Goal: Information Seeking & Learning: Learn about a topic

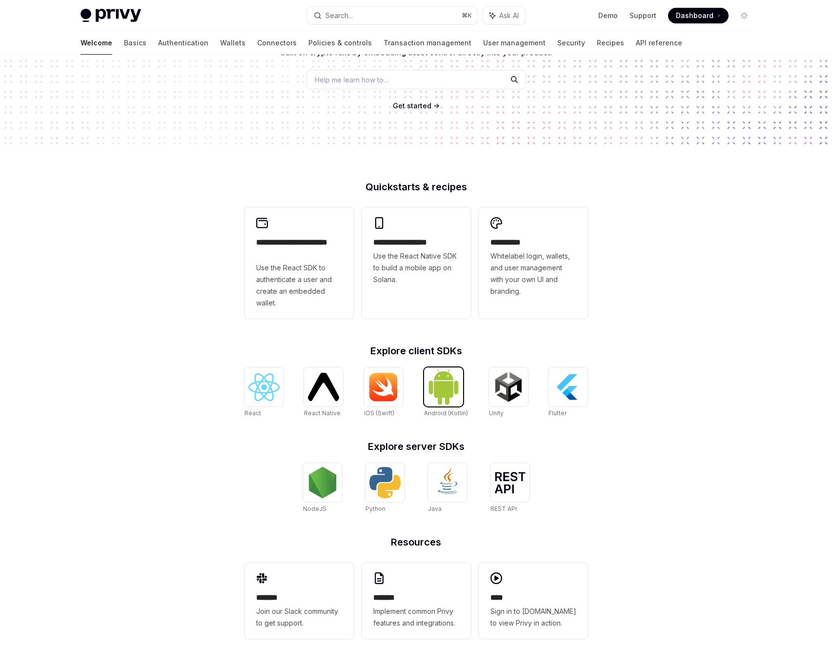
scroll to position [137, 0]
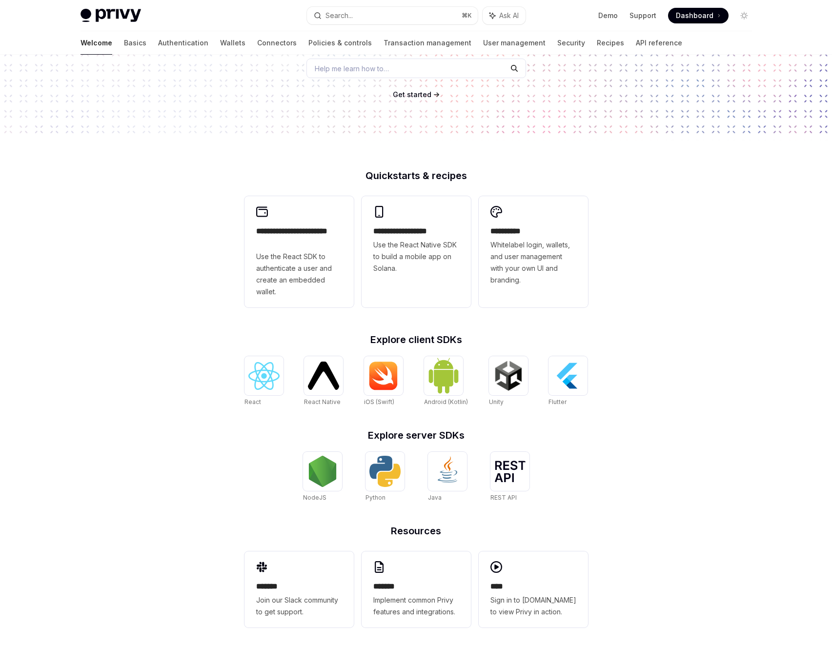
click at [347, 74] on span "Help me learn how to…" at bounding box center [352, 68] width 74 height 10
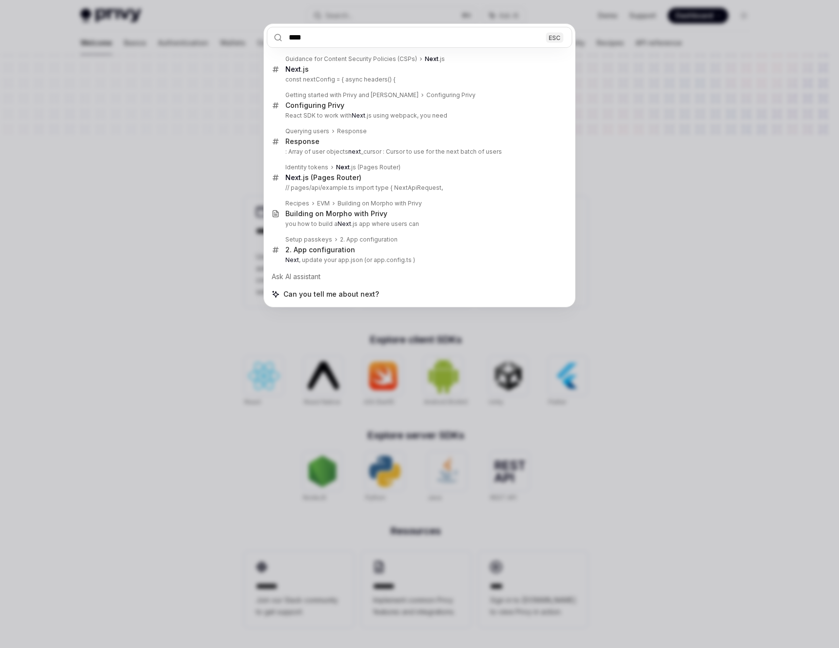
type input "****"
click at [190, 184] on div "**** ESC Guidance for Content Security Policies (CSPs) Next .js Next .js const …" at bounding box center [419, 324] width 839 height 648
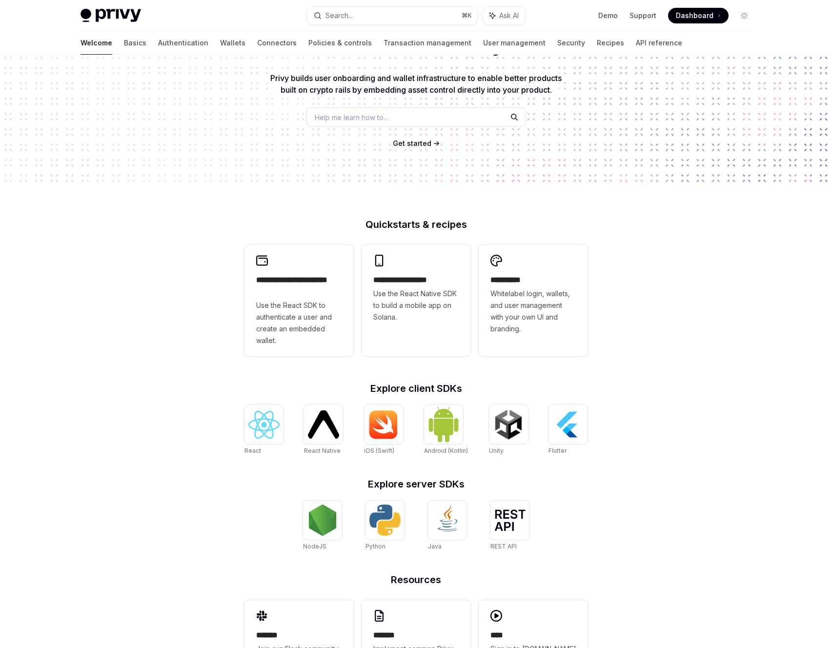
scroll to position [0, 0]
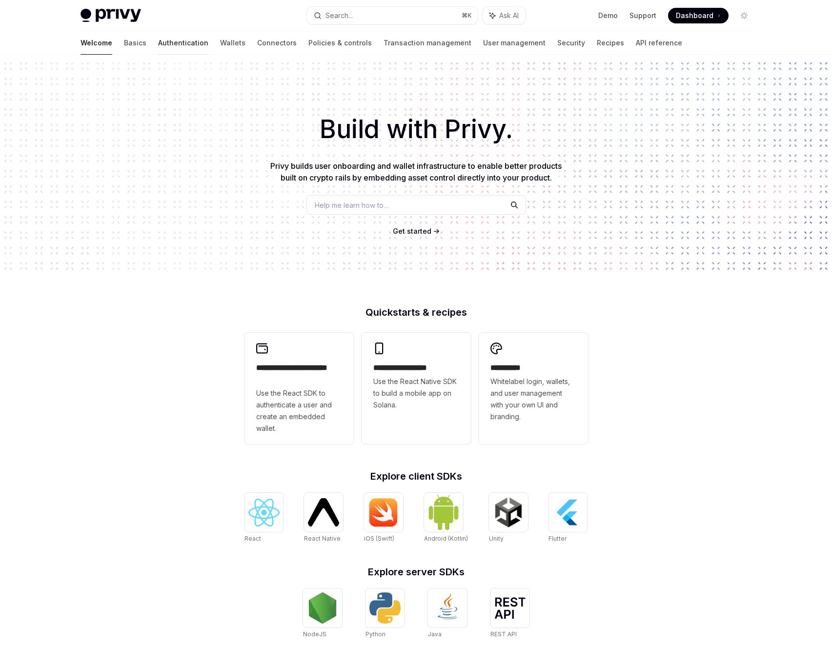
click at [158, 42] on link "Authentication" at bounding box center [183, 42] width 50 height 23
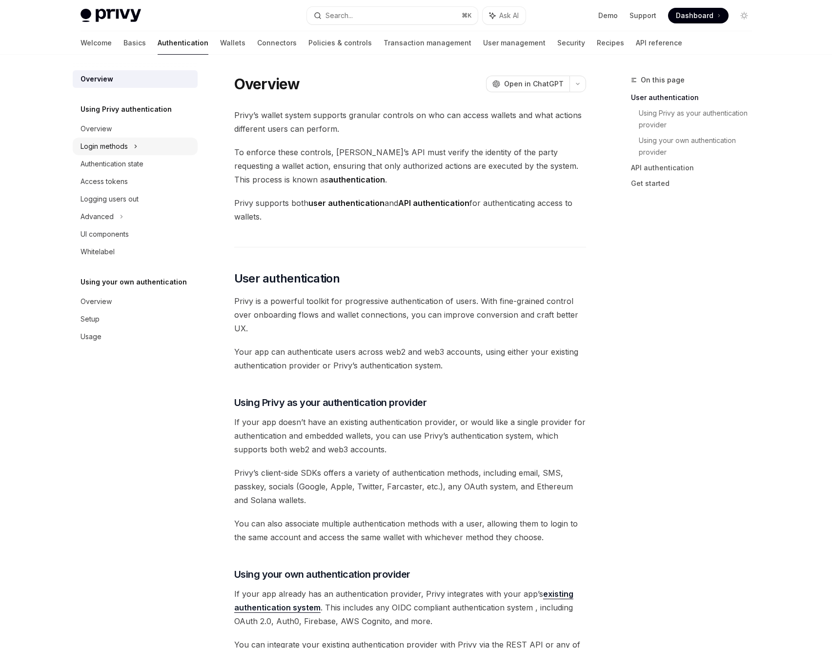
click at [97, 146] on div "Login methods" at bounding box center [103, 146] width 47 height 12
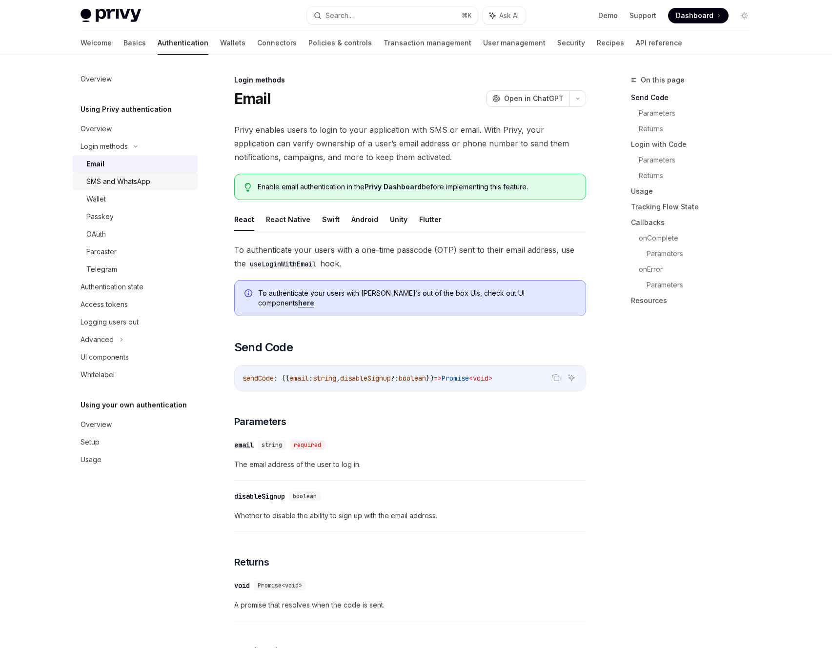
click at [103, 182] on div "SMS and WhatsApp" at bounding box center [118, 182] width 64 height 12
type textarea "*"
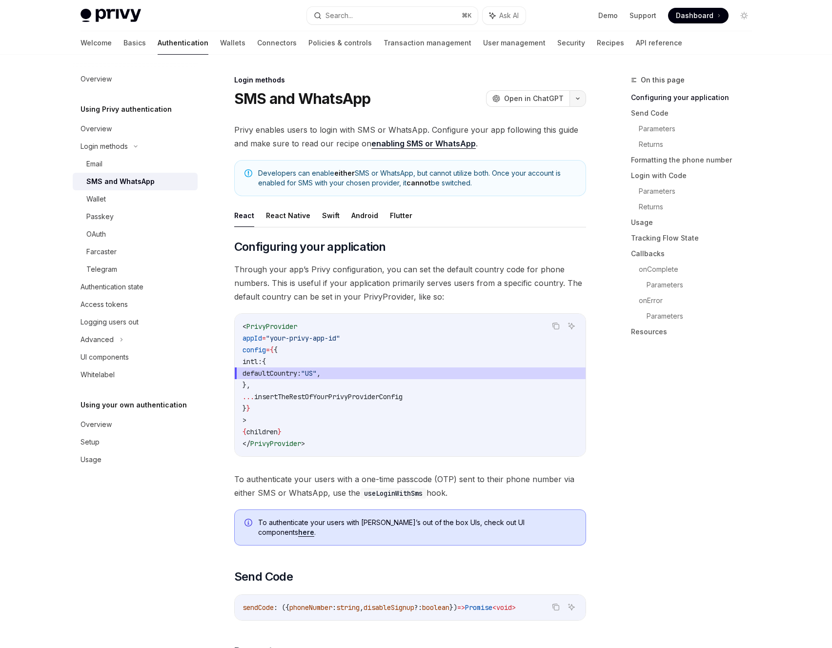
click at [582, 101] on button "button" at bounding box center [577, 98] width 17 height 17
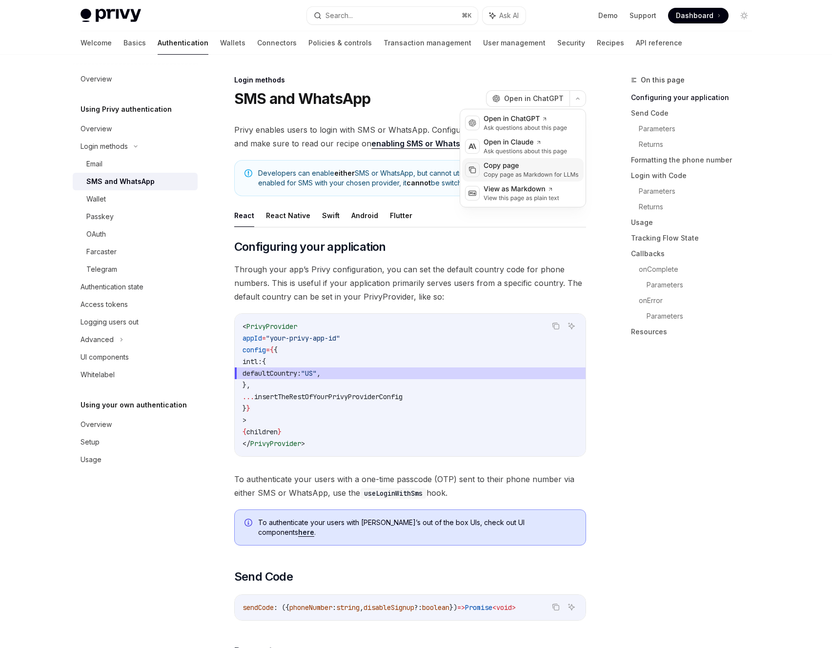
click at [512, 174] on div "Copy page as Markdown for LLMs" at bounding box center [530, 175] width 95 height 8
click at [579, 99] on icon "button" at bounding box center [578, 99] width 12 height 4
click at [497, 194] on div "View this page as plain text" at bounding box center [521, 198] width 76 height 8
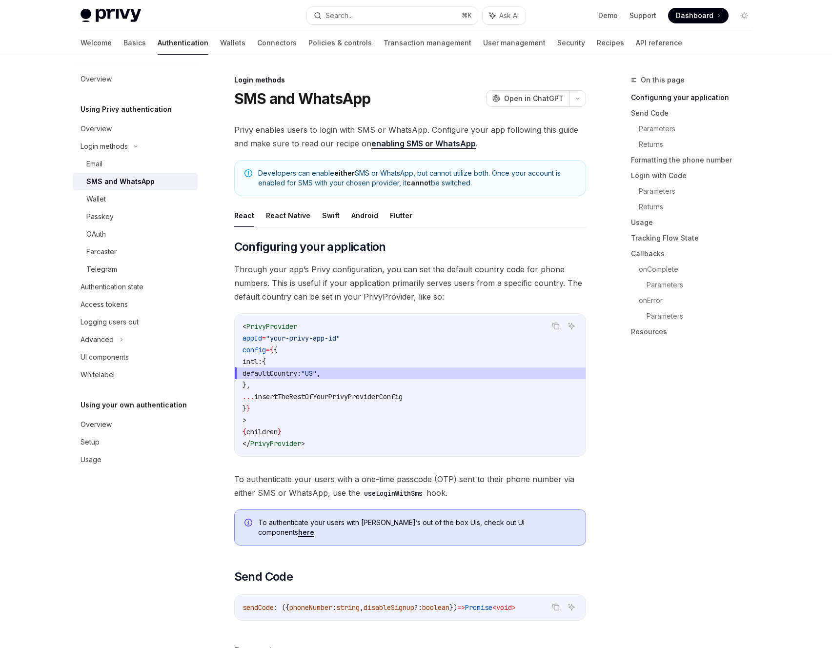
click at [383, 142] on link "enabling SMS or WhatsApp" at bounding box center [423, 144] width 104 height 10
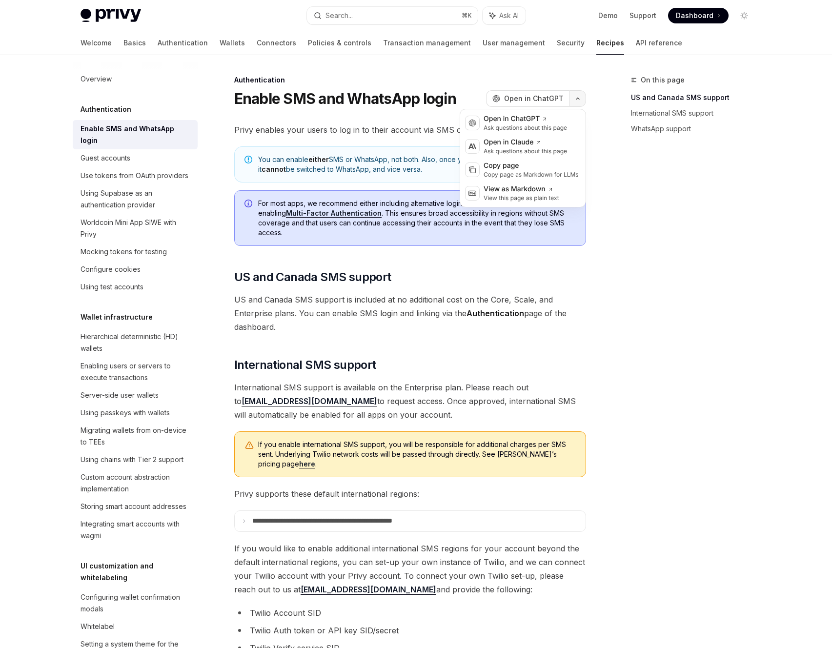
click at [584, 100] on button "button" at bounding box center [577, 98] width 17 height 17
click at [520, 171] on div "Copy page as Markdown for LLMs" at bounding box center [530, 175] width 95 height 8
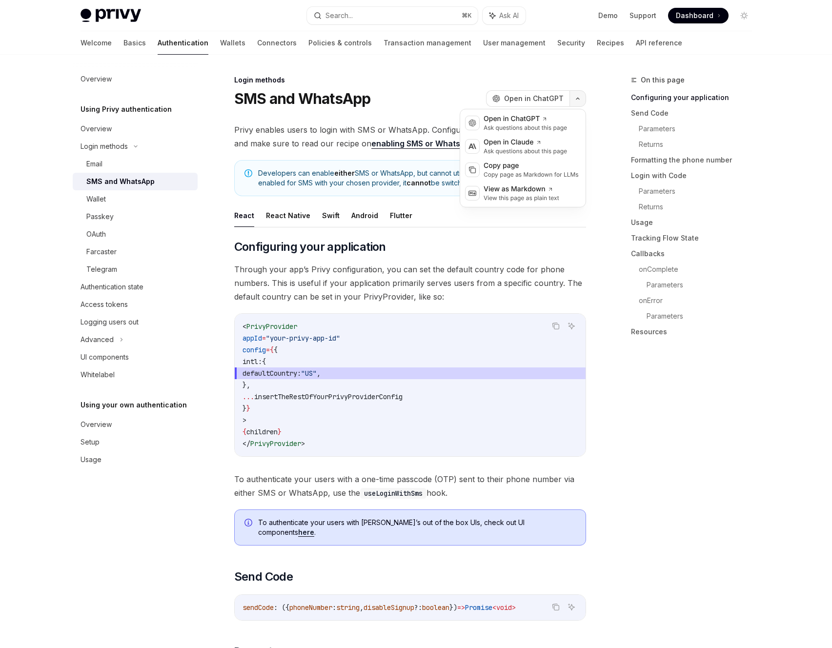
click at [574, 98] on icon "button" at bounding box center [578, 99] width 12 height 4
click at [518, 162] on div "Copy page" at bounding box center [530, 166] width 95 height 10
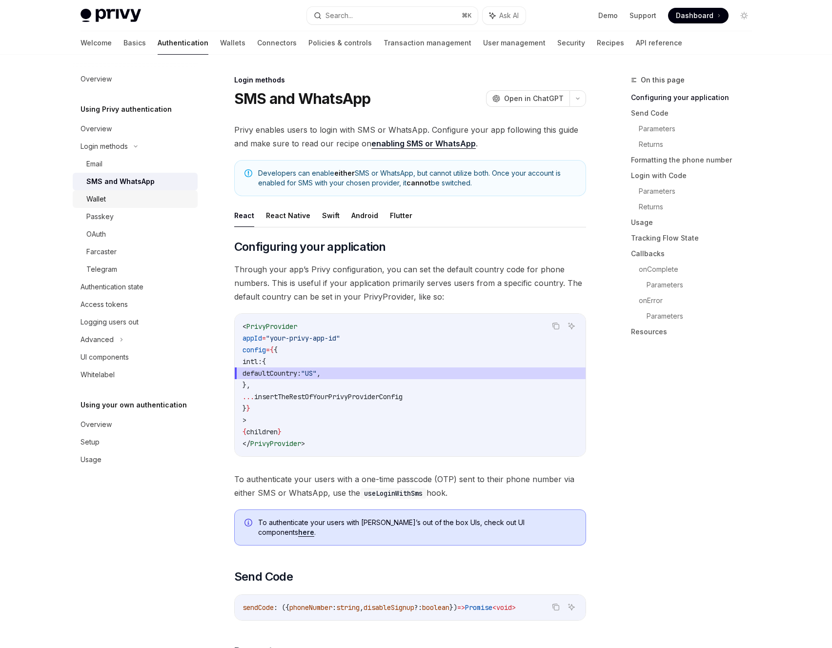
click at [127, 198] on div "Wallet" at bounding box center [138, 199] width 105 height 12
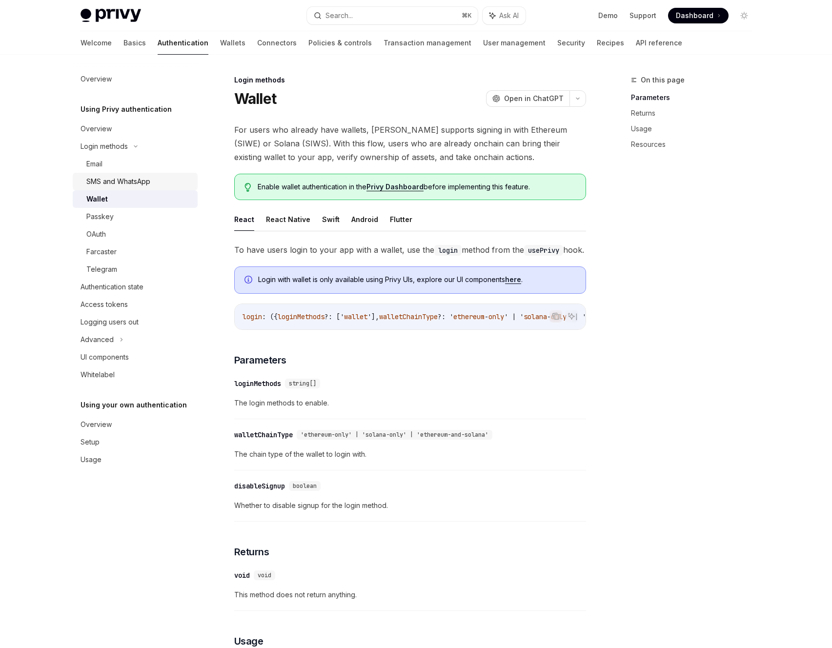
click at [114, 180] on div "SMS and WhatsApp" at bounding box center [118, 182] width 64 height 12
type textarea "*"
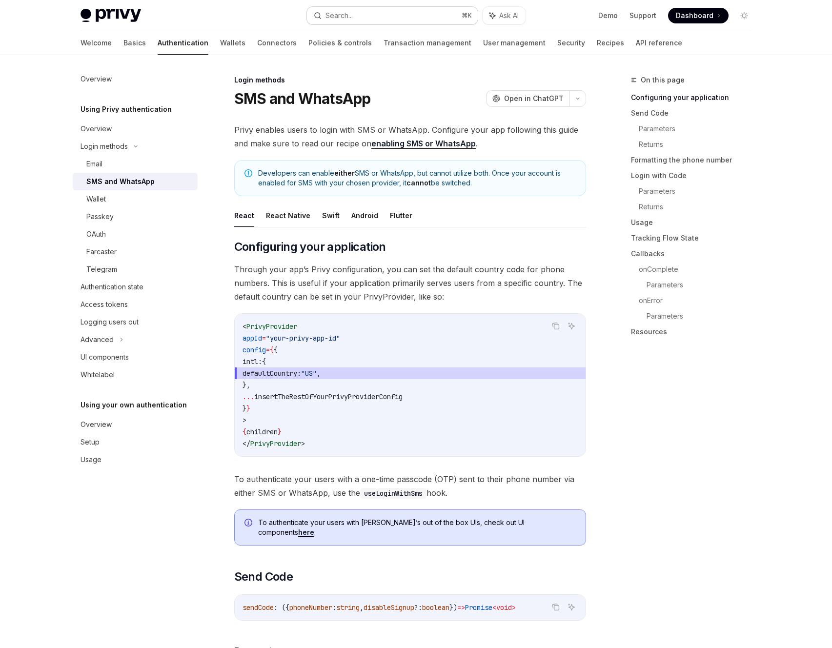
click at [355, 18] on button "Search... ⌘ K" at bounding box center [392, 16] width 171 height 18
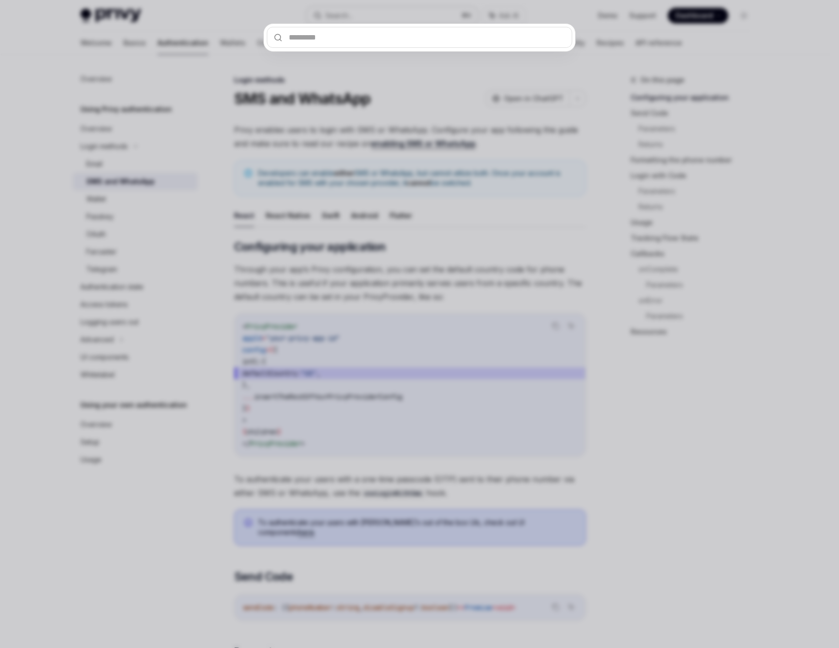
type input "**********"
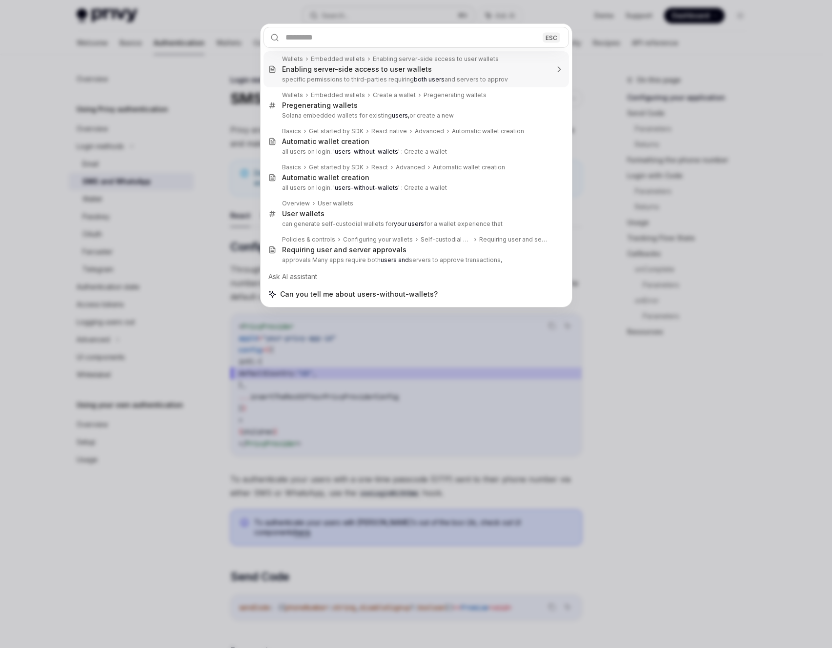
type textarea "*"
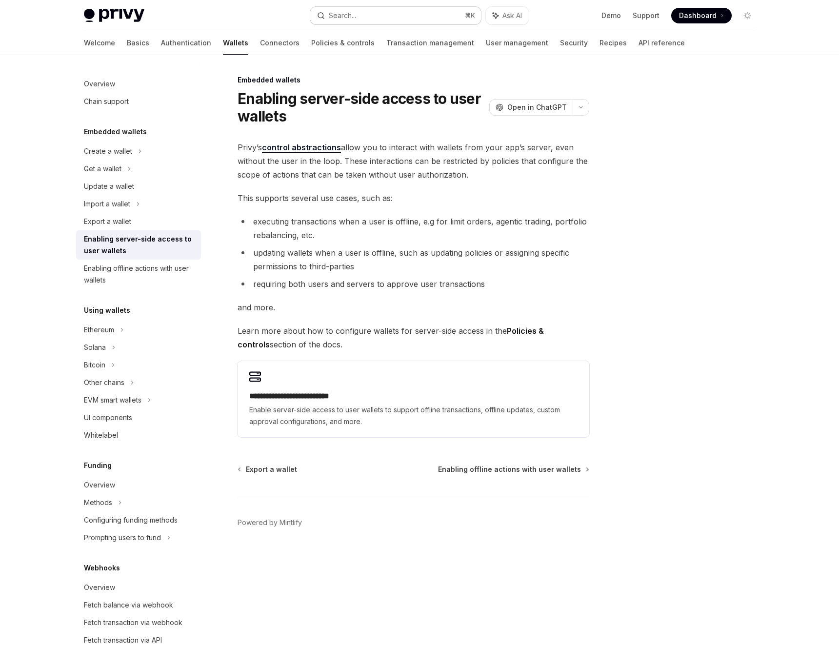
click at [336, 17] on div "Search..." at bounding box center [342, 16] width 27 height 12
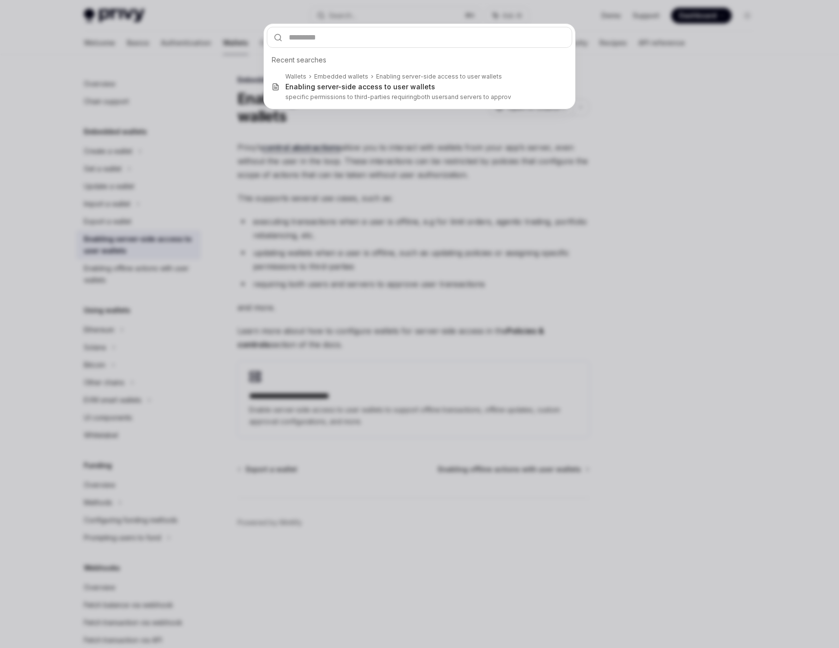
type input "**********"
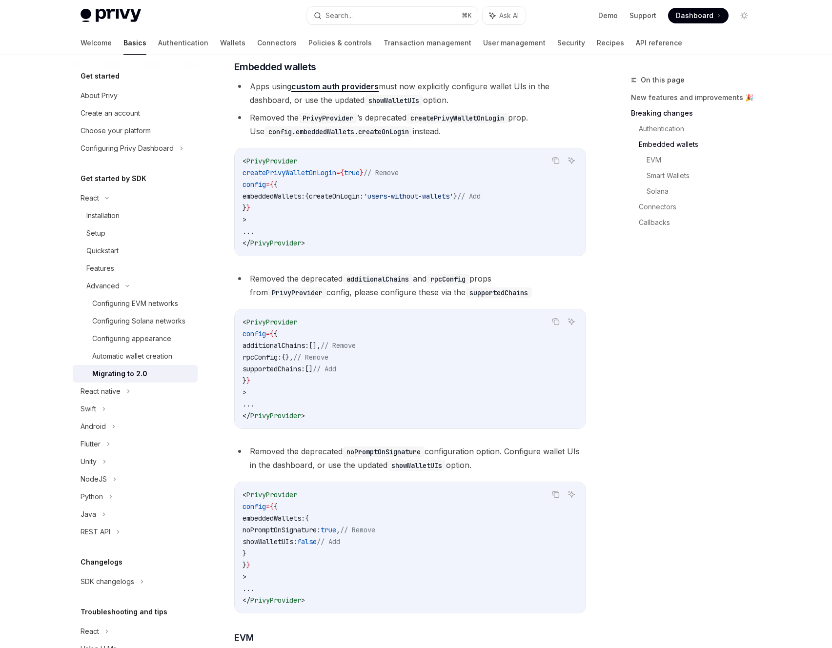
scroll to position [422, 0]
click at [131, 362] on div "Automatic wallet creation" at bounding box center [132, 356] width 80 height 12
type textarea "*"
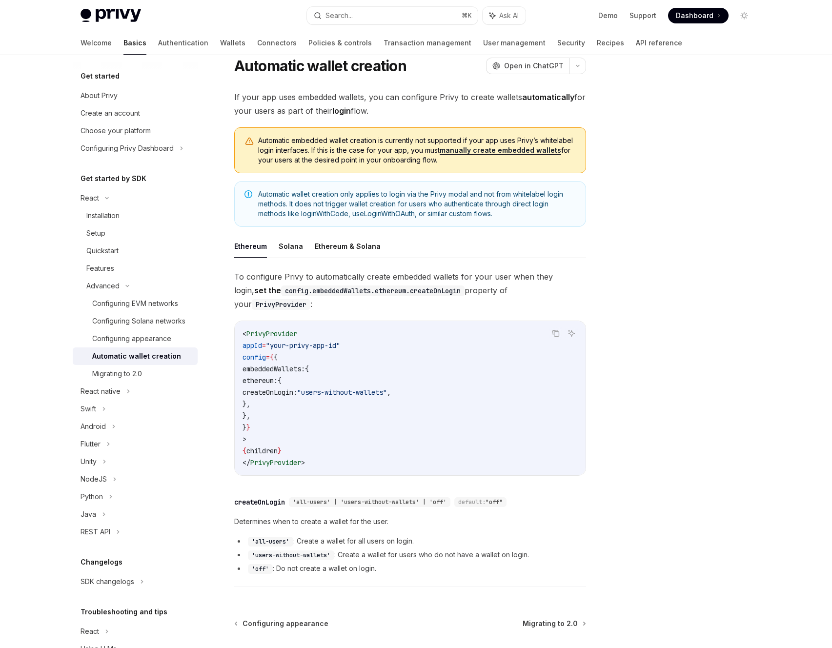
scroll to position [31, 0]
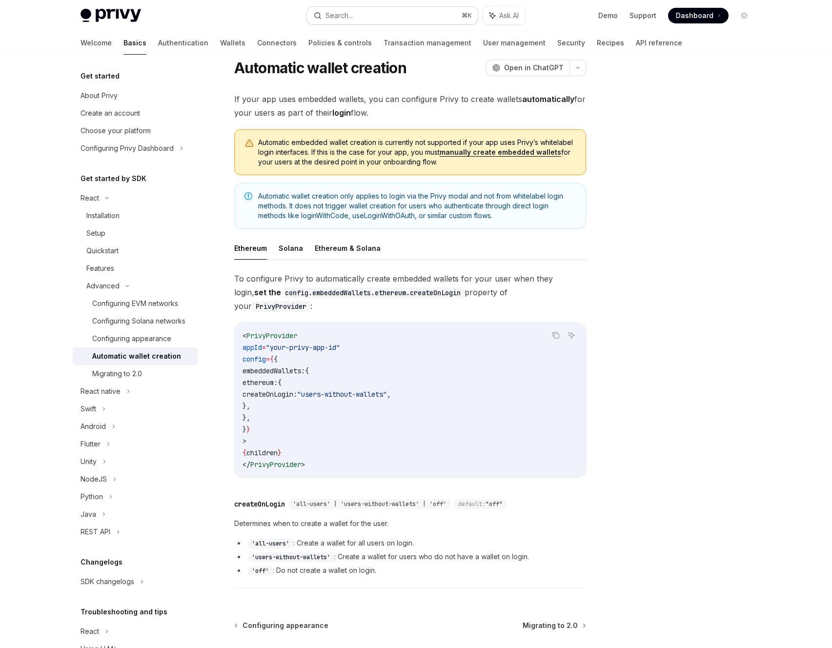
click at [341, 16] on div "Search..." at bounding box center [338, 16] width 27 height 12
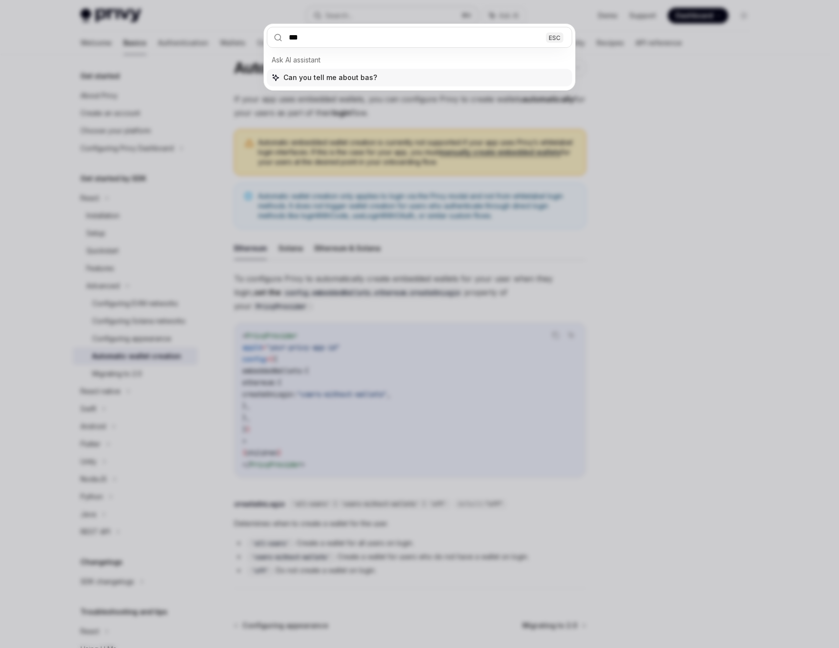
type input "****"
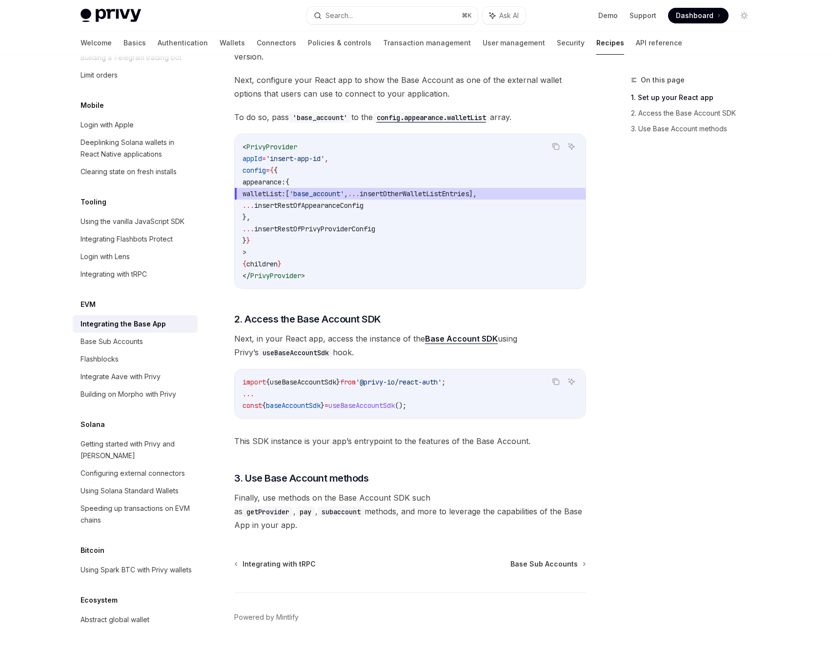
scroll to position [209, 0]
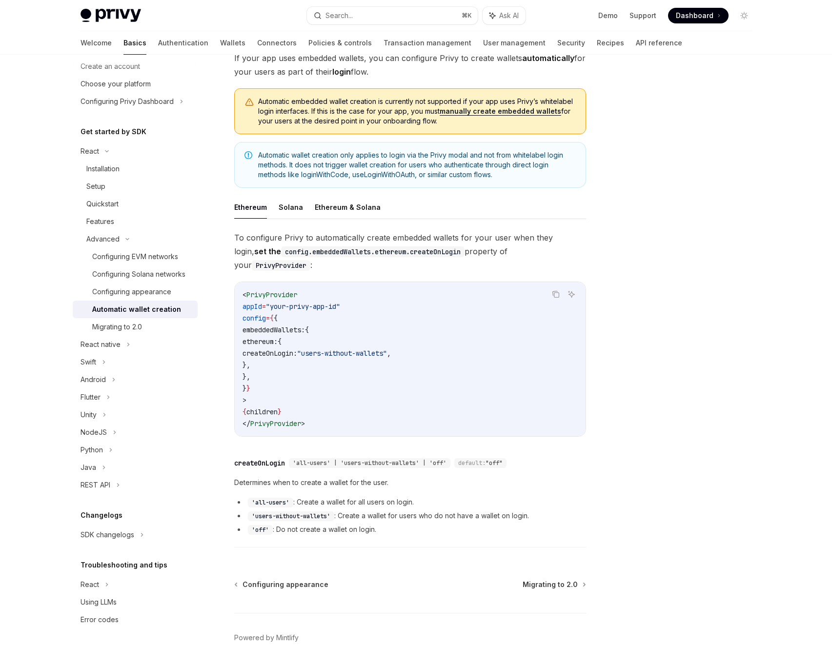
scroll to position [31, 0]
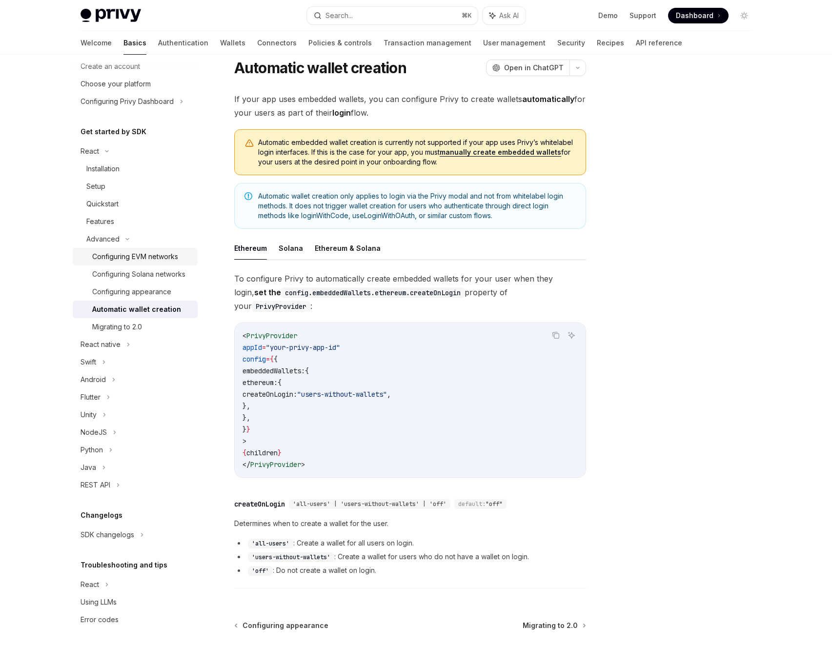
click at [116, 251] on link "Configuring EVM networks" at bounding box center [135, 257] width 125 height 18
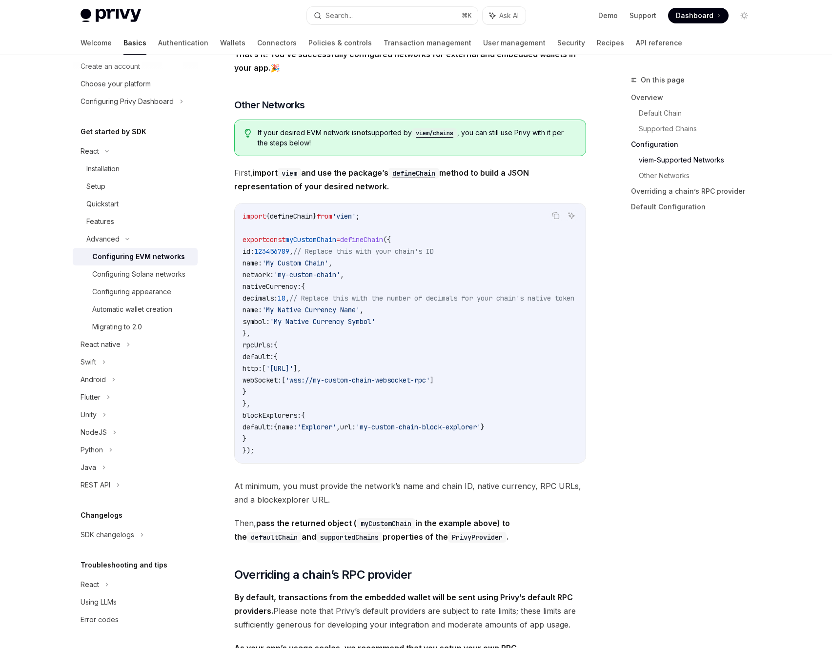
scroll to position [1604, 0]
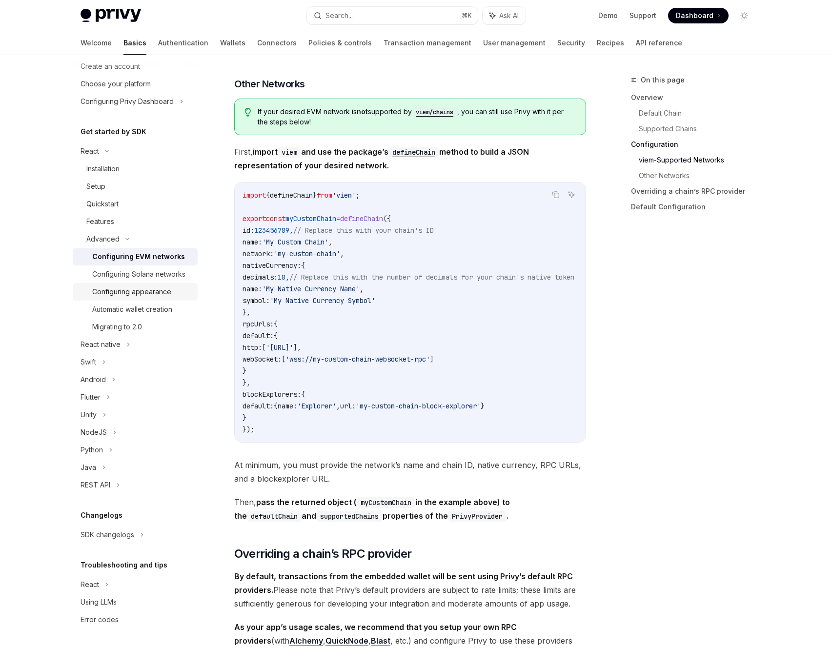
click at [111, 293] on div "Configuring appearance" at bounding box center [131, 292] width 79 height 12
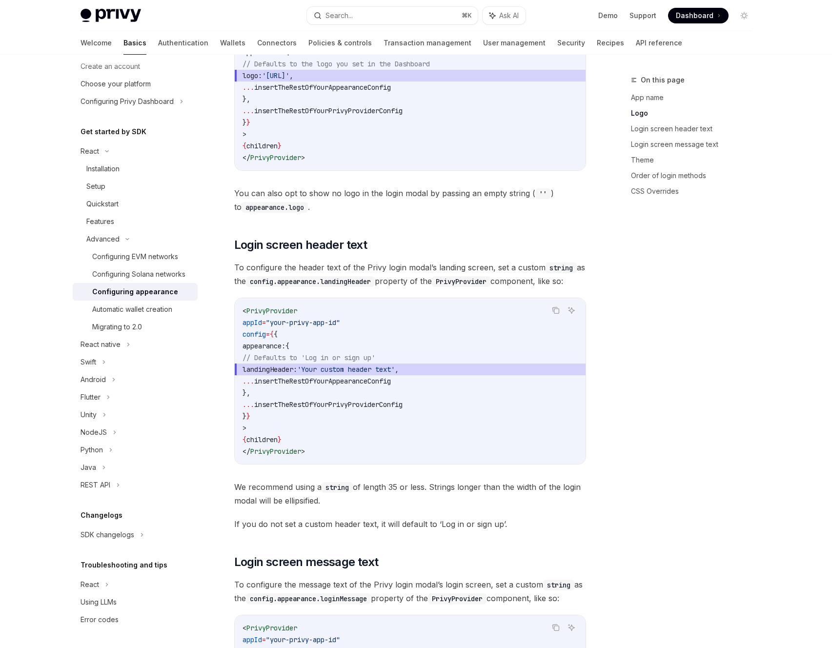
scroll to position [600, 0]
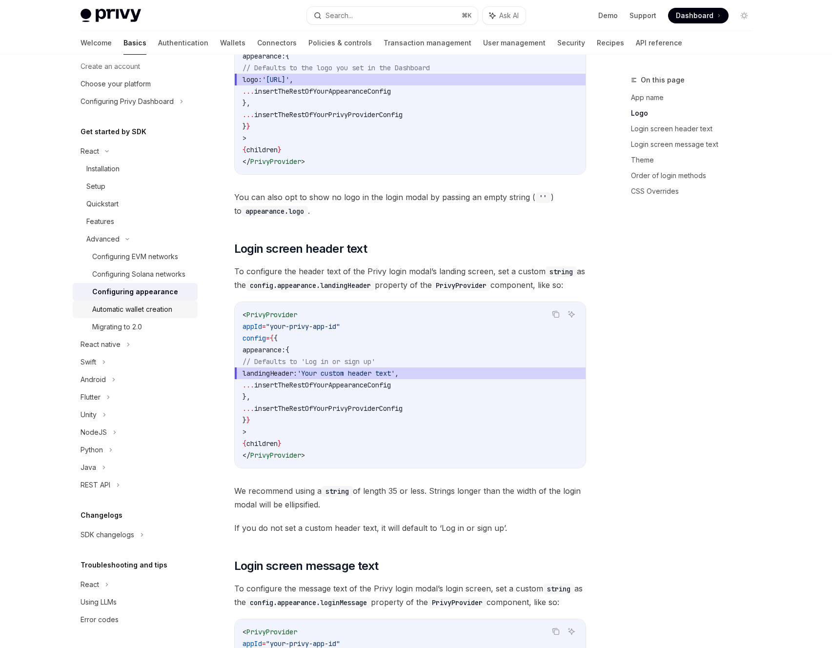
click at [133, 312] on div "Automatic wallet creation" at bounding box center [132, 309] width 80 height 12
type textarea "*"
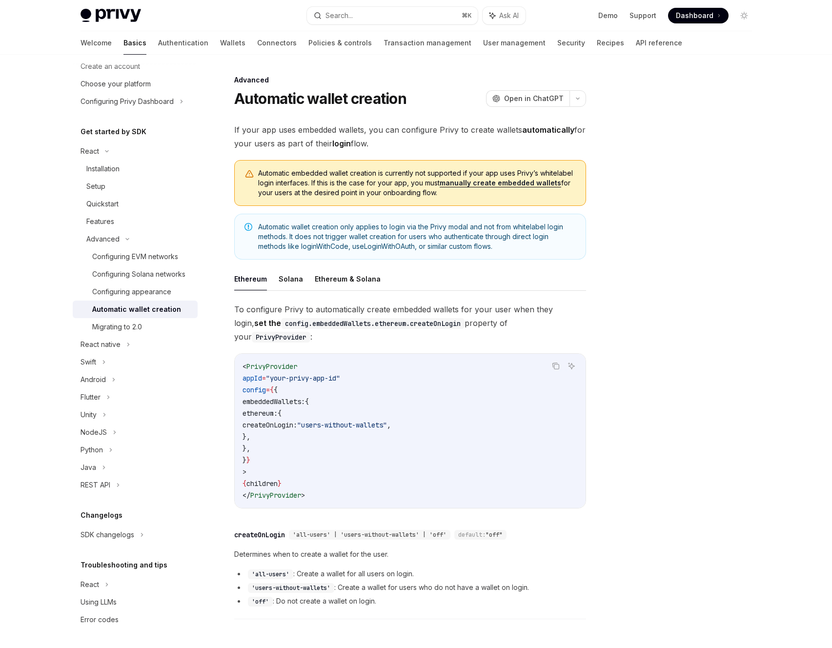
click at [278, 409] on span "ethereum:" at bounding box center [259, 413] width 35 height 9
drag, startPoint x: 290, startPoint y: 401, endPoint x: 300, endPoint y: 428, distance: 29.2
click at [300, 428] on code "< PrivyProvider appId = "your-privy-app-id" config = { { embeddedWallets: { eth…" at bounding box center [409, 430] width 335 height 140
copy code "ethereum: { createOnLogin: "users-without-wallets" , },"
click at [297, 420] on span "createOnLogin:" at bounding box center [269, 424] width 55 height 9
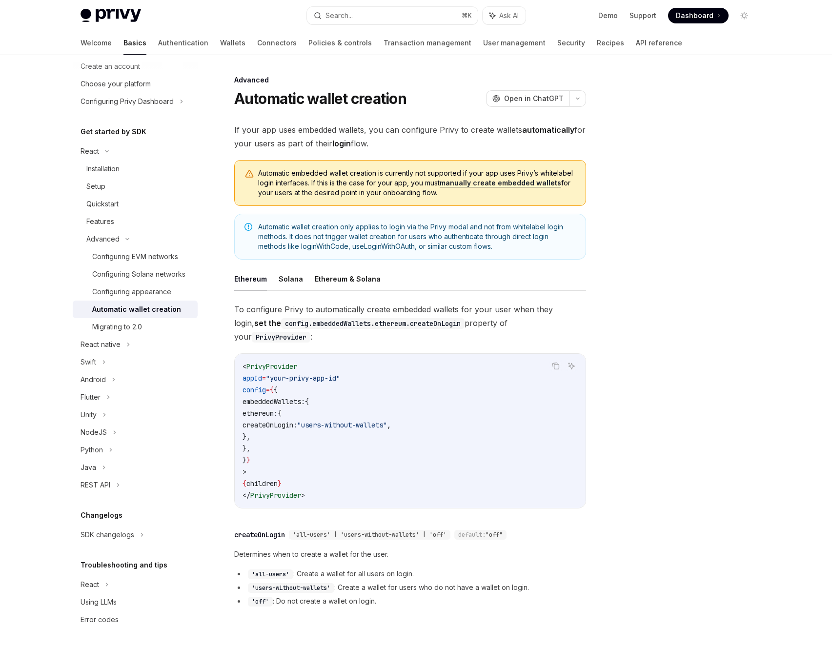
drag, startPoint x: 293, startPoint y: 399, endPoint x: 307, endPoint y: 425, distance: 29.5
click at [307, 425] on code "< PrivyProvider appId = "your-privy-app-id" config = { { embeddedWallets: { eth…" at bounding box center [409, 430] width 335 height 140
copy code "ethereum: { createOnLogin: "users-without-wallets" , },"
click at [339, 16] on div "Search..." at bounding box center [338, 16] width 27 height 12
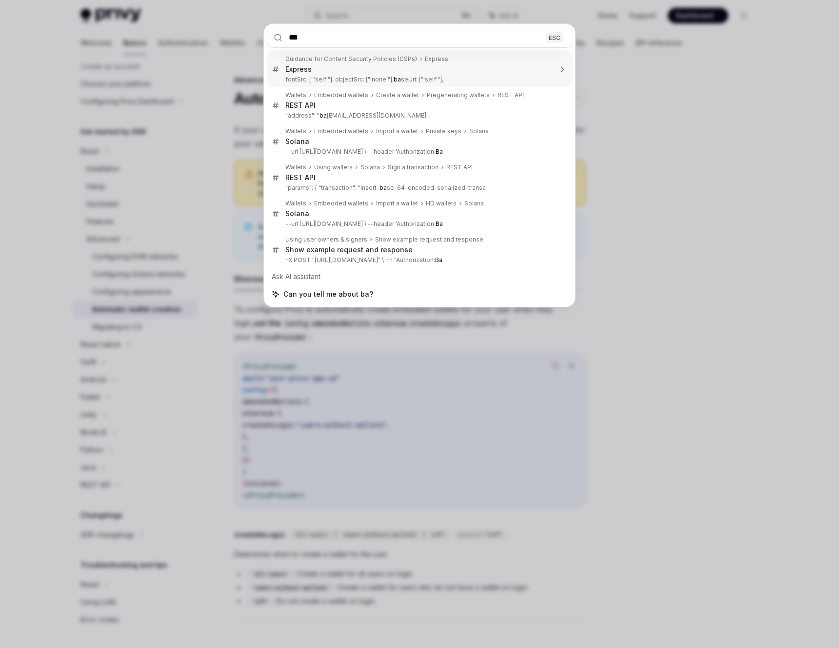
type input "****"
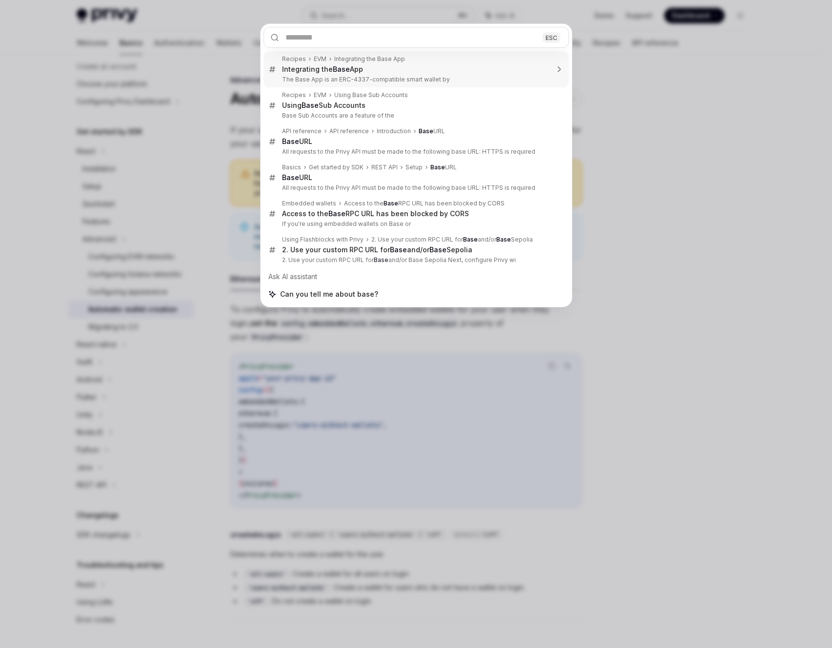
type textarea "*"
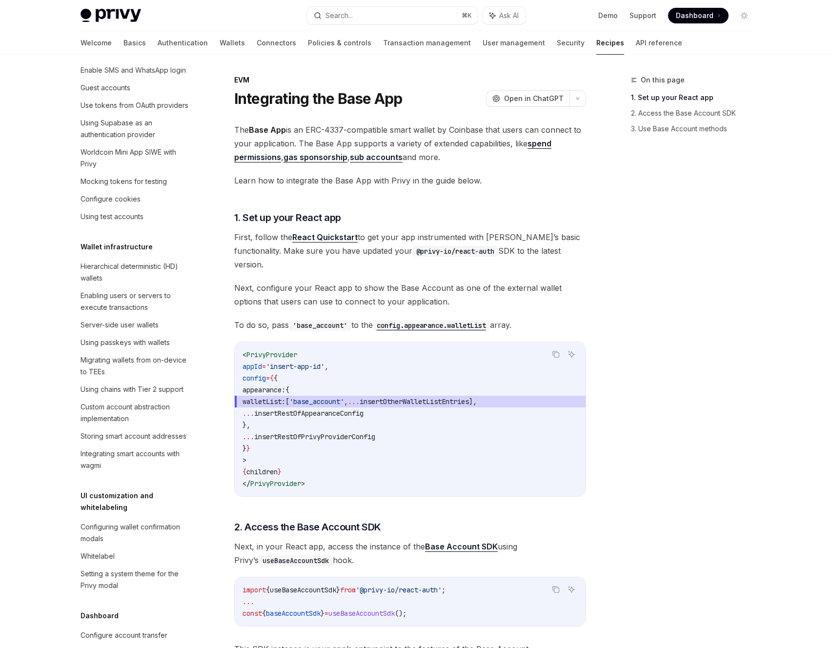
scroll to position [1156, 0]
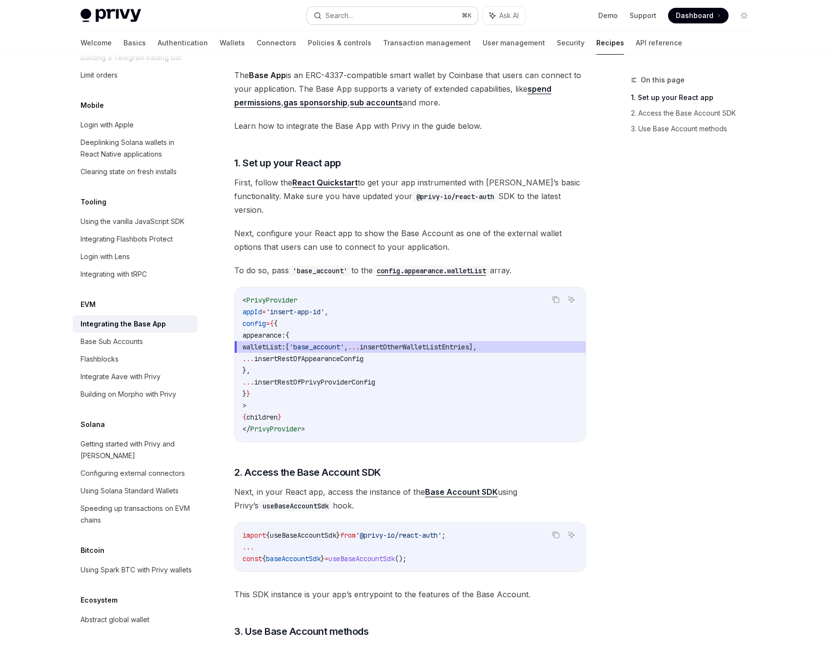
click at [382, 18] on button "Search... ⌘ K" at bounding box center [392, 16] width 171 height 18
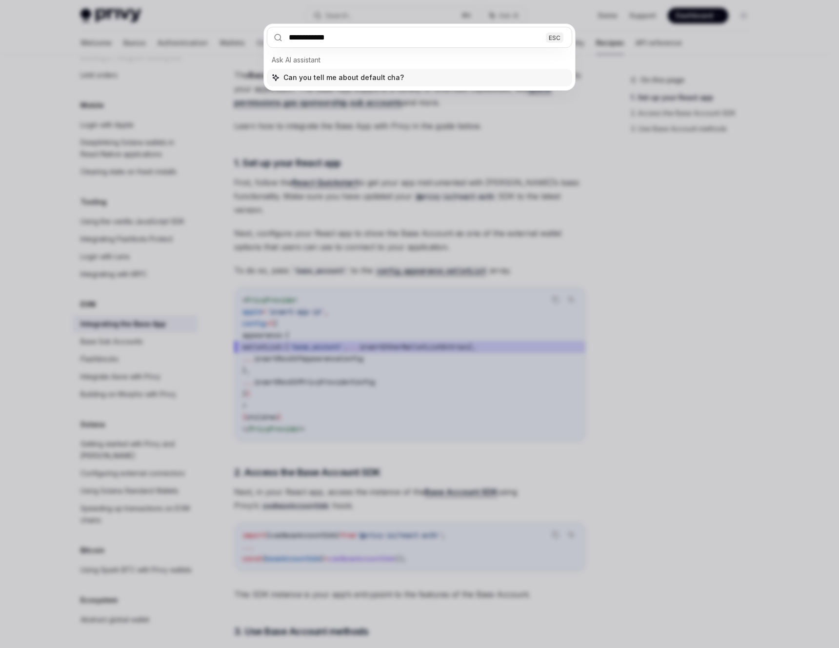
type input "**********"
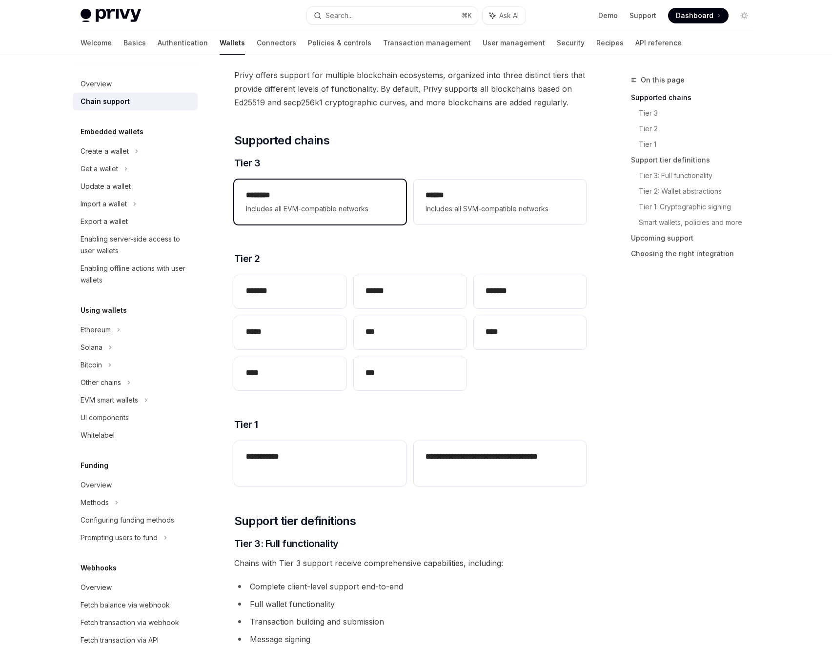
click at [295, 207] on span "Includes all EVM-compatible networks" at bounding box center [320, 209] width 148 height 12
type textarea "*"
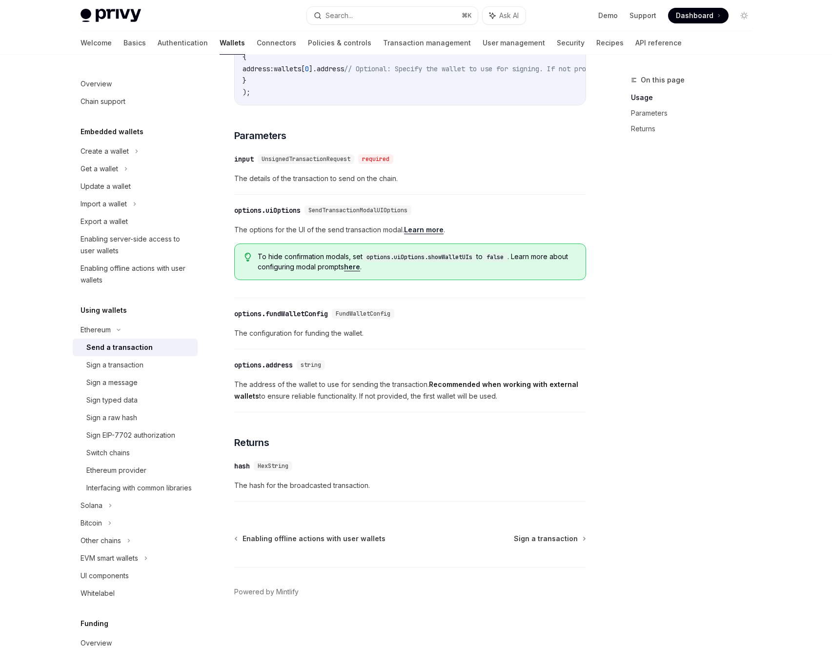
scroll to position [353, 0]
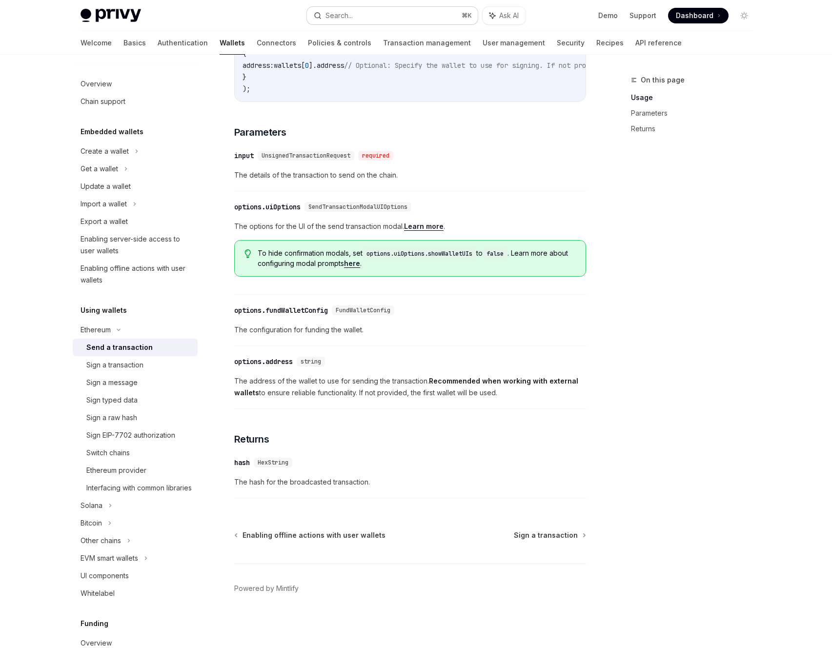
click at [365, 13] on button "Search... ⌘ K" at bounding box center [392, 16] width 171 height 18
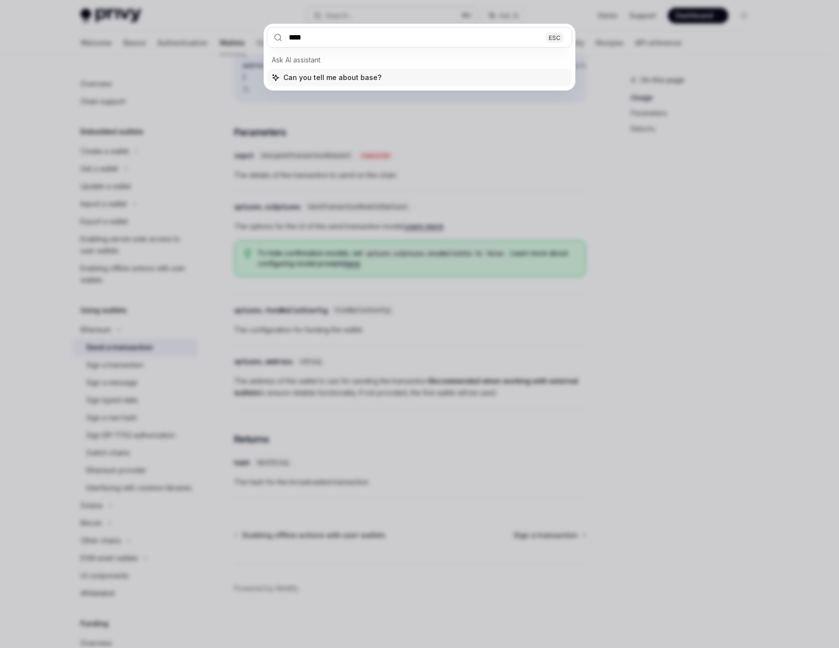
type input "****"
type textarea "*"
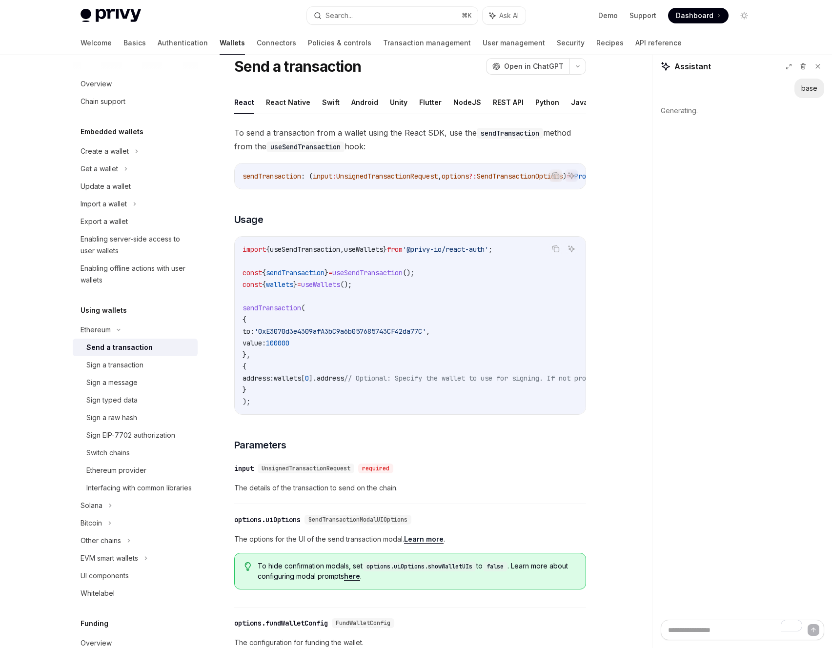
scroll to position [0, 0]
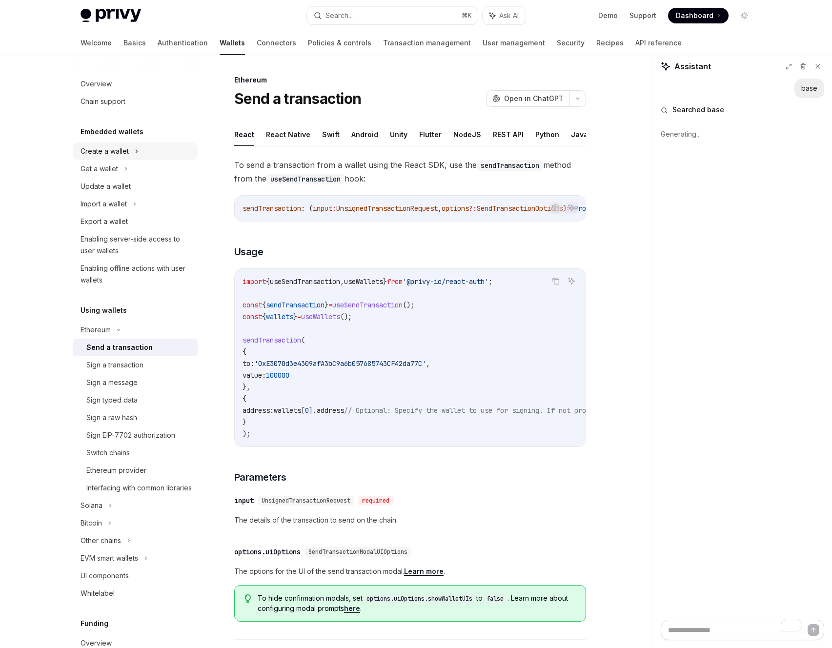
click at [101, 155] on div "Create a wallet" at bounding box center [104, 151] width 48 height 12
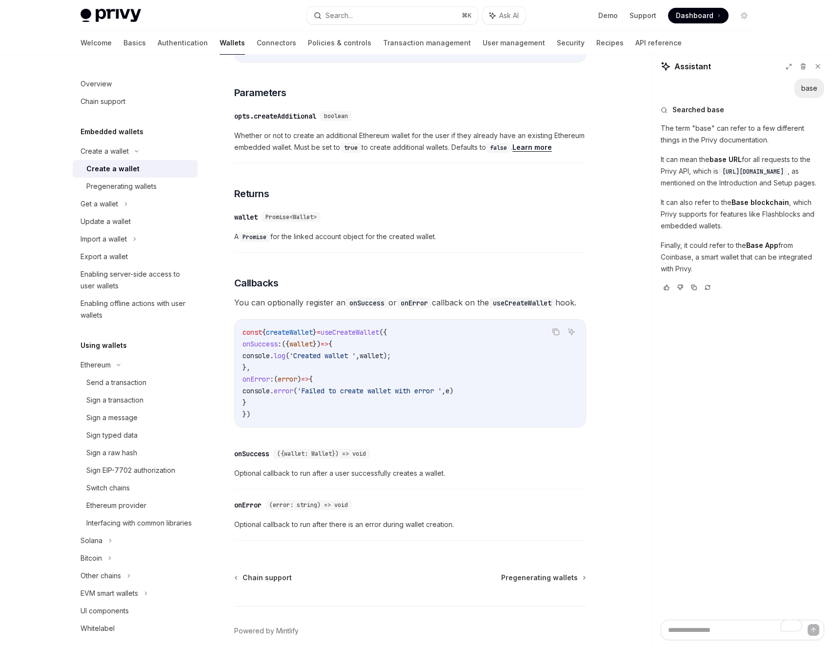
scroll to position [464, 0]
click at [115, 210] on div "Get a wallet" at bounding box center [135, 204] width 125 height 18
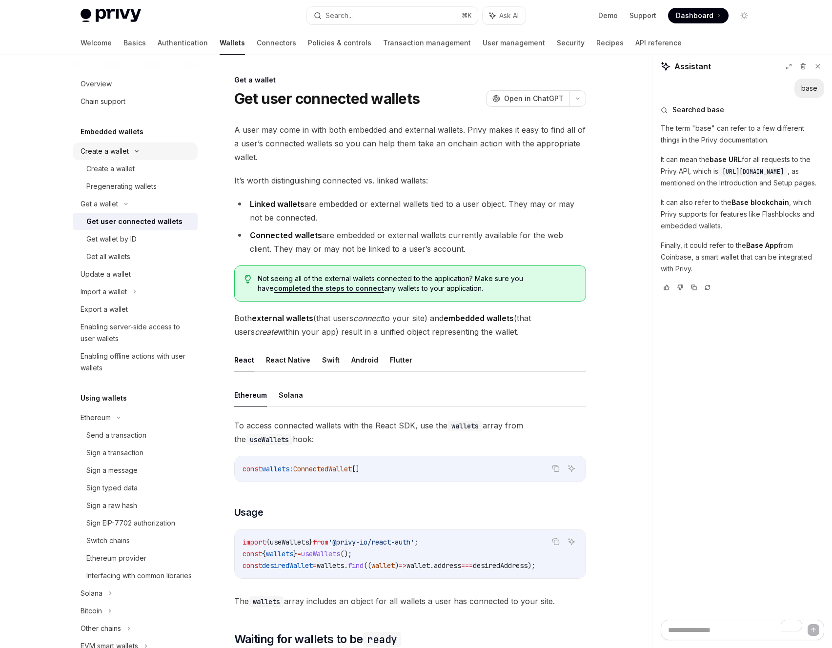
click at [96, 146] on div "Create a wallet" at bounding box center [104, 151] width 48 height 12
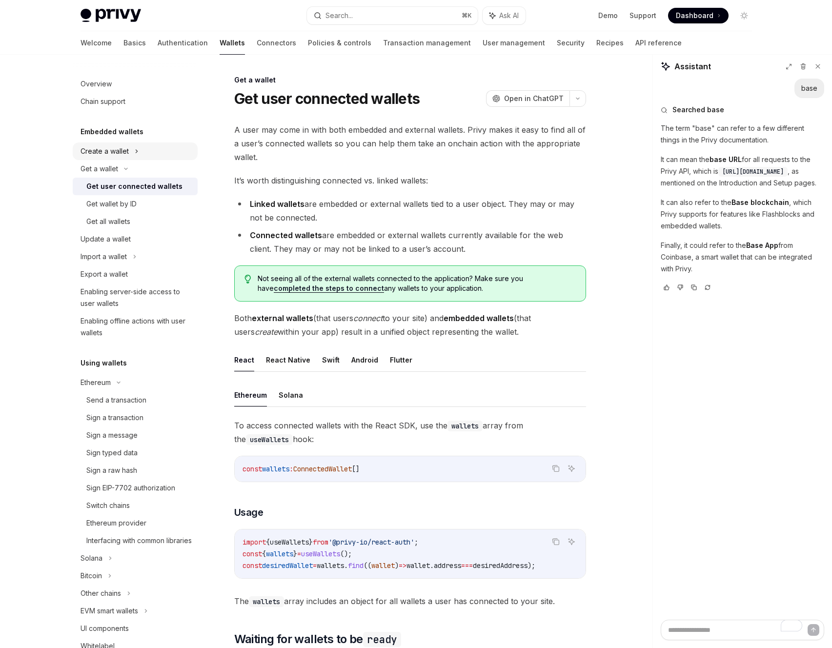
click at [96, 146] on div "Create a wallet" at bounding box center [104, 151] width 48 height 12
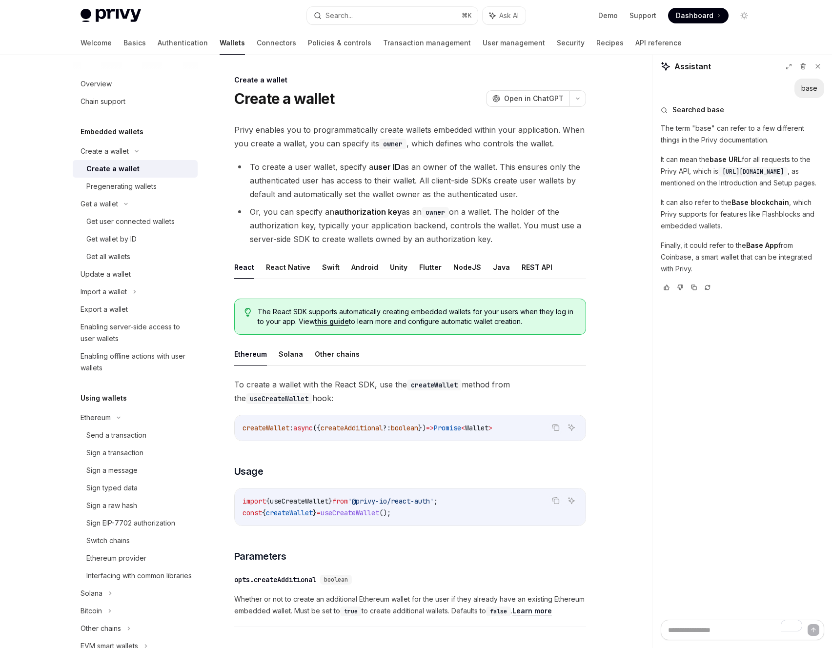
click at [128, 177] on link "Create a wallet" at bounding box center [135, 169] width 125 height 18
click at [123, 188] on div "Pregenerating wallets" at bounding box center [121, 186] width 70 height 12
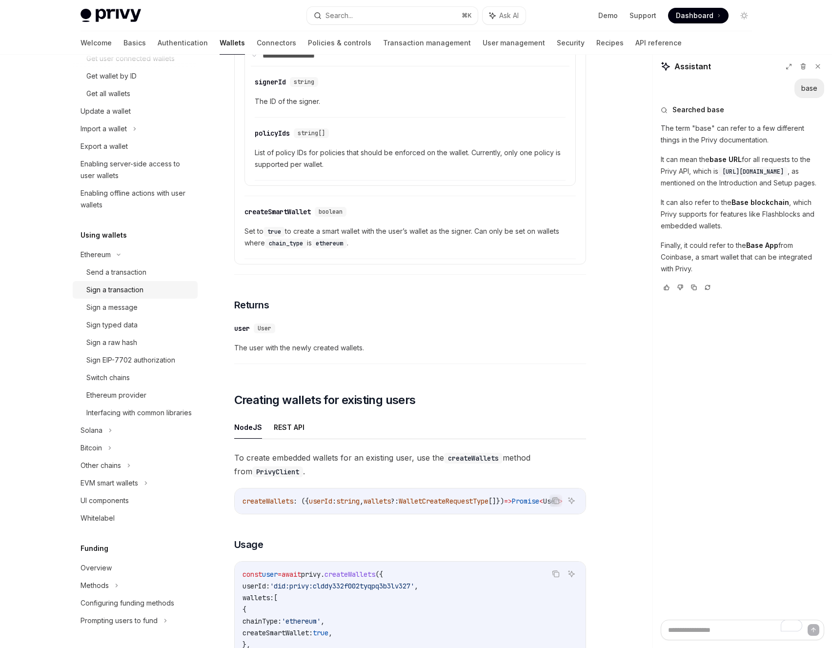
scroll to position [251, 0]
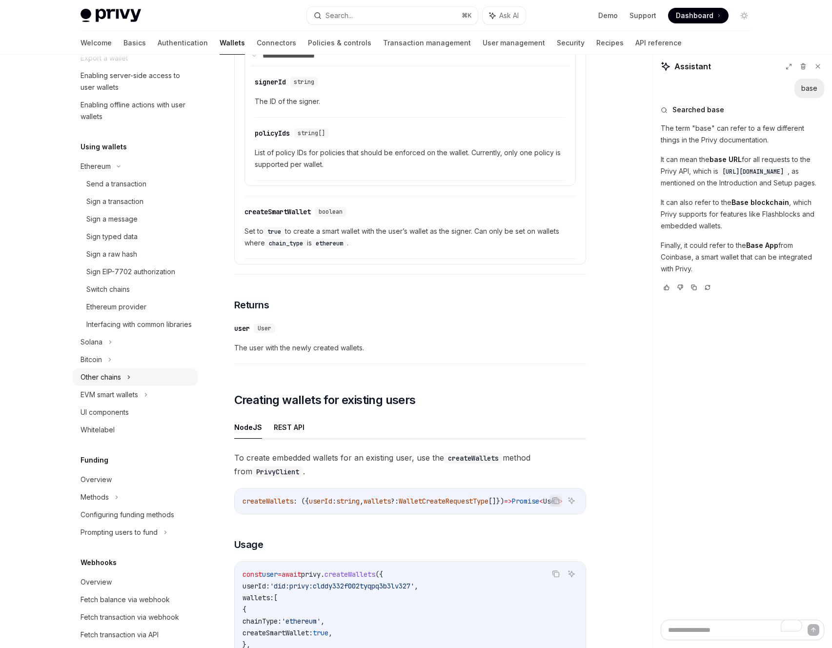
click at [114, 49] on div "Other chains" at bounding box center [135, 41] width 125 height 18
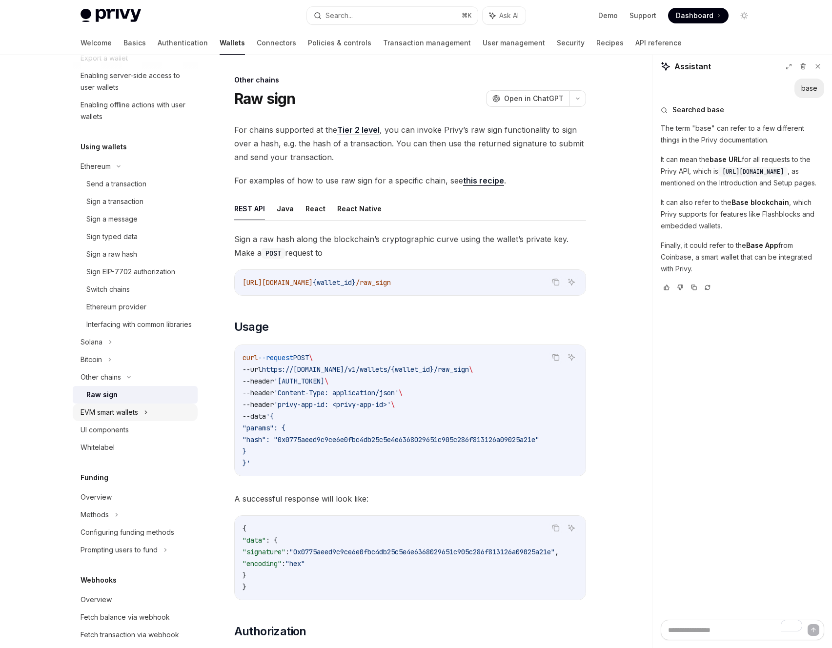
click at [110, 418] on div "EVM smart wallets" at bounding box center [109, 412] width 58 height 12
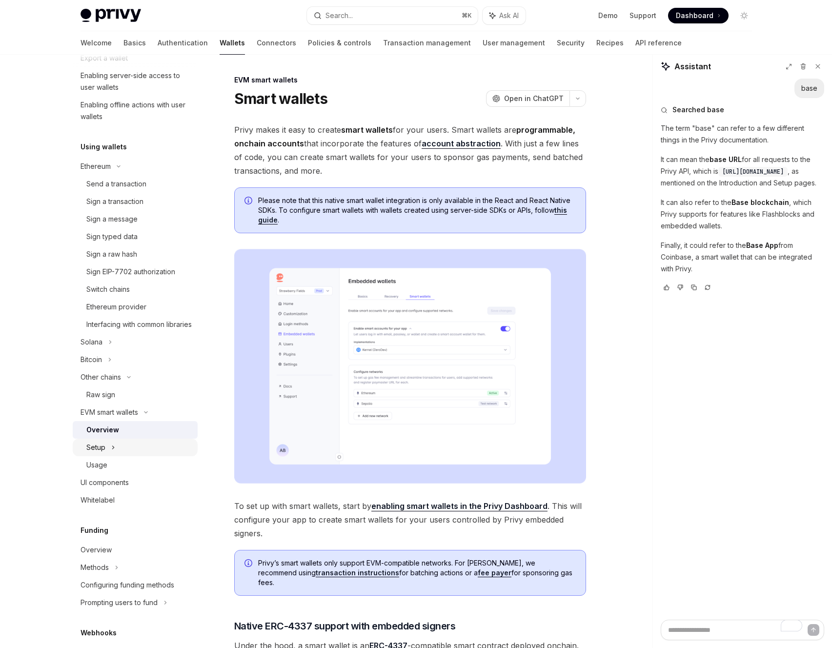
click at [106, 456] on div "Setup" at bounding box center [135, 448] width 125 height 18
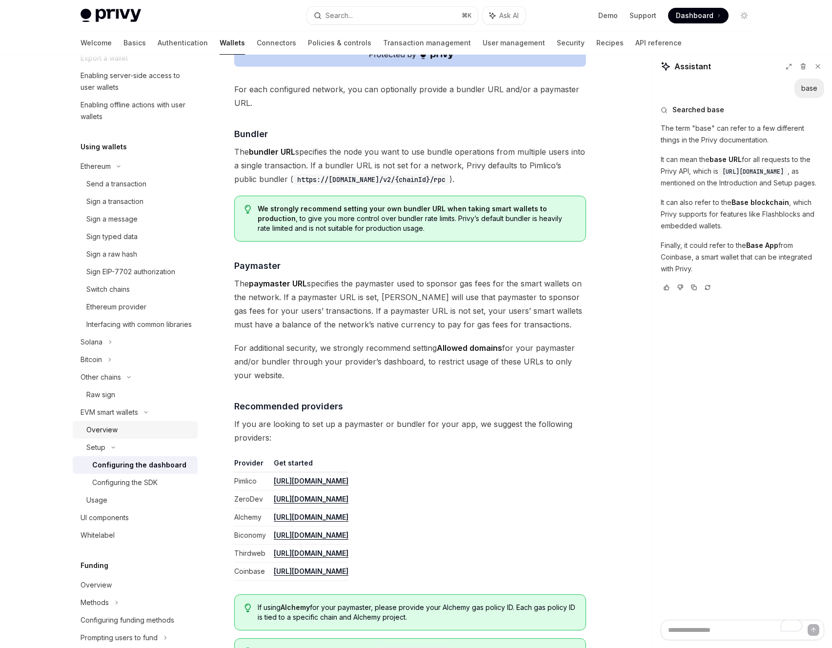
scroll to position [862, 0]
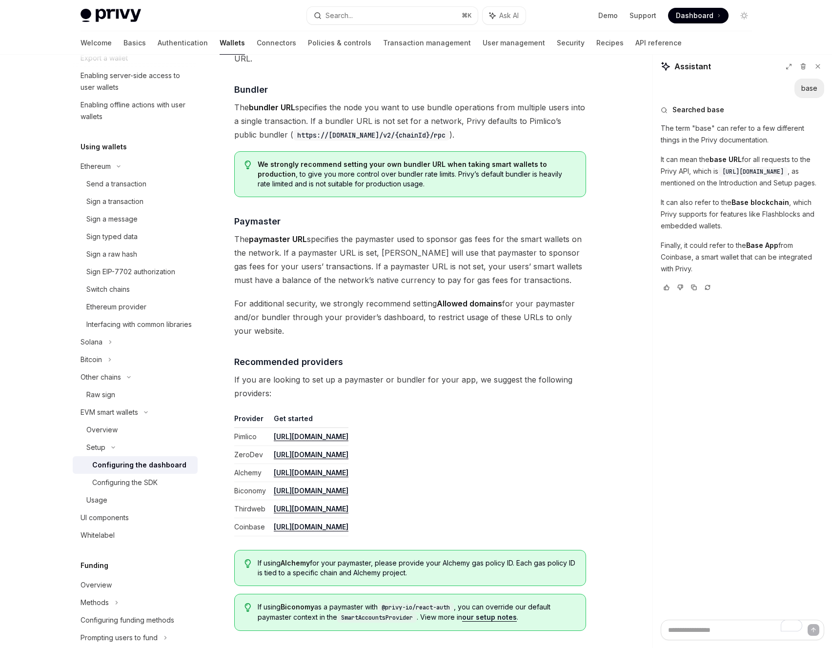
click at [283, 455] on link "[URL][DOMAIN_NAME]" at bounding box center [311, 454] width 75 height 9
click at [158, 43] on link "Authentication" at bounding box center [183, 42] width 50 height 23
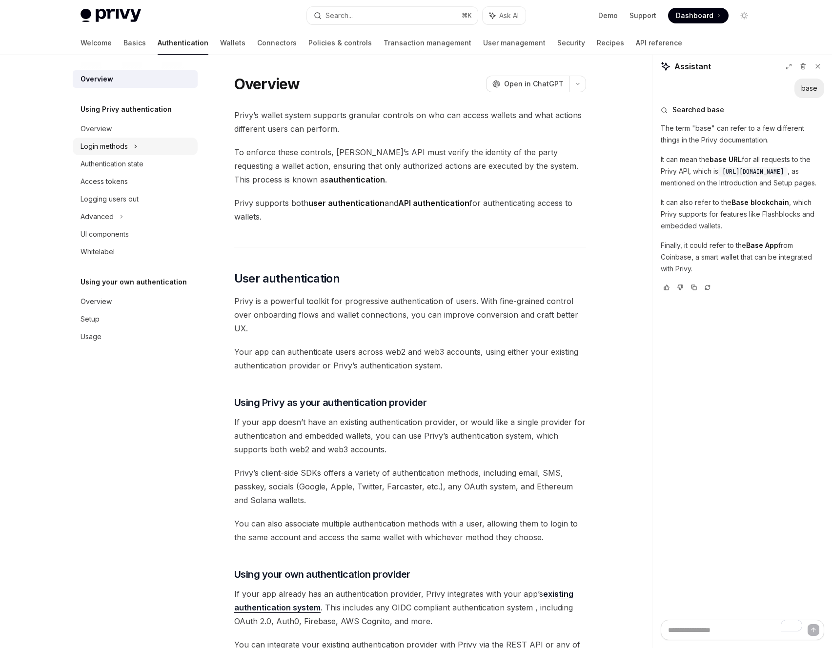
click at [105, 143] on div "Login methods" at bounding box center [103, 146] width 47 height 12
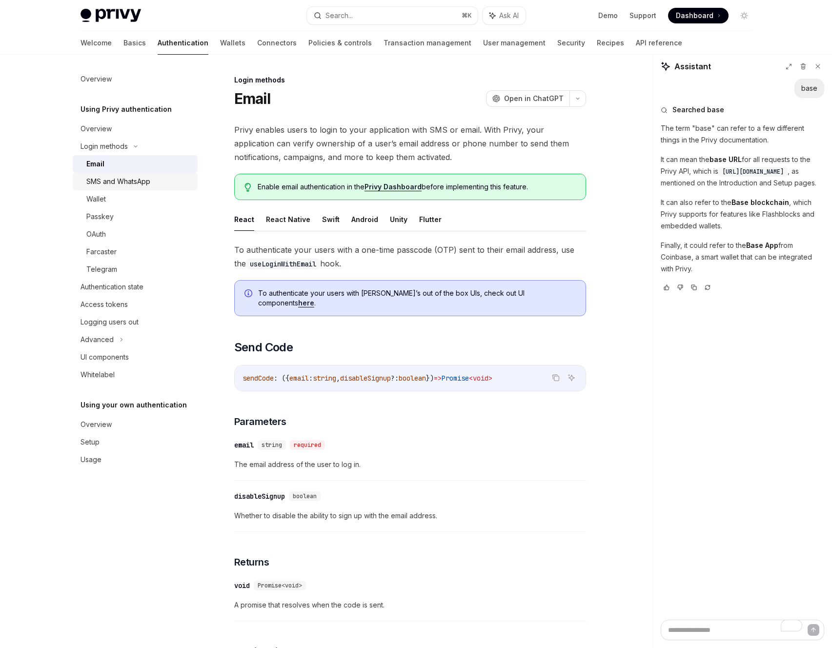
click at [105, 178] on div "SMS and WhatsApp" at bounding box center [118, 182] width 64 height 12
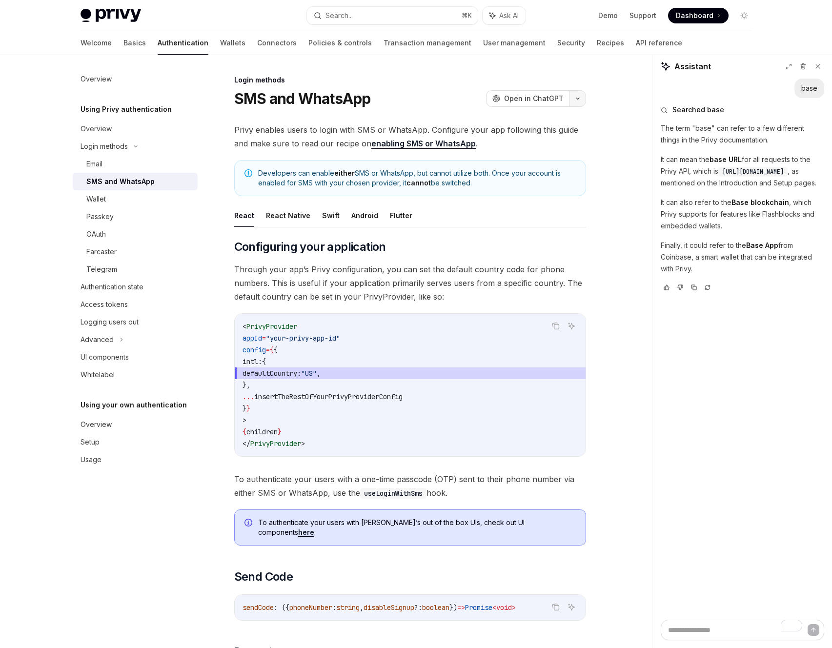
click at [578, 94] on button "button" at bounding box center [577, 98] width 17 height 17
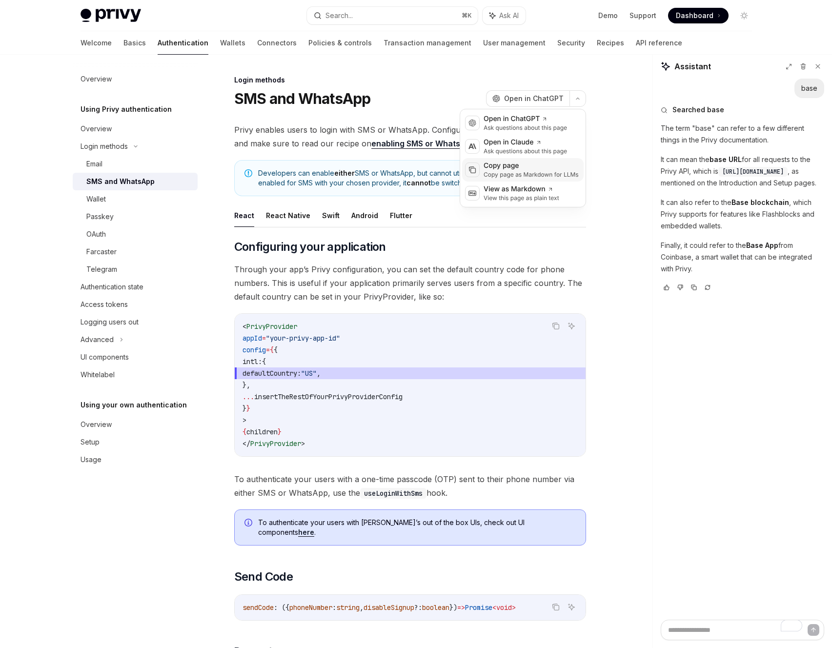
click at [517, 166] on div "Copy page" at bounding box center [530, 166] width 95 height 10
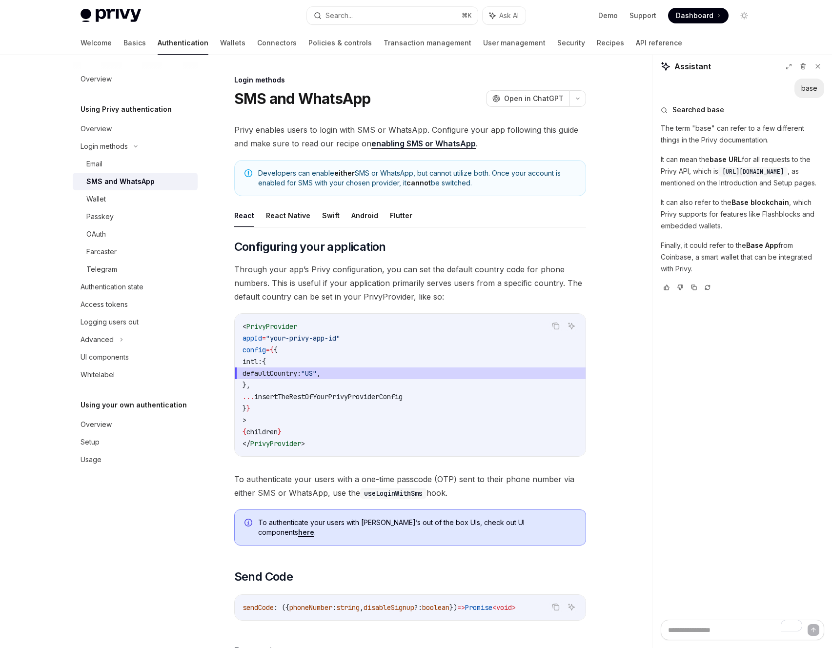
click at [432, 142] on link "enabling SMS or WhatsApp" at bounding box center [423, 144] width 104 height 10
type textarea "*"
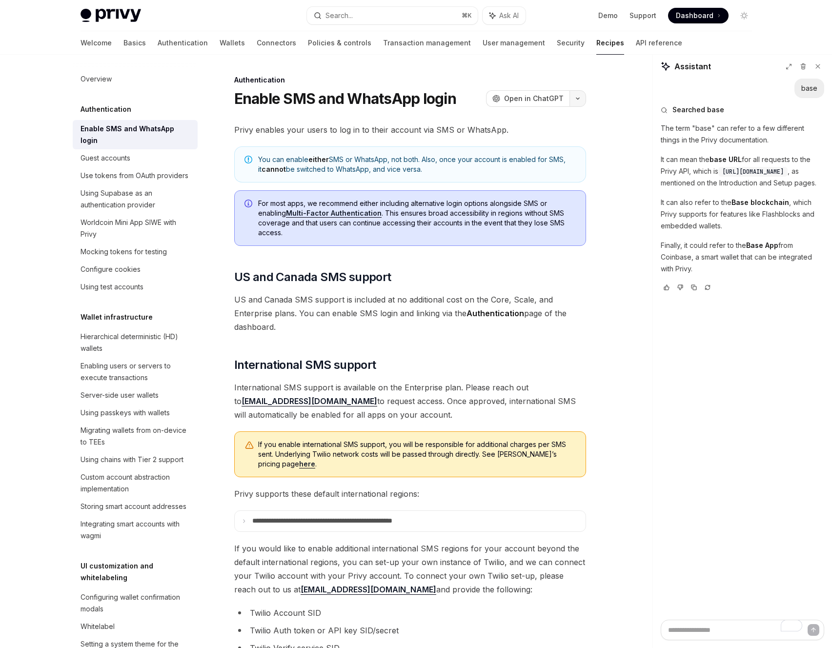
click at [585, 101] on div "Authentication Enable SMS and WhatsApp login OpenAI Open in ChatGPT OpenAI Open…" at bounding box center [318, 521] width 539 height 894
click at [583, 101] on button "button" at bounding box center [577, 98] width 17 height 17
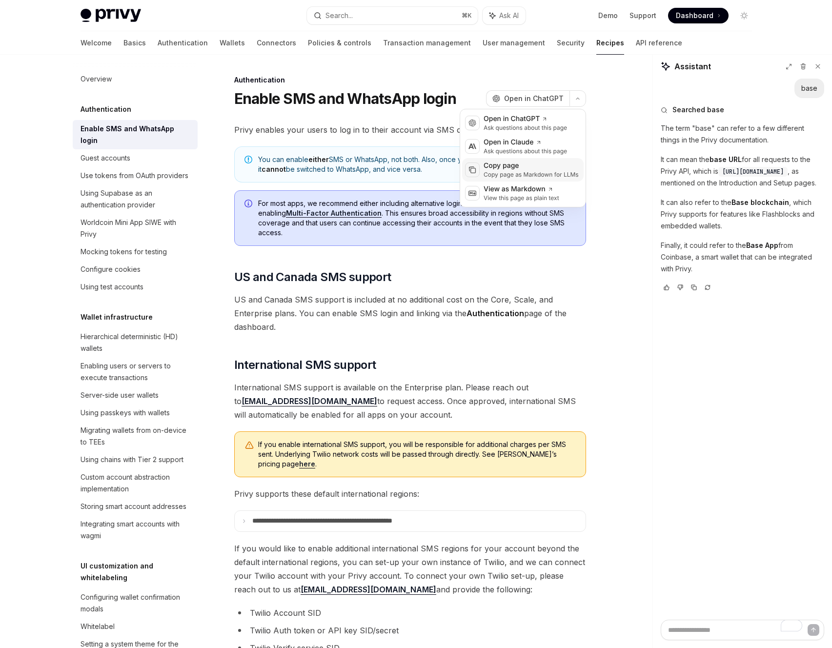
click at [522, 161] on div "Copy page" at bounding box center [530, 166] width 95 height 10
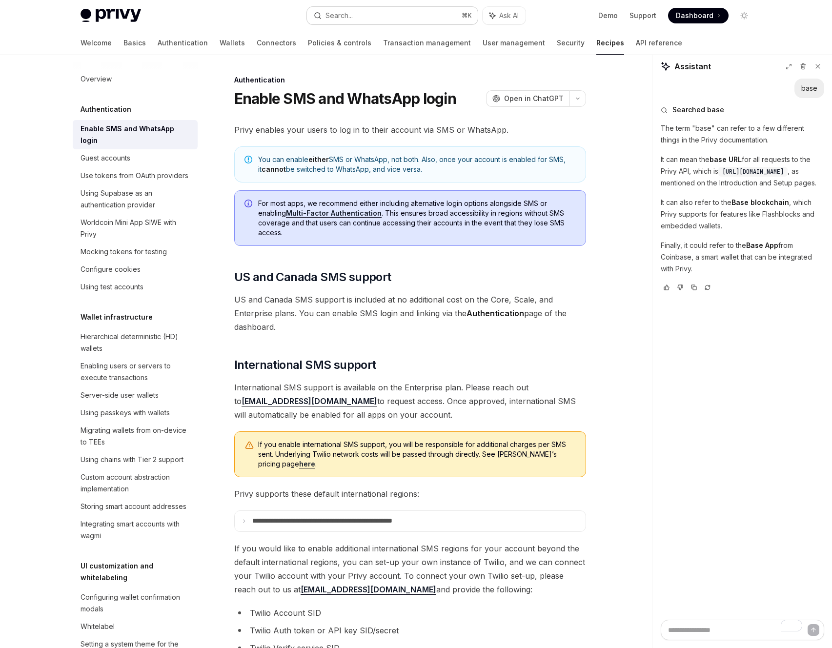
click at [395, 14] on button "Search... ⌘ K" at bounding box center [392, 16] width 171 height 18
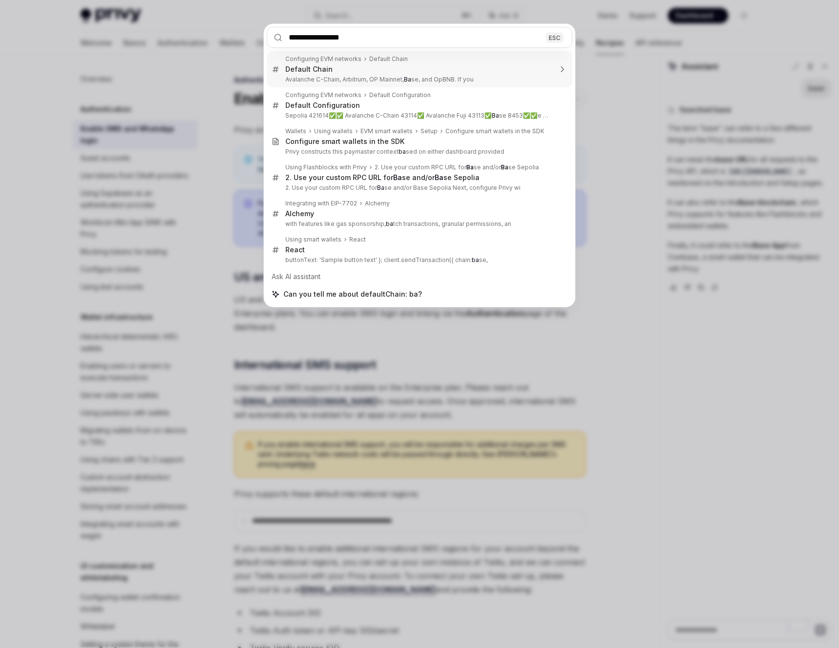
type input "**********"
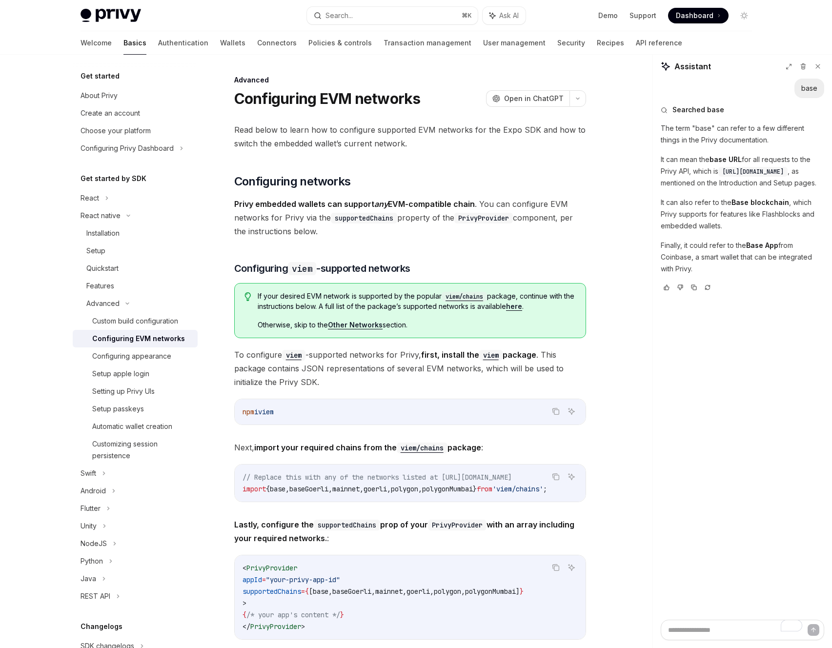
scroll to position [1400, 0]
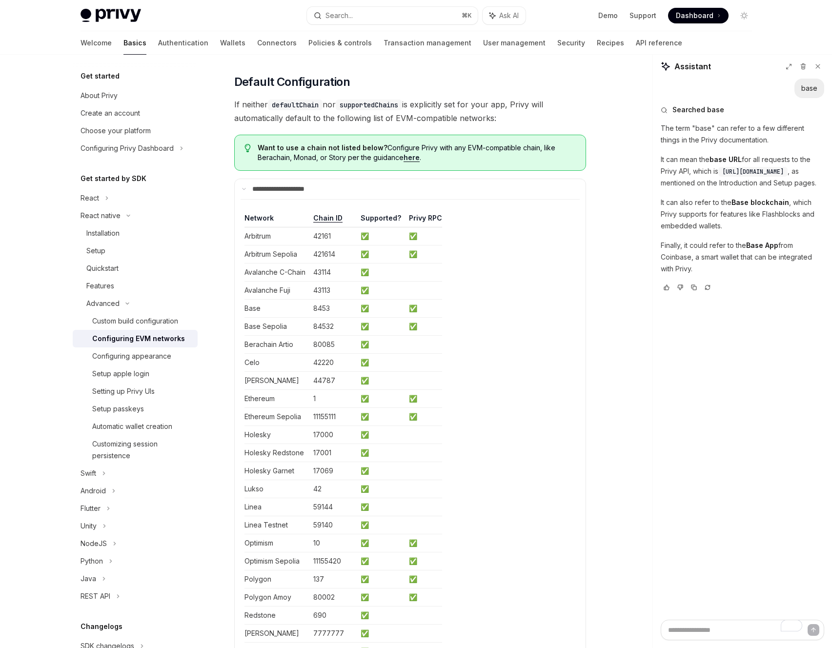
click at [361, 25] on div "Privy Docs home page Search... ⌘ K Ask AI Demo Support Dashboard Dashboard Sear…" at bounding box center [415, 15] width 671 height 31
click at [362, 21] on button "Search... ⌘ K" at bounding box center [392, 16] width 171 height 18
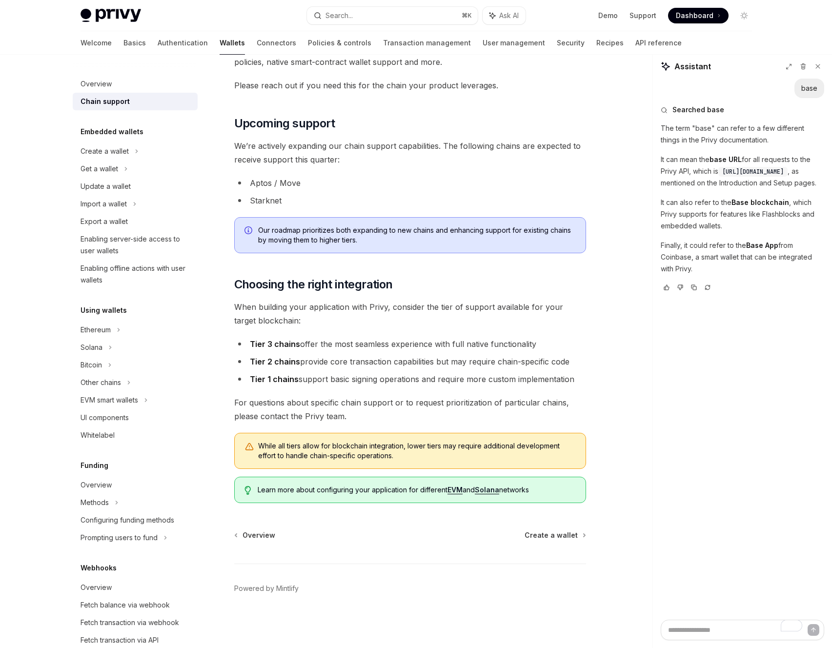
scroll to position [55, 0]
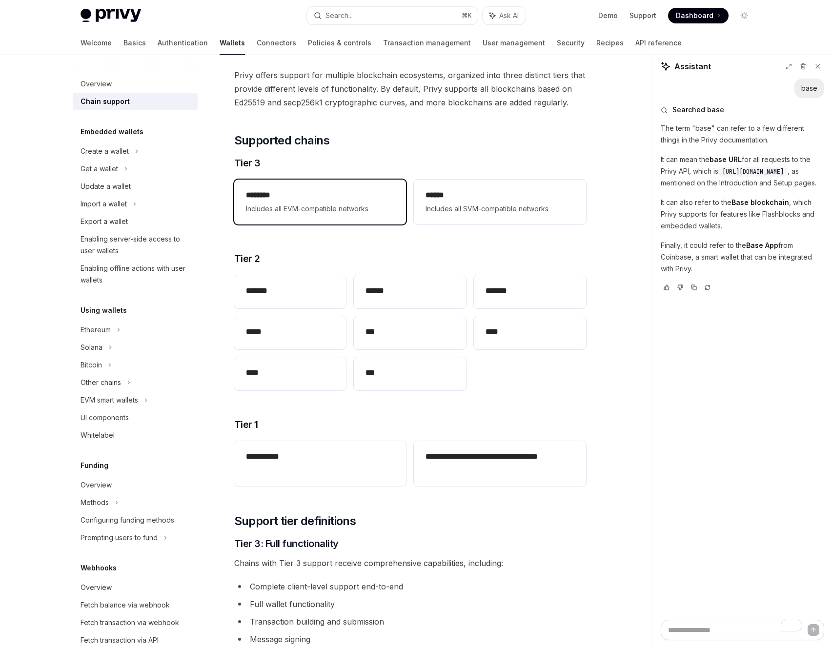
click at [312, 195] on h2 "********" at bounding box center [320, 195] width 148 height 12
type textarea "*"
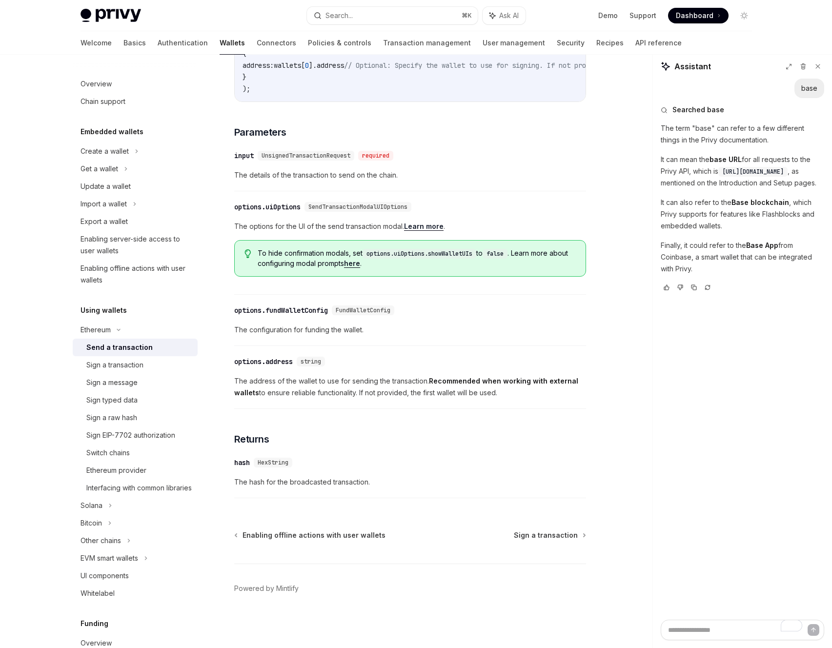
scroll to position [351, 0]
click at [353, 19] on div "Search..." at bounding box center [338, 16] width 27 height 12
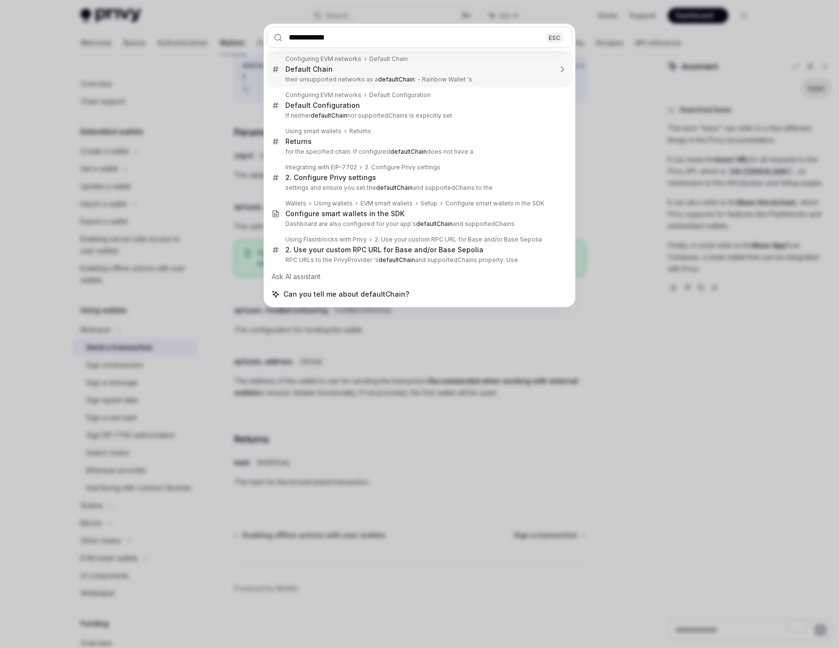
type input "**********"
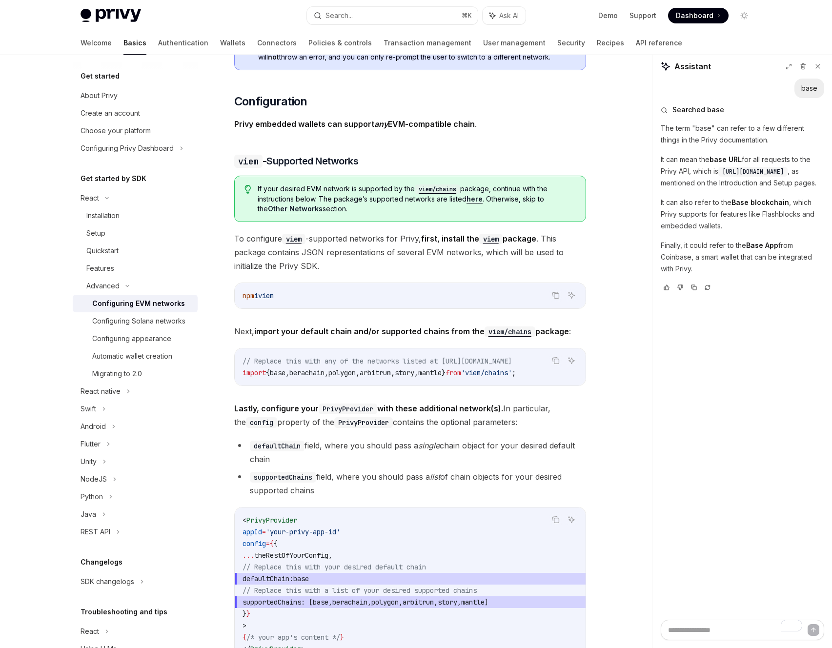
scroll to position [897, 0]
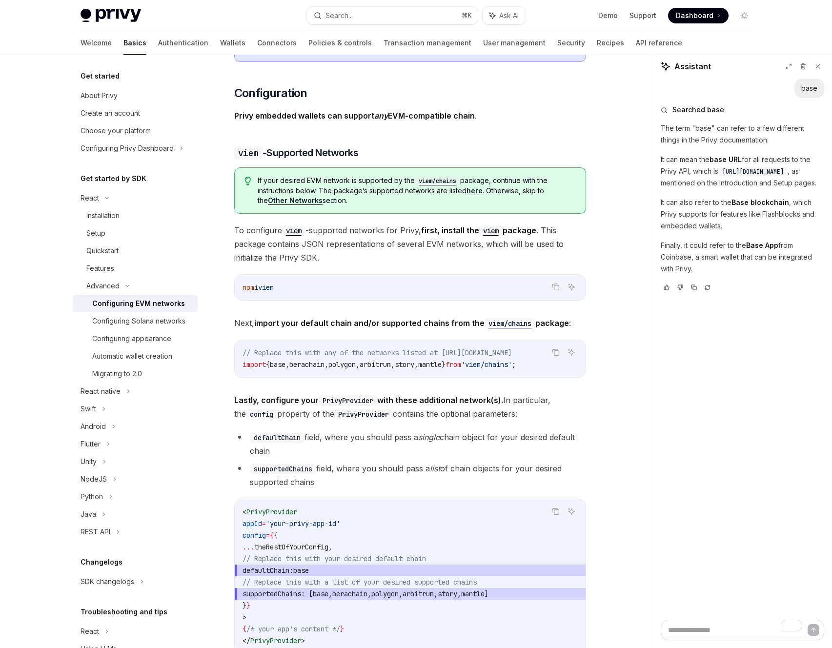
drag, startPoint x: 349, startPoint y: 575, endPoint x: 275, endPoint y: 574, distance: 74.7
click at [275, 574] on span "defaultChain: base" at bounding box center [409, 570] width 335 height 12
copy span "defaultChain: base"
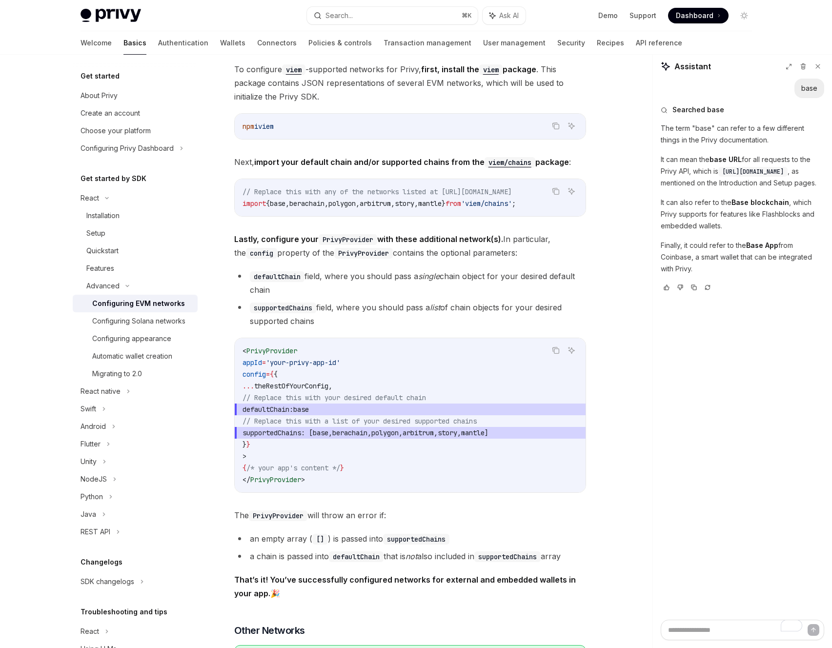
scroll to position [1058, 0]
click at [333, 430] on span "supportedChains : [ base , berachain , polygon , arbitrum , story , mantle ]" at bounding box center [409, 432] width 335 height 12
drag, startPoint x: 350, startPoint y: 412, endPoint x: 277, endPoint y: 413, distance: 72.7
click at [277, 413] on span "defaultChain: base" at bounding box center [409, 409] width 335 height 12
copy span "defaultChain: base"
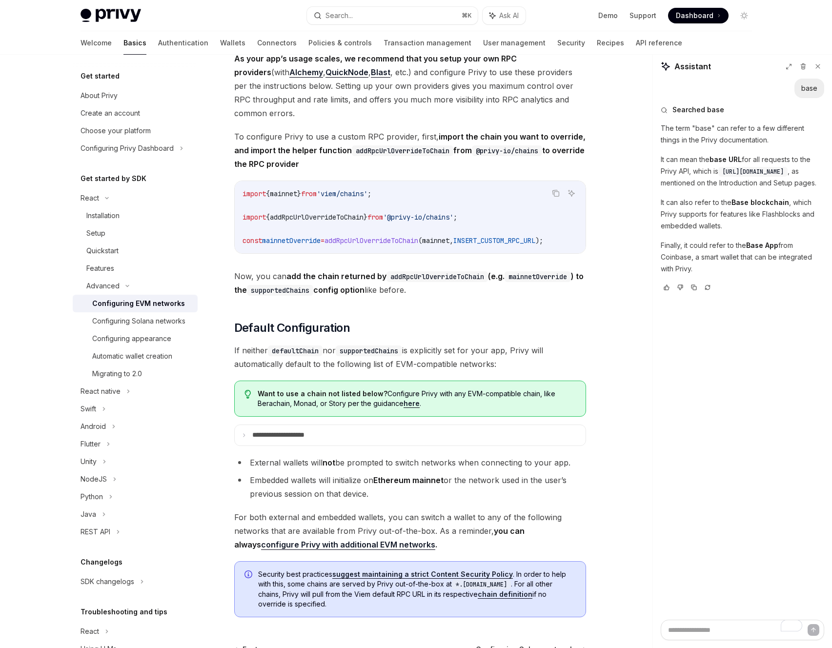
scroll to position [2298, 0]
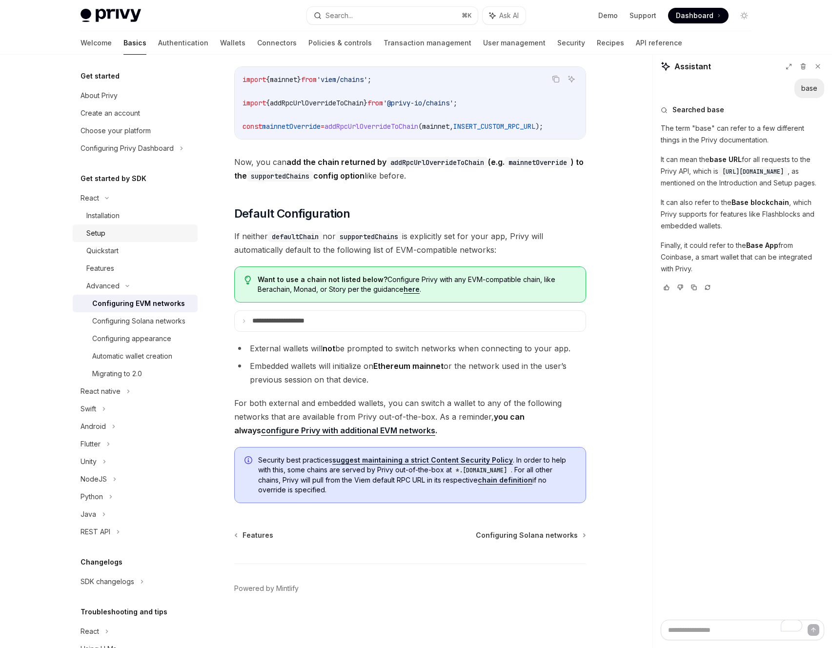
click at [114, 231] on div "Setup" at bounding box center [138, 233] width 105 height 12
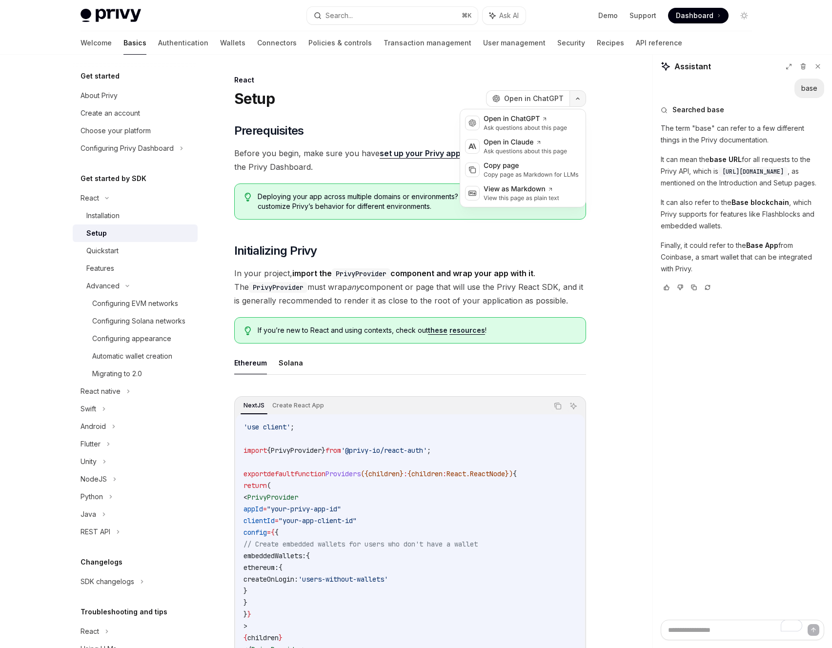
click at [578, 98] on icon "button" at bounding box center [578, 99] width 12 height 4
click at [515, 165] on div "Copy page" at bounding box center [530, 166] width 95 height 10
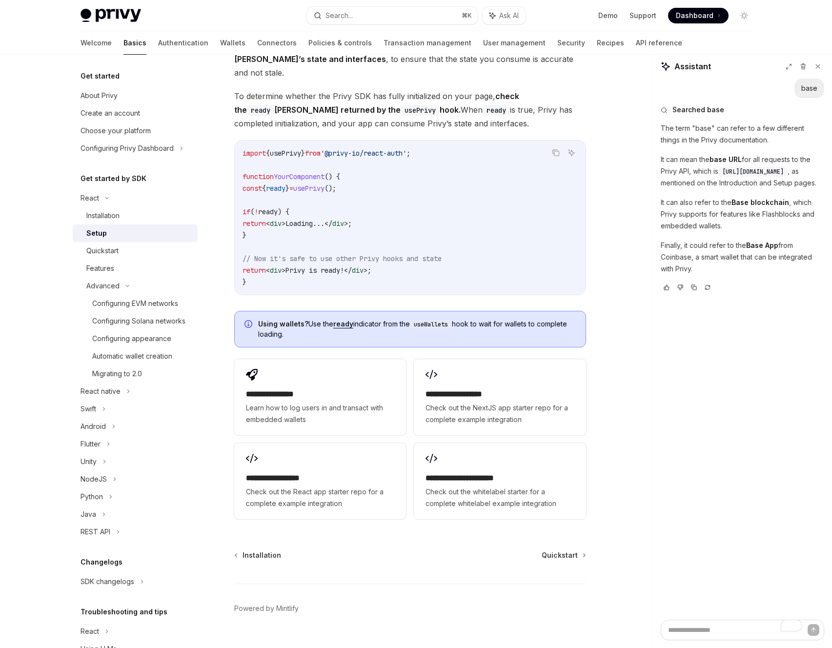
scroll to position [1031, 0]
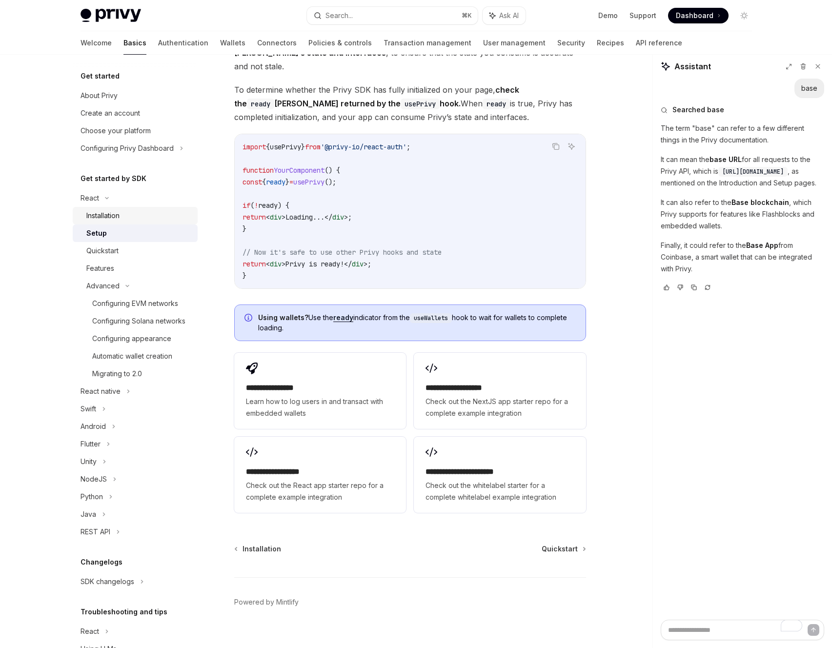
click at [113, 217] on div "Installation" at bounding box center [102, 216] width 33 height 12
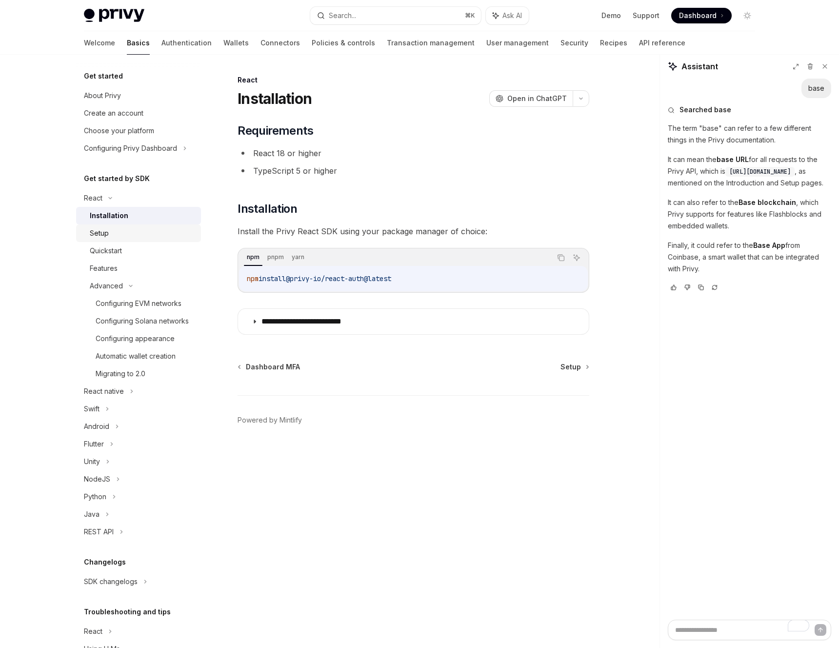
click at [105, 236] on div "Setup" at bounding box center [99, 233] width 19 height 12
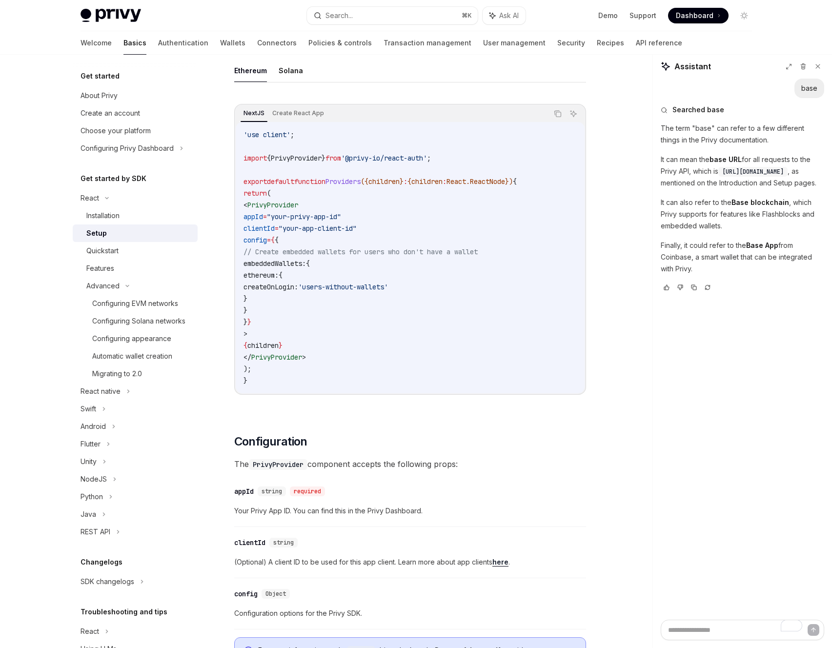
scroll to position [283, 0]
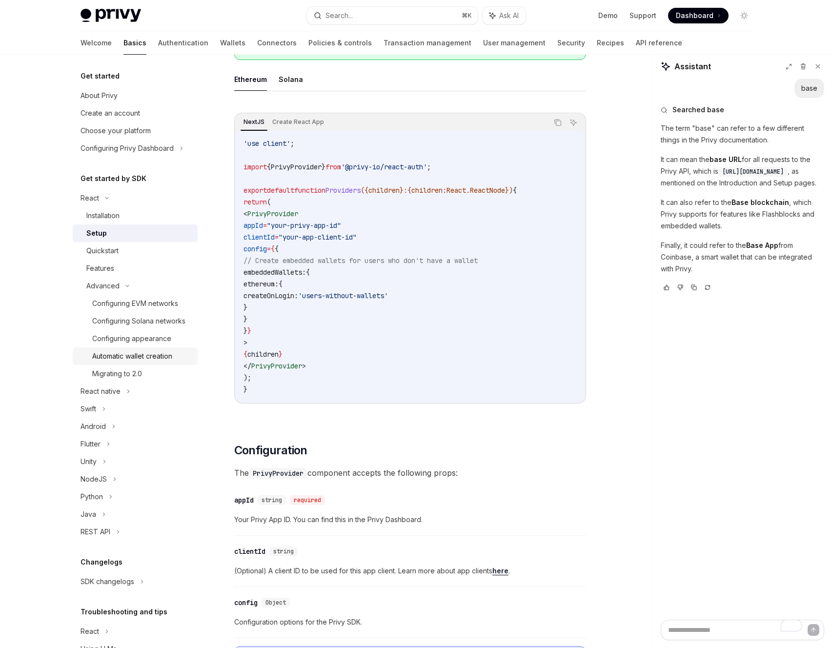
click at [112, 362] on div "Automatic wallet creation" at bounding box center [132, 356] width 80 height 12
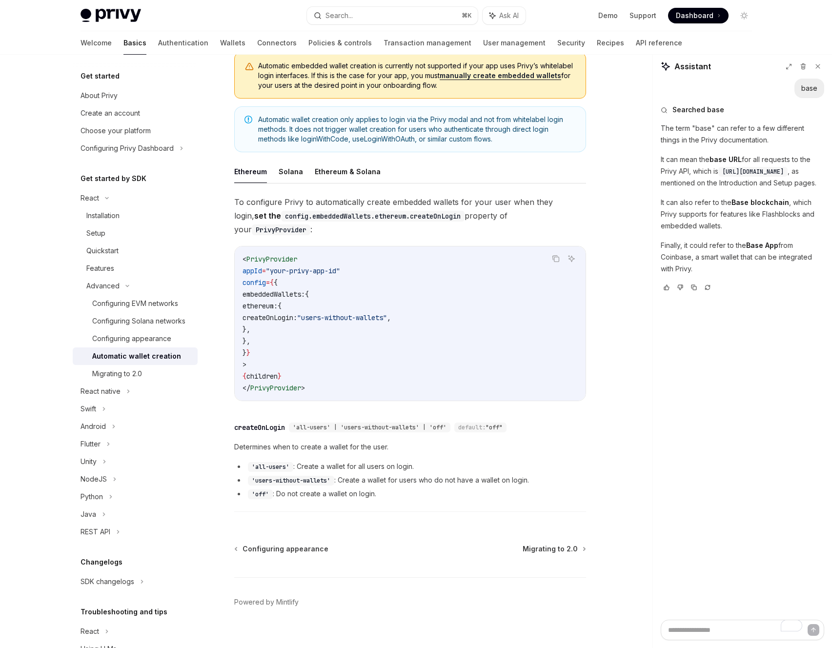
scroll to position [14, 0]
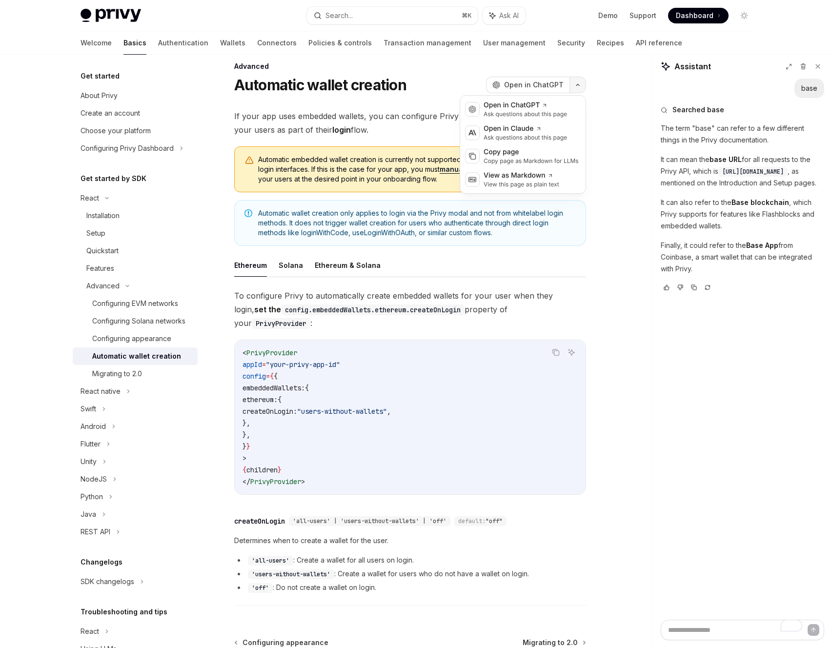
click at [576, 85] on icon "button" at bounding box center [578, 85] width 12 height 4
click at [492, 156] on div "Copy page" at bounding box center [530, 152] width 95 height 10
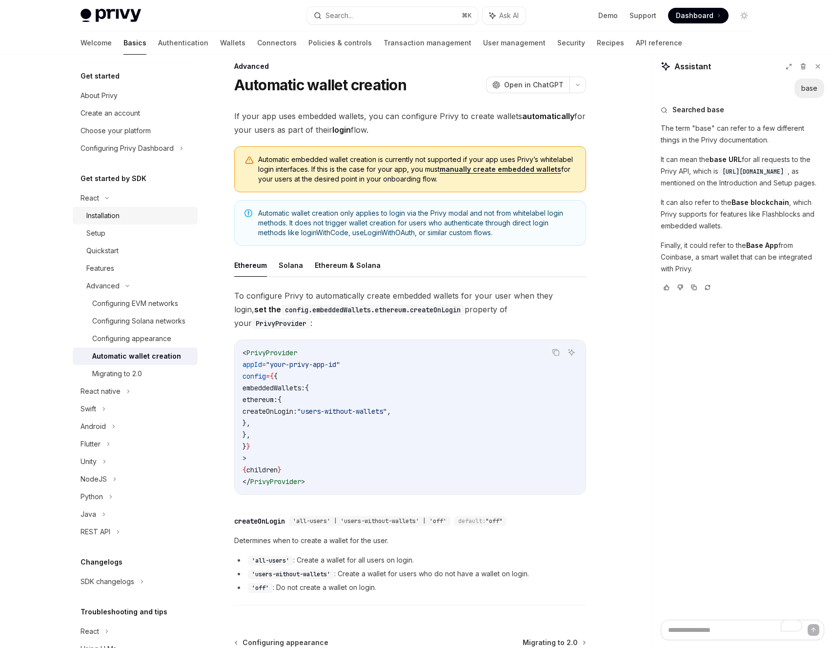
click at [100, 213] on div "Installation" at bounding box center [102, 216] width 33 height 12
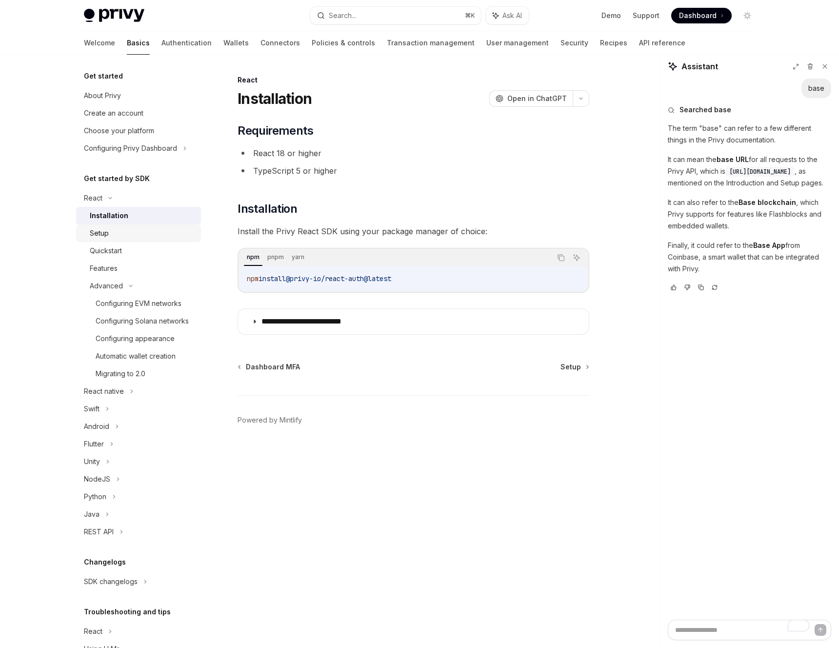
click at [104, 232] on div "Setup" at bounding box center [99, 233] width 19 height 12
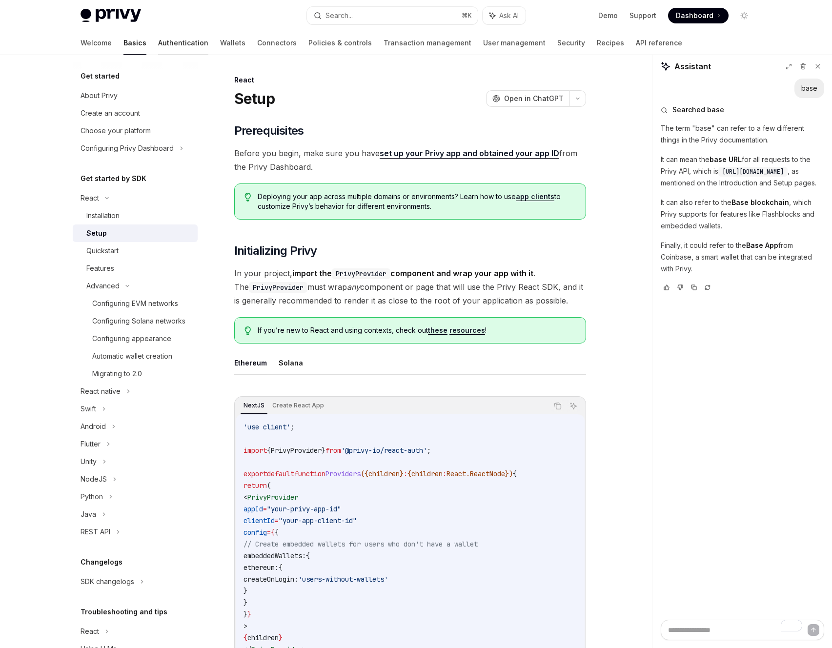
click at [158, 47] on link "Authentication" at bounding box center [183, 42] width 50 height 23
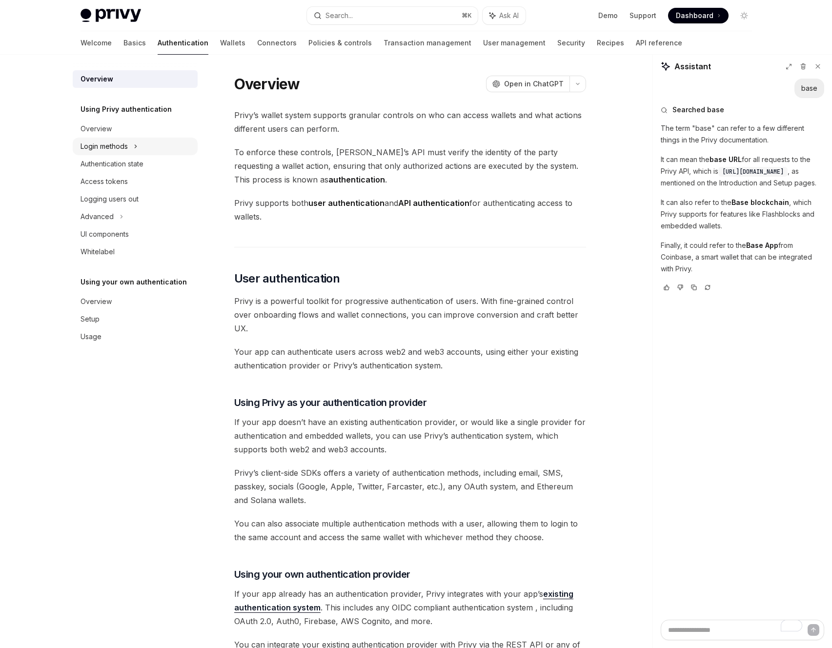
click at [118, 142] on div "Login methods" at bounding box center [103, 146] width 47 height 12
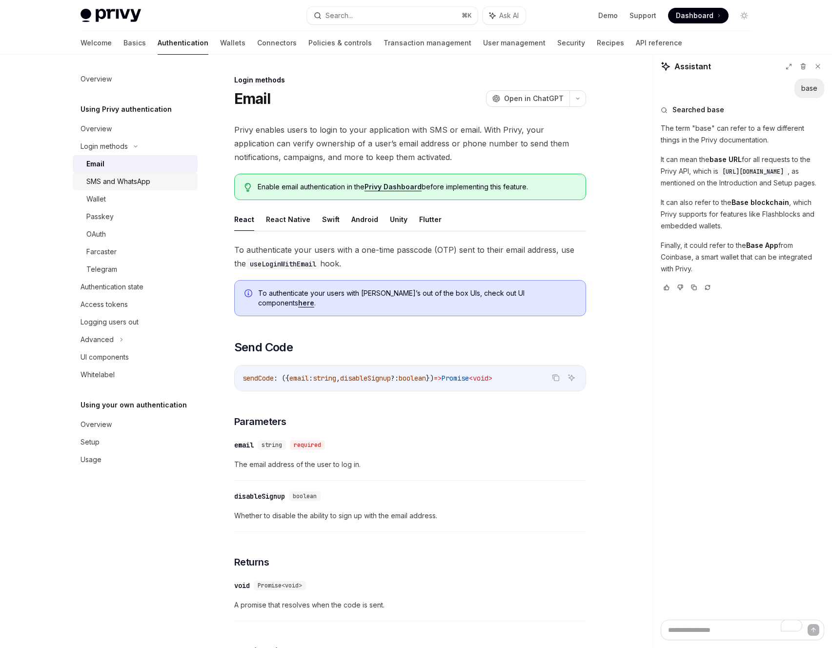
click at [131, 185] on div "SMS and WhatsApp" at bounding box center [118, 182] width 64 height 12
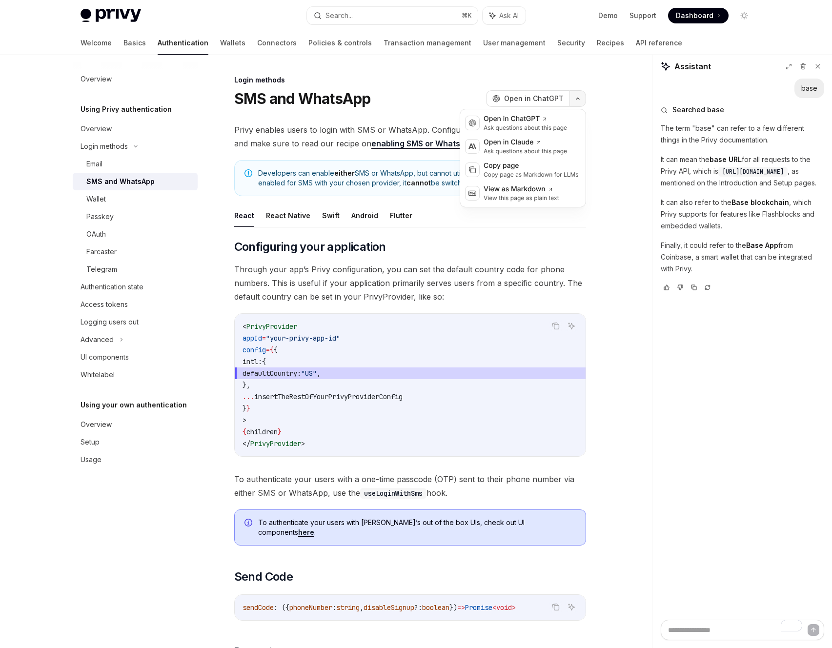
click at [578, 95] on button "button" at bounding box center [577, 98] width 17 height 17
click at [500, 170] on div "Copy page Copy page as Markdown for LLMs" at bounding box center [530, 170] width 99 height 18
click at [442, 144] on link "enabling SMS or WhatsApp" at bounding box center [423, 144] width 104 height 10
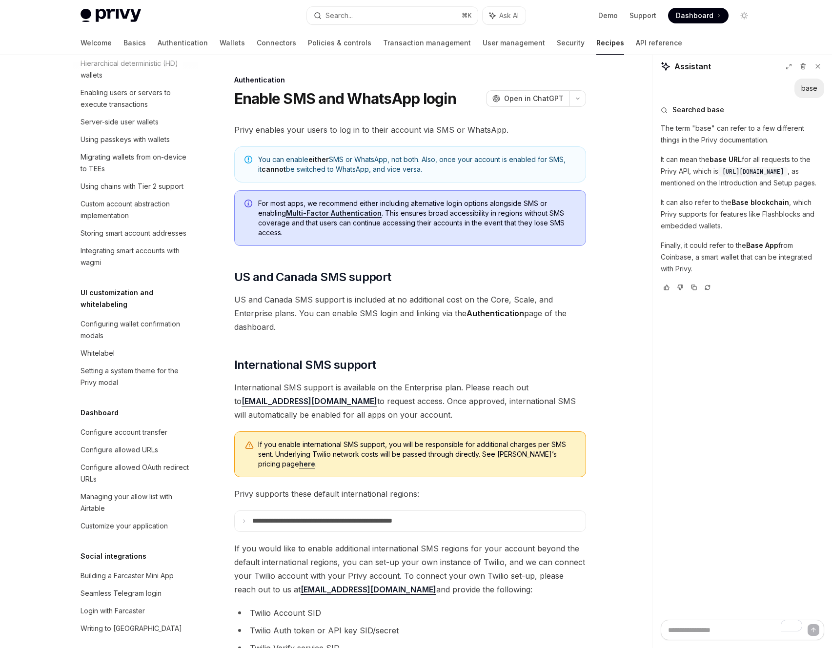
scroll to position [324, 0]
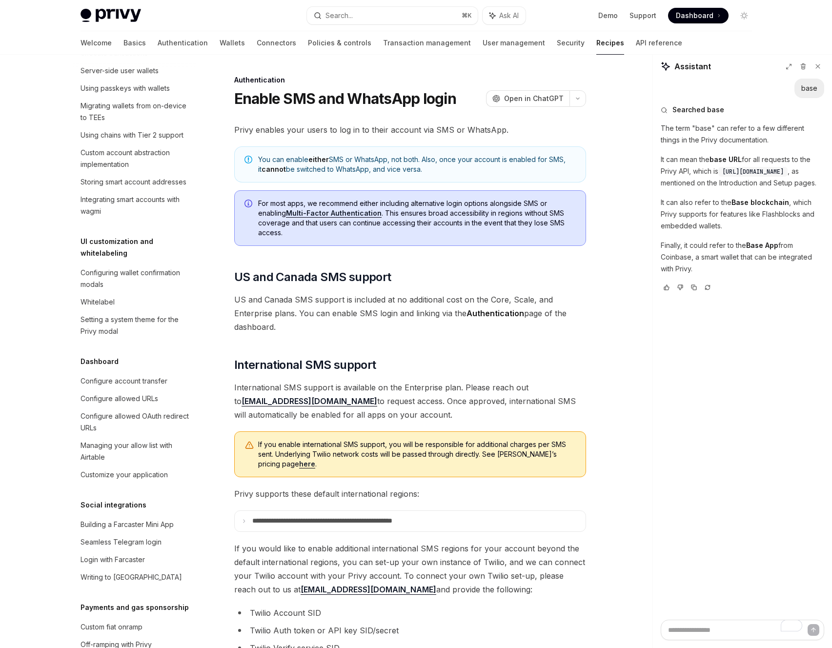
click at [100, 298] on div "UI customization and whitelabeling Configuring wallet confirmation modals White…" at bounding box center [135, 288] width 125 height 104
click at [100, 290] on div "Configuring wallet confirmation modals" at bounding box center [135, 278] width 111 height 23
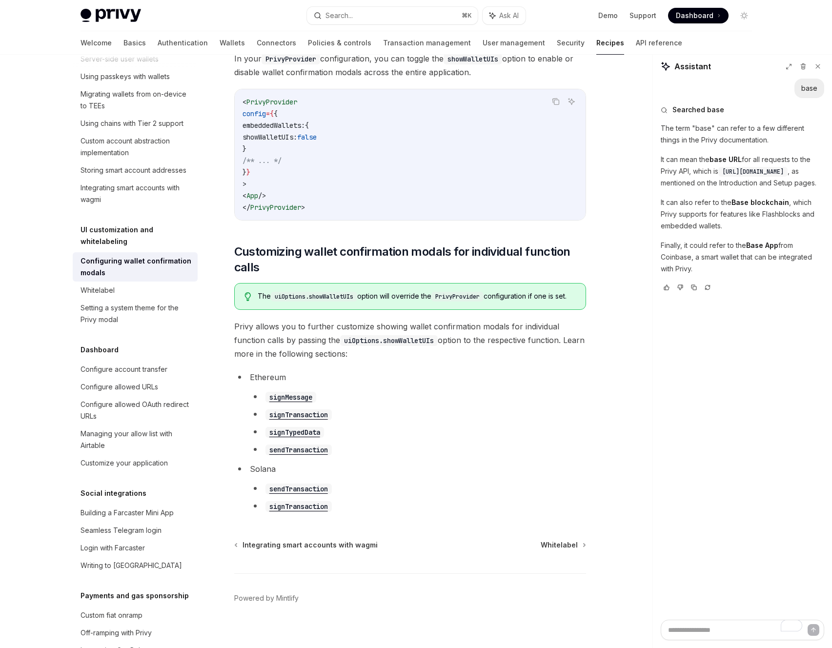
scroll to position [316, 0]
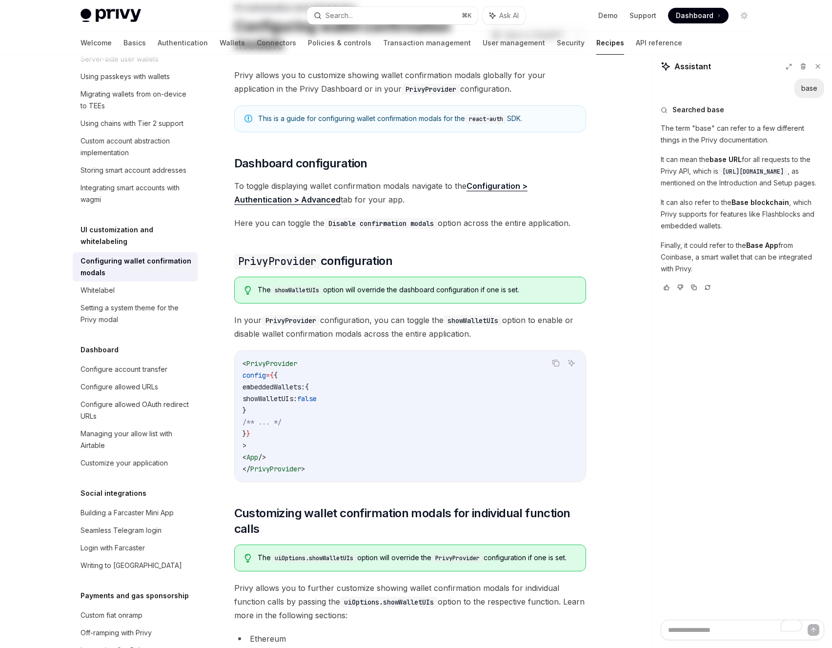
scroll to position [0, 0]
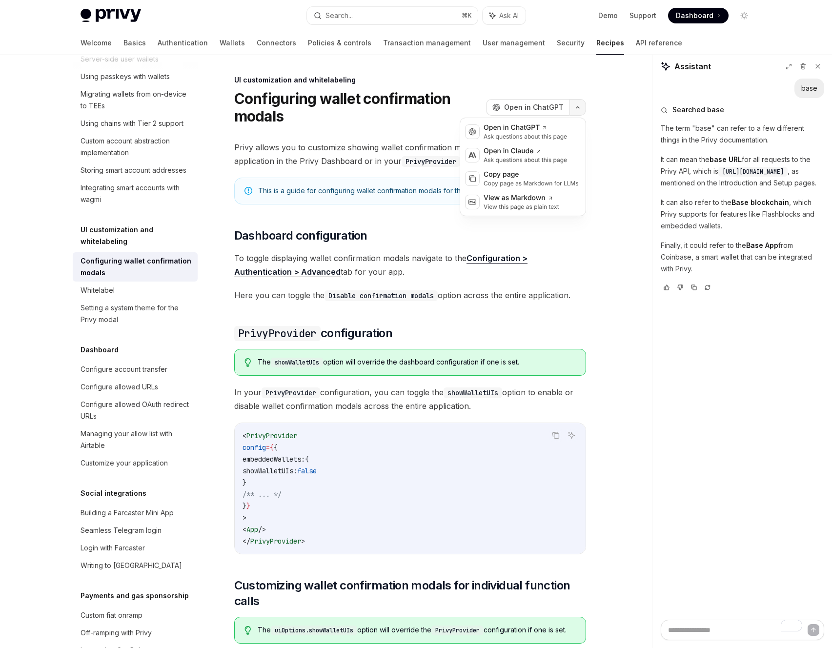
click at [573, 107] on icon "button" at bounding box center [578, 107] width 12 height 4
click at [504, 176] on div "Copy page" at bounding box center [530, 175] width 95 height 10
click at [578, 109] on icon "button" at bounding box center [578, 107] width 12 height 4
click at [514, 174] on div "Copy page" at bounding box center [530, 175] width 95 height 10
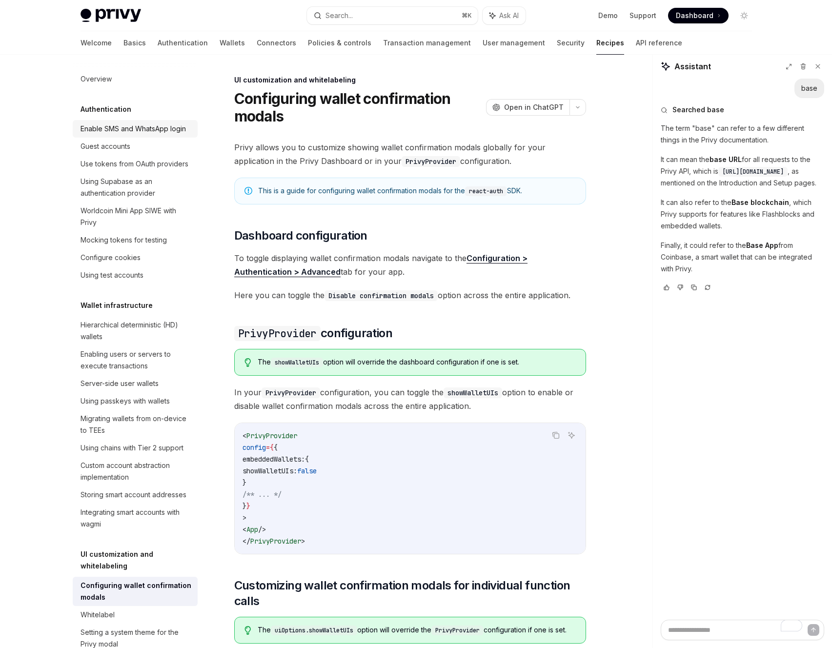
click at [106, 132] on div "Enable SMS and WhatsApp login" at bounding box center [132, 129] width 105 height 12
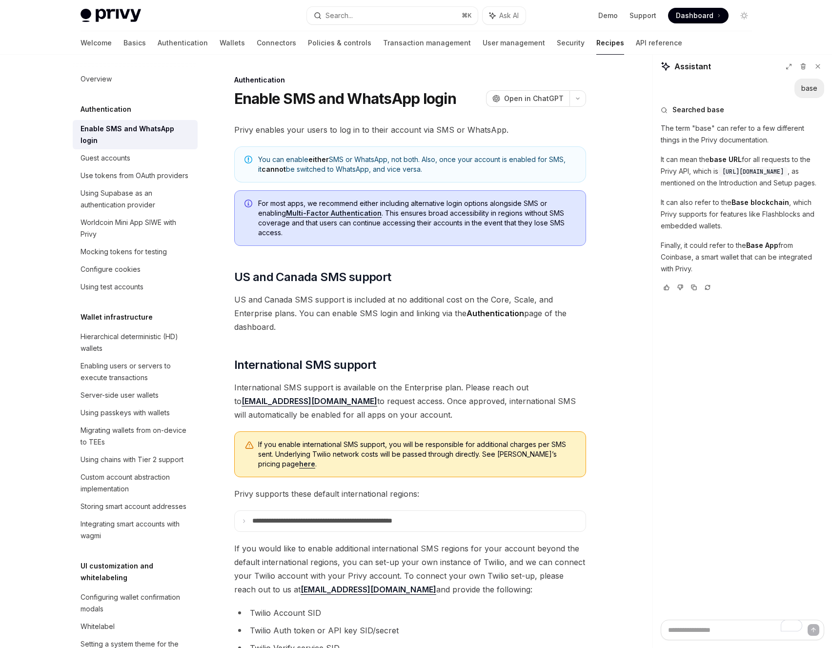
click at [107, 108] on h5 "Authentication" at bounding box center [105, 109] width 51 height 12
click at [123, 41] on link "Basics" at bounding box center [134, 42] width 22 height 23
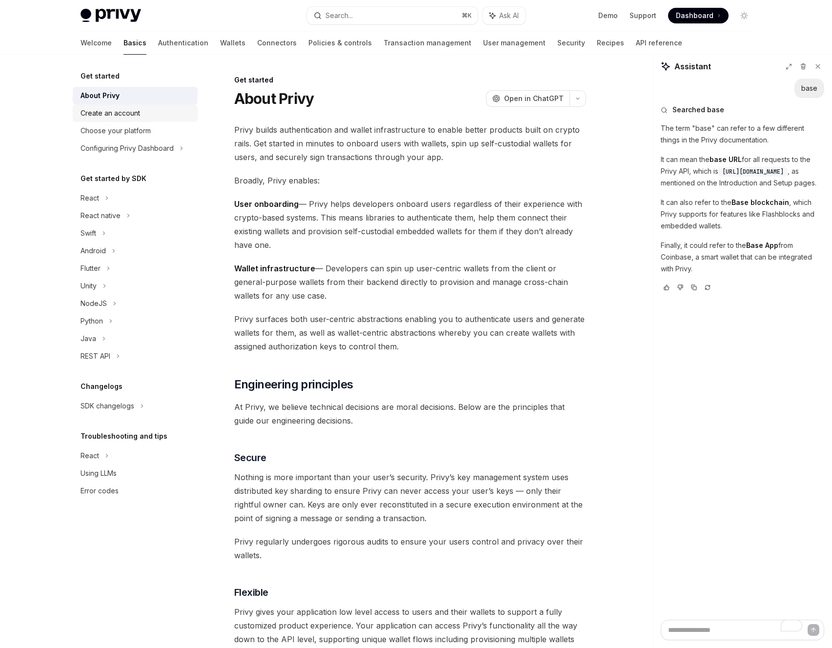
click at [116, 114] on div "Create an account" at bounding box center [110, 113] width 60 height 12
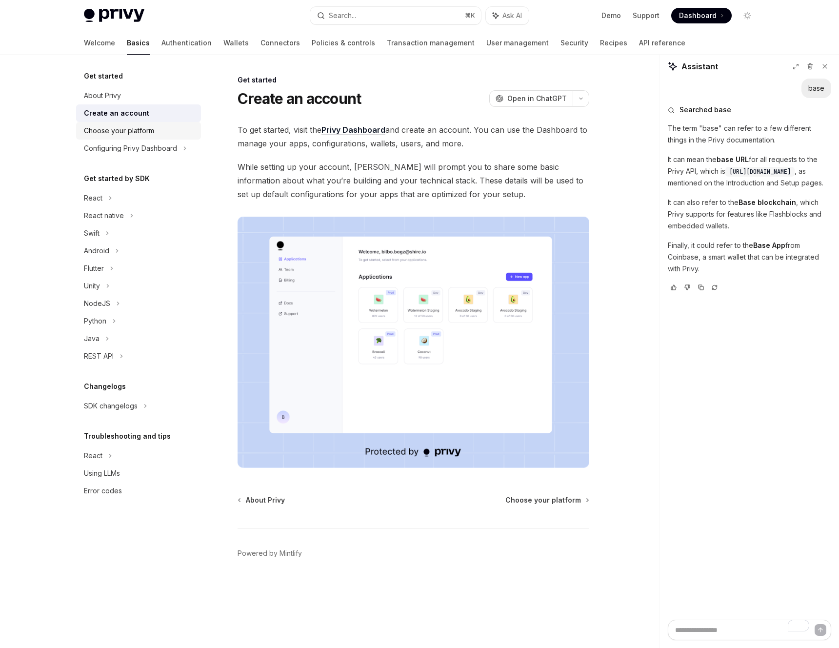
click at [112, 136] on div "Choose your platform" at bounding box center [119, 131] width 70 height 12
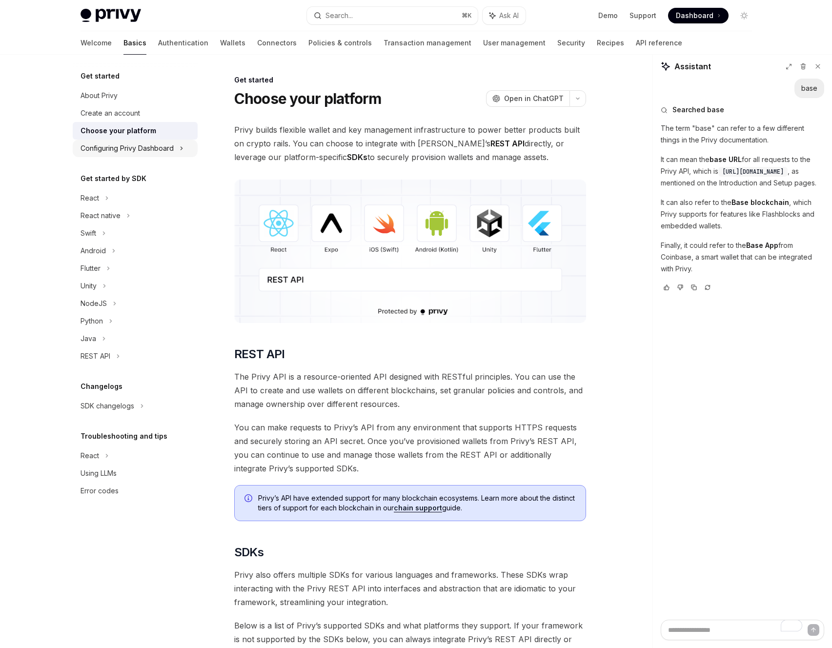
click at [105, 153] on div "Configuring Privy Dashboard" at bounding box center [126, 148] width 93 height 12
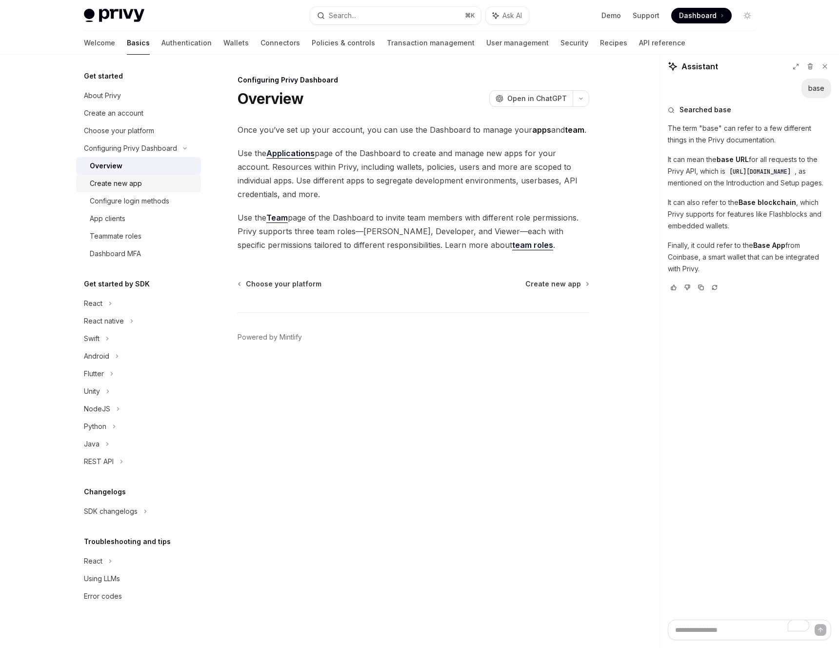
click at [98, 186] on div "Create new app" at bounding box center [116, 184] width 52 height 12
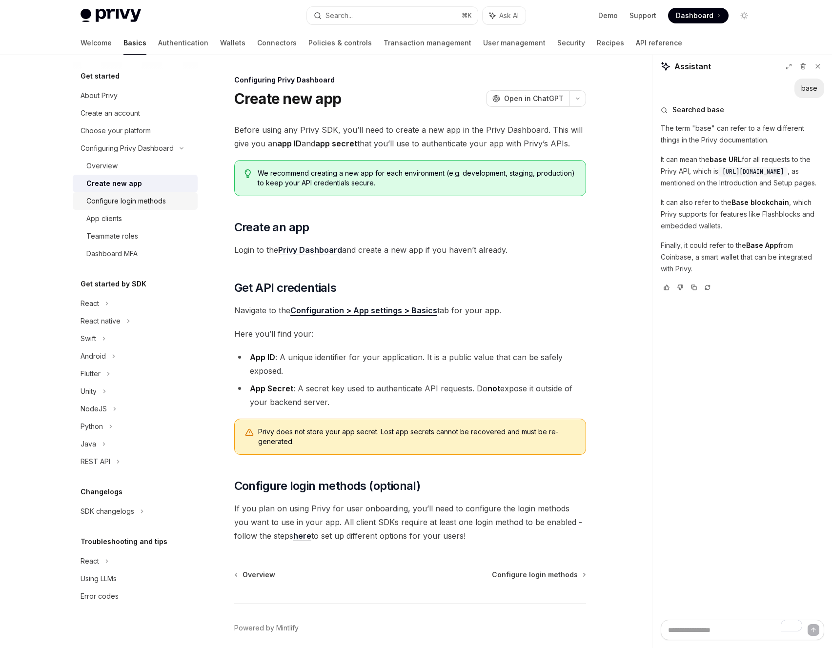
click at [97, 203] on div "Configure login methods" at bounding box center [126, 201] width 80 height 12
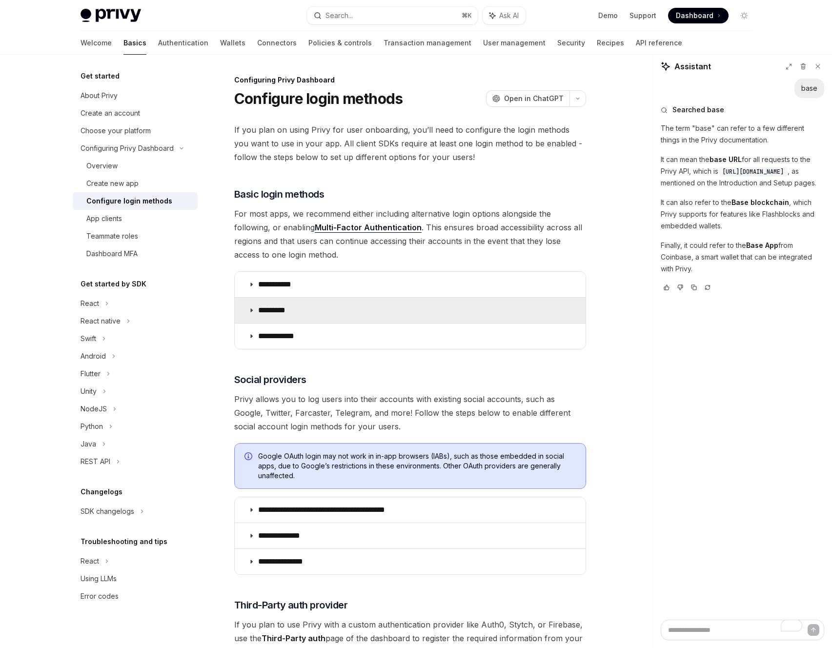
click at [249, 312] on icon at bounding box center [251, 310] width 6 height 6
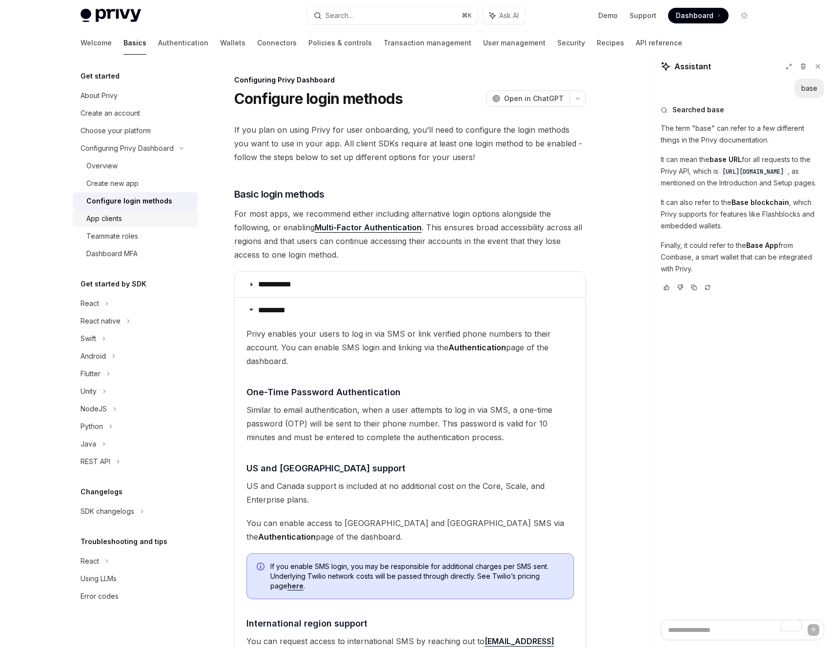
click at [100, 225] on link "App clients" at bounding box center [135, 219] width 125 height 18
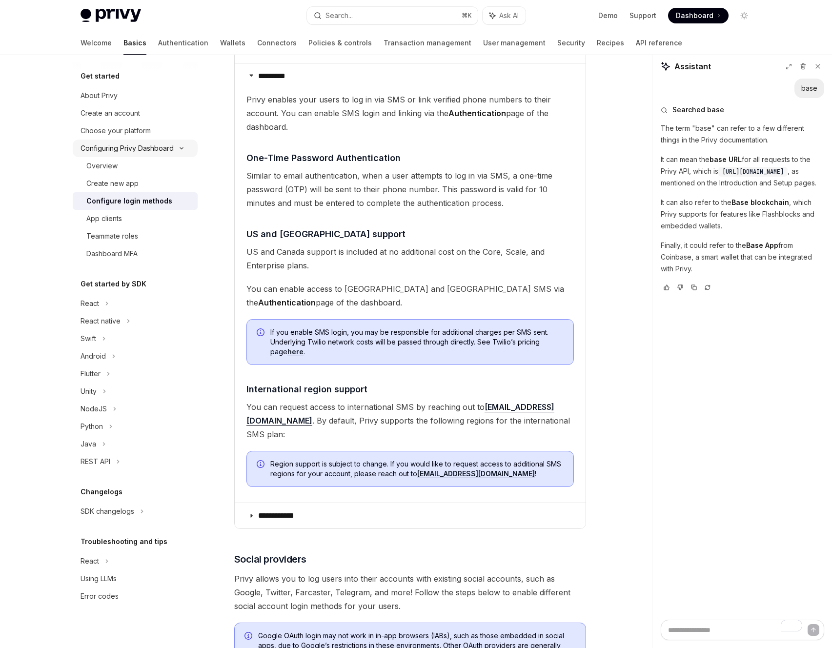
scroll to position [235, 0]
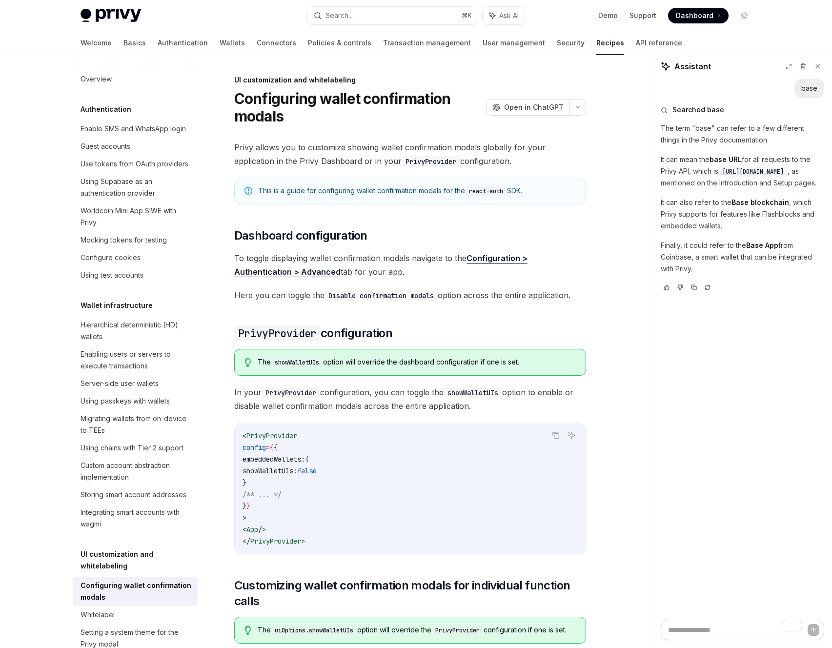
scroll to position [287, 0]
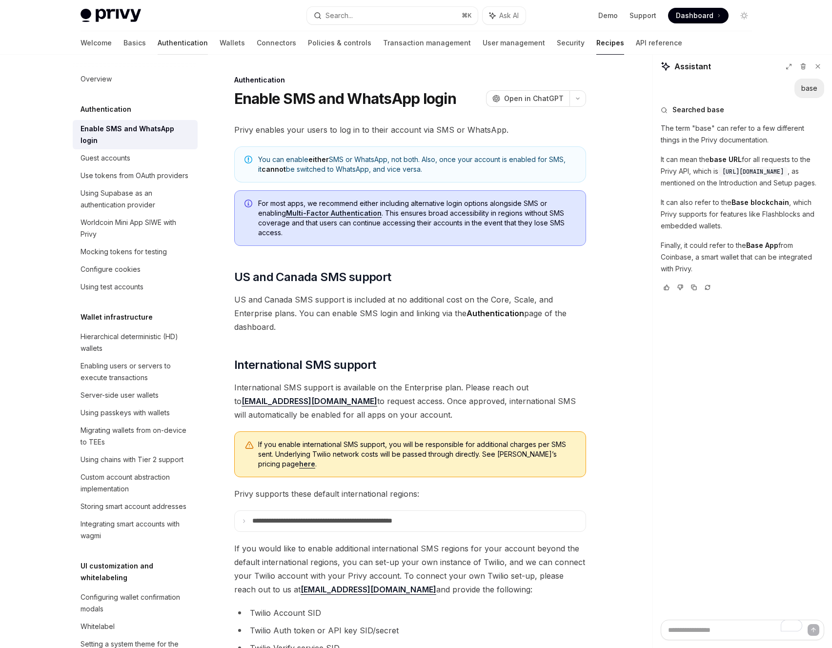
click at [158, 44] on link "Authentication" at bounding box center [183, 42] width 50 height 23
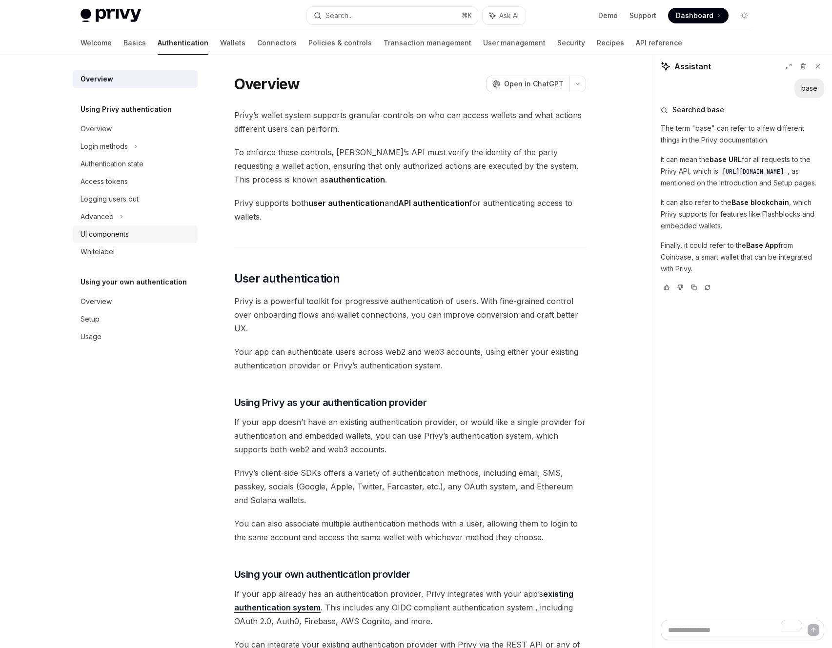
click at [108, 228] on div "UI components" at bounding box center [104, 234] width 48 height 12
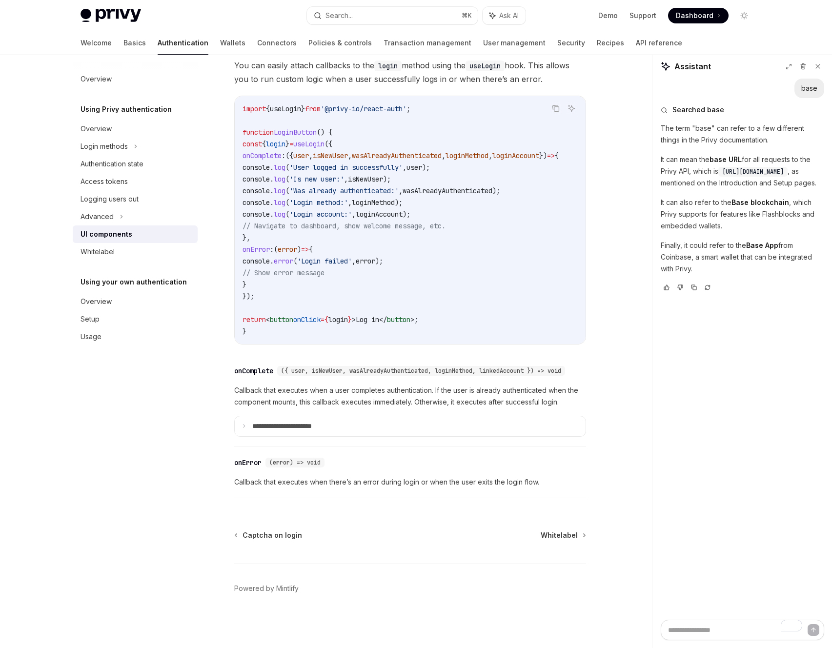
scroll to position [1200, 0]
click at [115, 199] on div "Logging users out" at bounding box center [109, 199] width 58 height 12
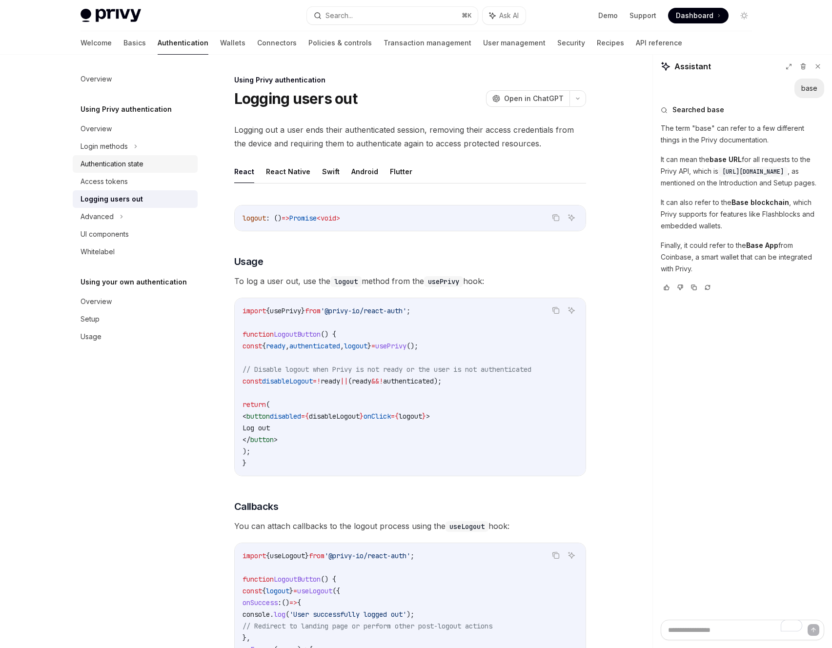
click at [124, 164] on div "Authentication state" at bounding box center [111, 164] width 63 height 12
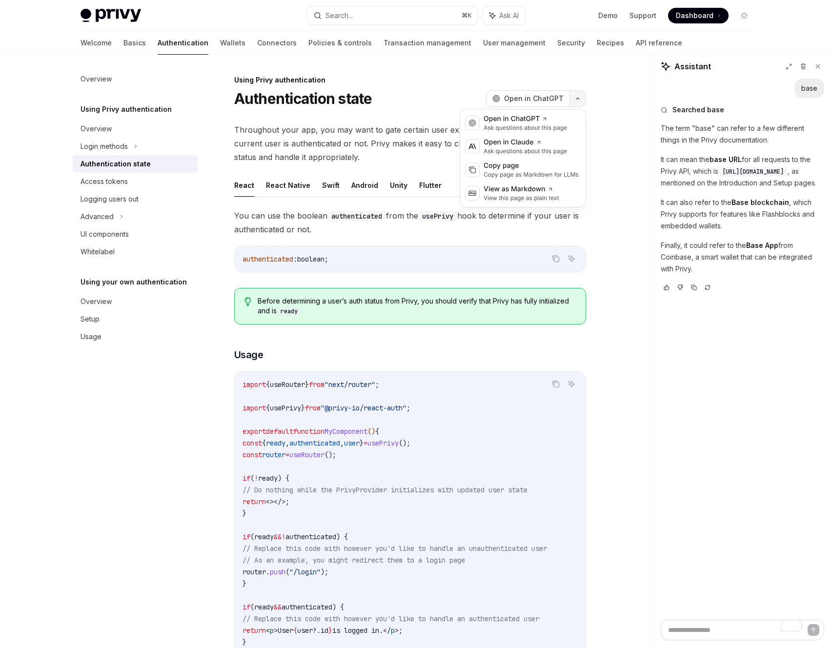
click at [571, 98] on button "button" at bounding box center [577, 98] width 17 height 17
click at [507, 165] on div "Copy page" at bounding box center [530, 166] width 95 height 10
click at [582, 100] on button "button" at bounding box center [577, 98] width 17 height 17
click at [516, 161] on div "Copy page" at bounding box center [530, 166] width 95 height 10
click at [123, 39] on link "Basics" at bounding box center [134, 42] width 22 height 23
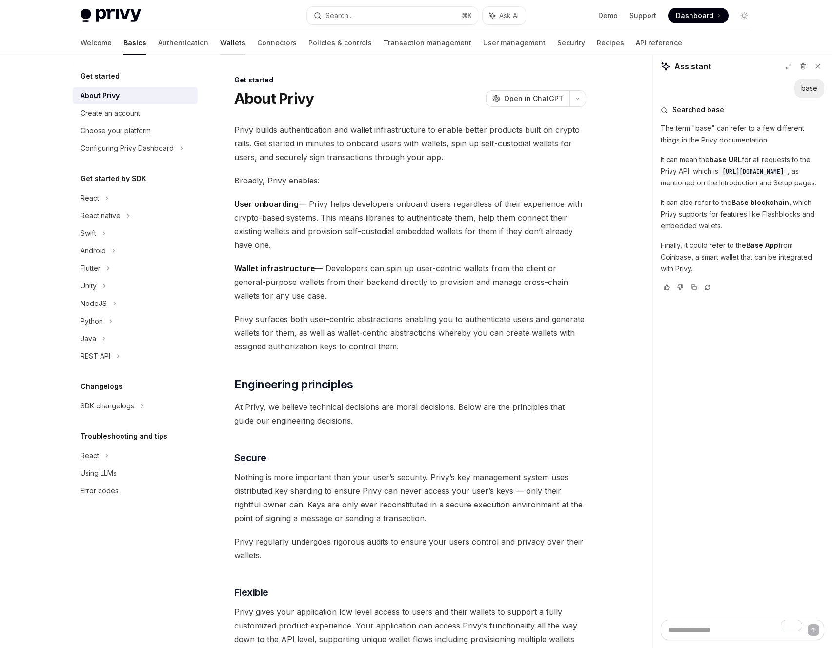
click at [220, 40] on link "Wallets" at bounding box center [232, 42] width 25 height 23
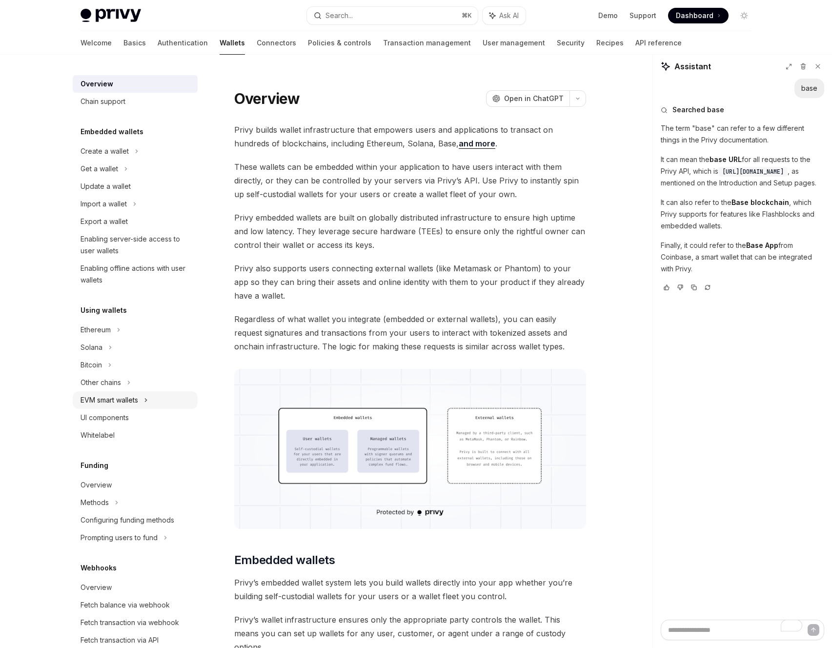
click at [100, 397] on div "EVM smart wallets" at bounding box center [109, 400] width 58 height 12
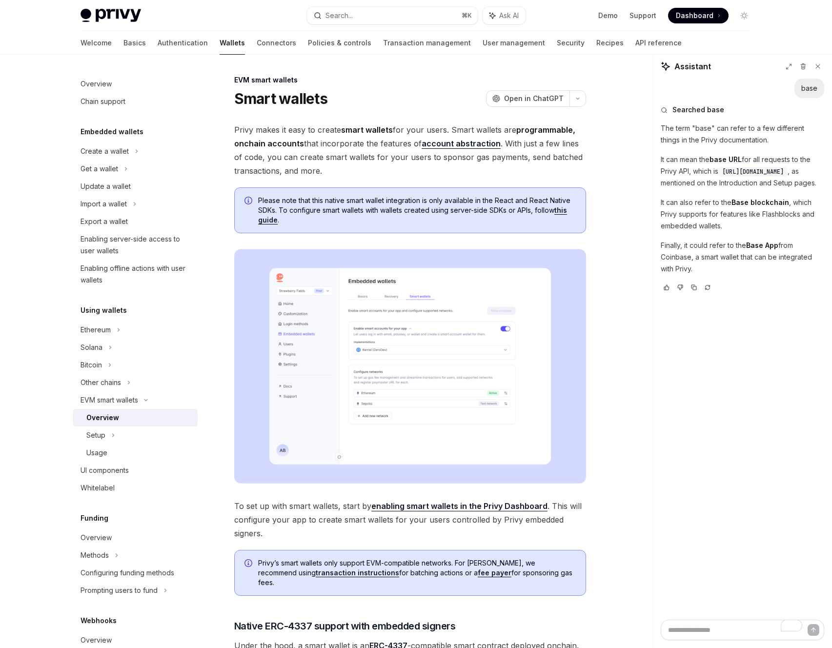
click at [452, 507] on link "enabling smart wallets in the Privy Dashboard" at bounding box center [459, 506] width 176 height 10
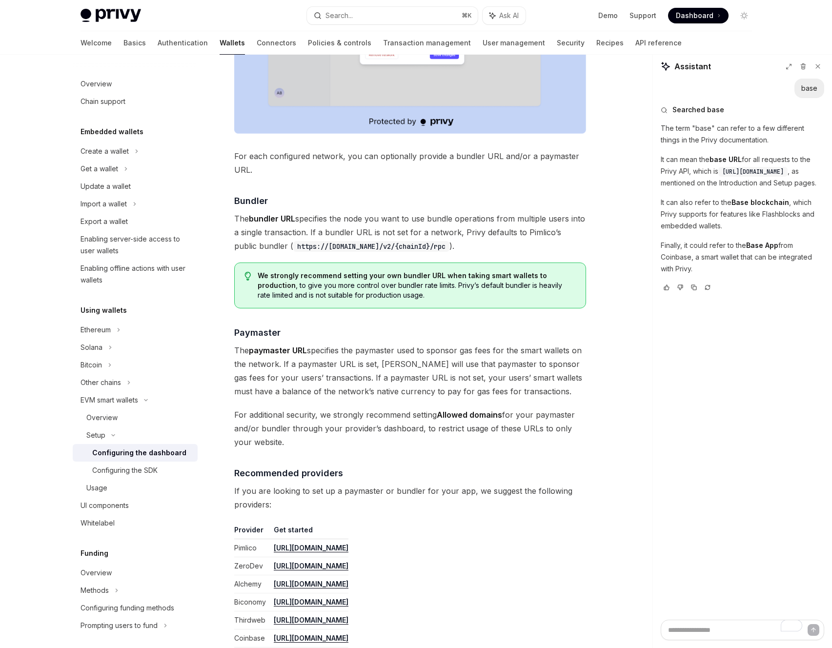
scroll to position [578, 0]
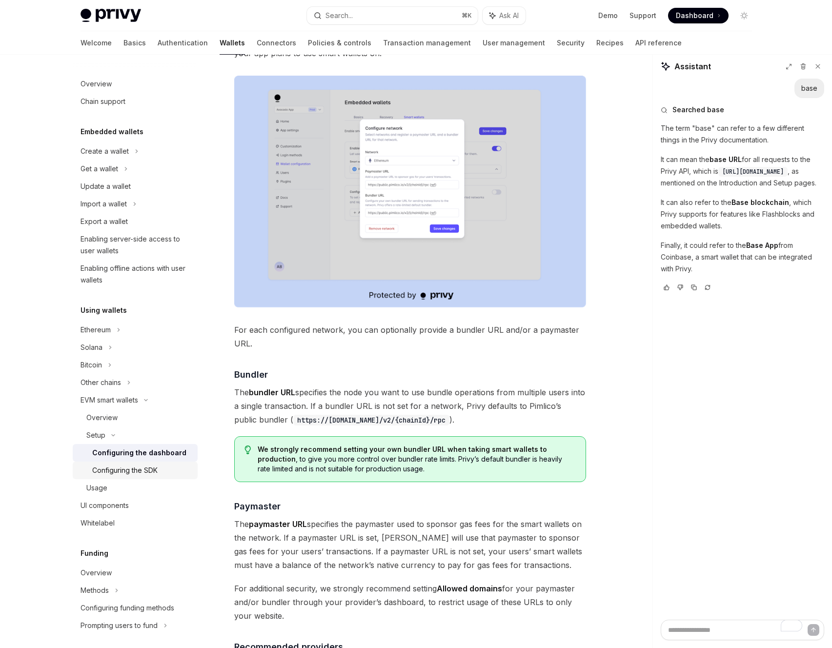
click at [113, 471] on div "Configuring the SDK" at bounding box center [124, 470] width 65 height 12
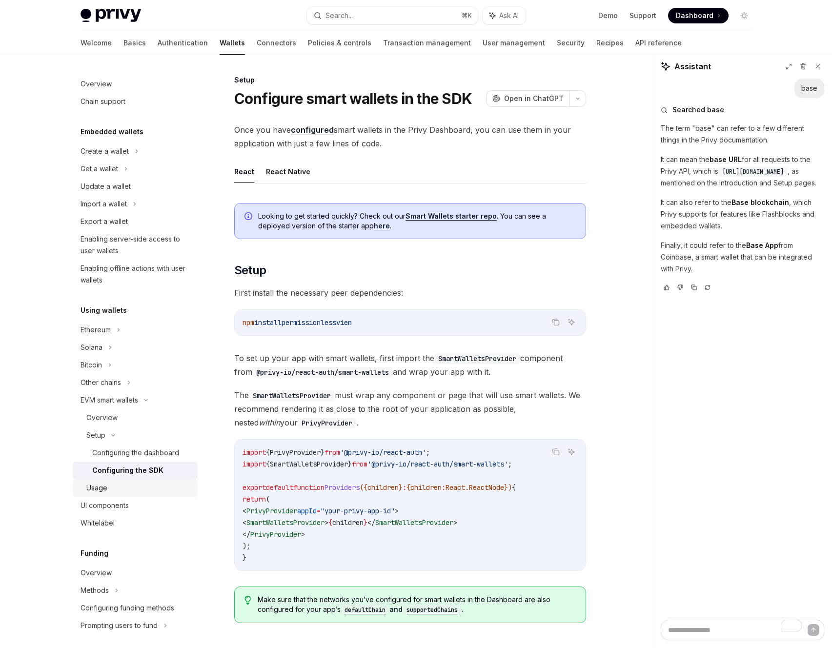
click at [140, 490] on div "Usage" at bounding box center [138, 488] width 105 height 12
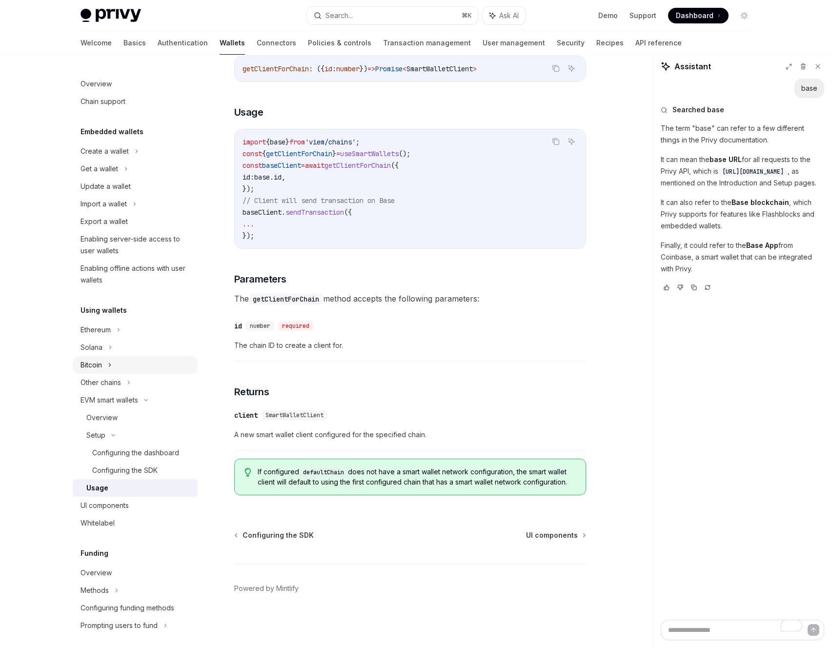
scroll to position [2803, 0]
click at [108, 157] on div "Ethereum" at bounding box center [104, 151] width 48 height 12
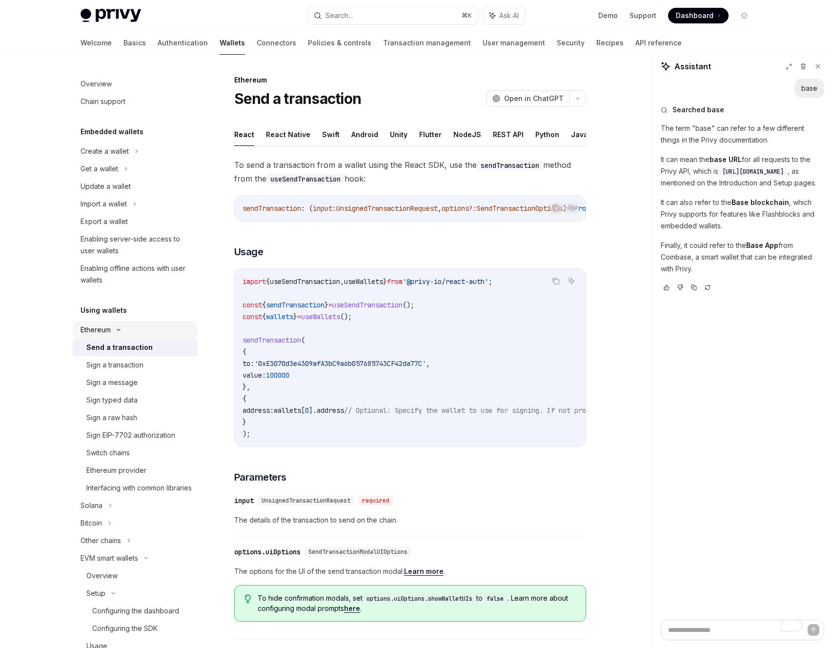
click at [108, 157] on div "Ethereum" at bounding box center [104, 151] width 48 height 12
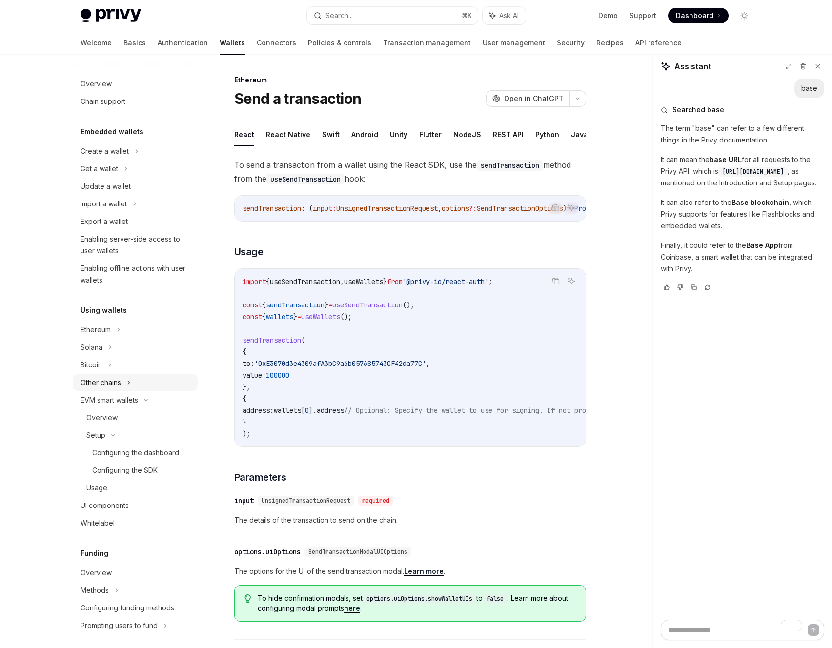
click at [102, 210] on div "Other chains" at bounding box center [103, 204] width 46 height 12
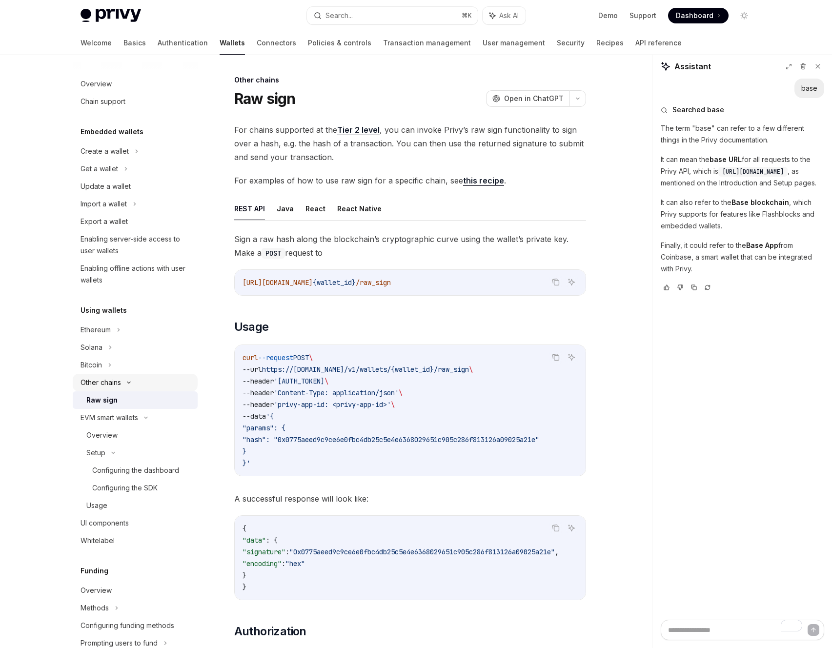
click at [102, 210] on div "Other chains" at bounding box center [103, 204] width 46 height 12
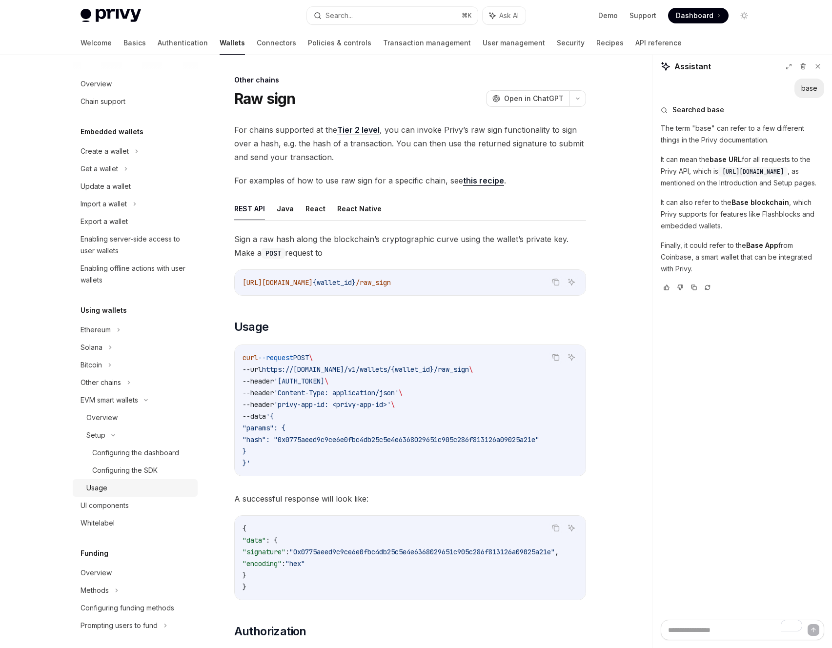
click at [100, 488] on div "Usage" at bounding box center [96, 488] width 21 height 12
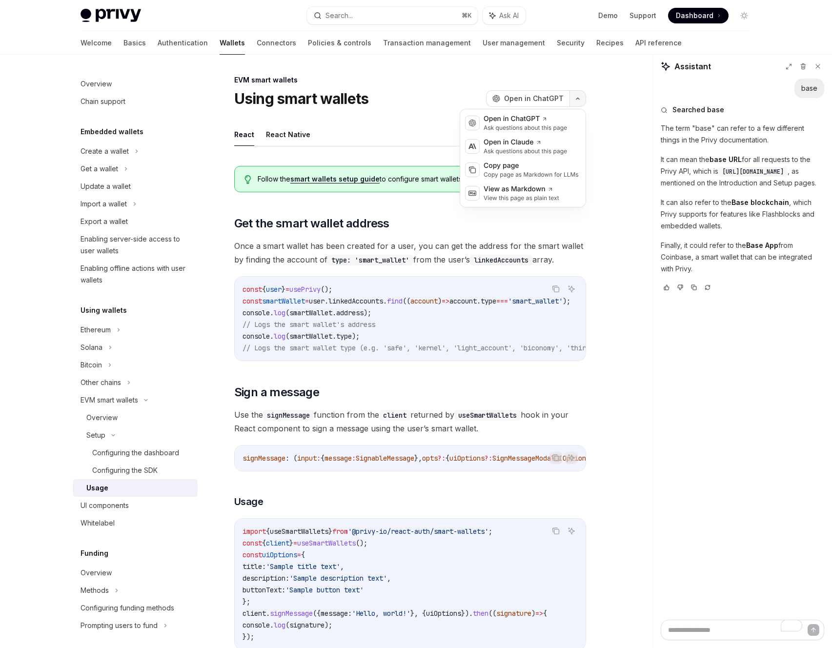
click at [580, 95] on button "button" at bounding box center [577, 98] width 17 height 17
click at [514, 171] on div "Copy page as Markdown for LLMs" at bounding box center [530, 175] width 95 height 8
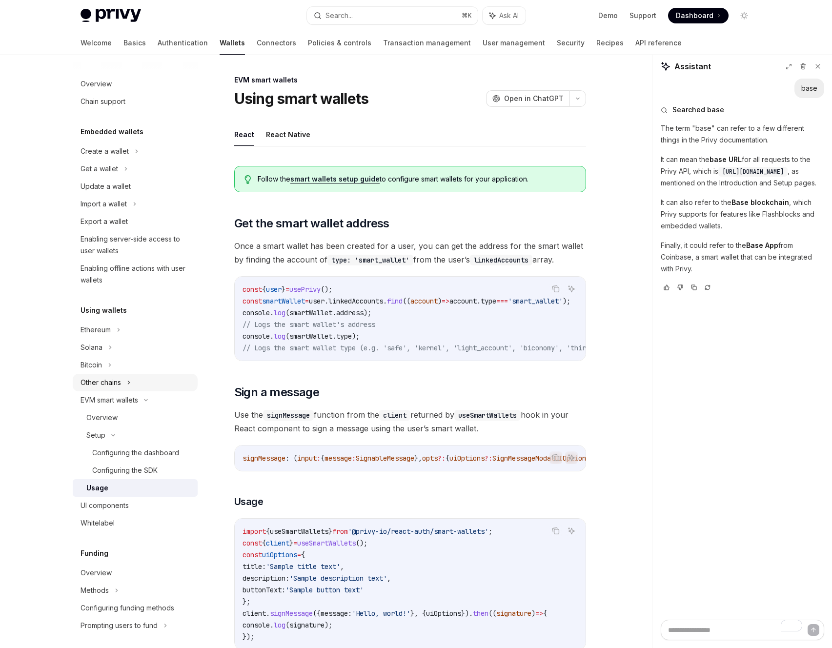
click at [117, 210] on div "Other chains" at bounding box center [103, 204] width 46 height 12
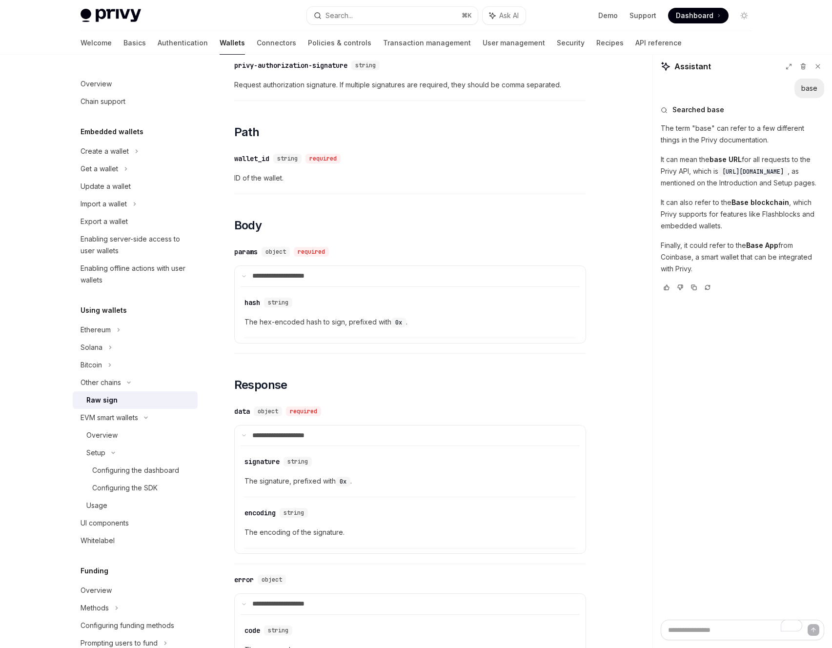
scroll to position [979, 0]
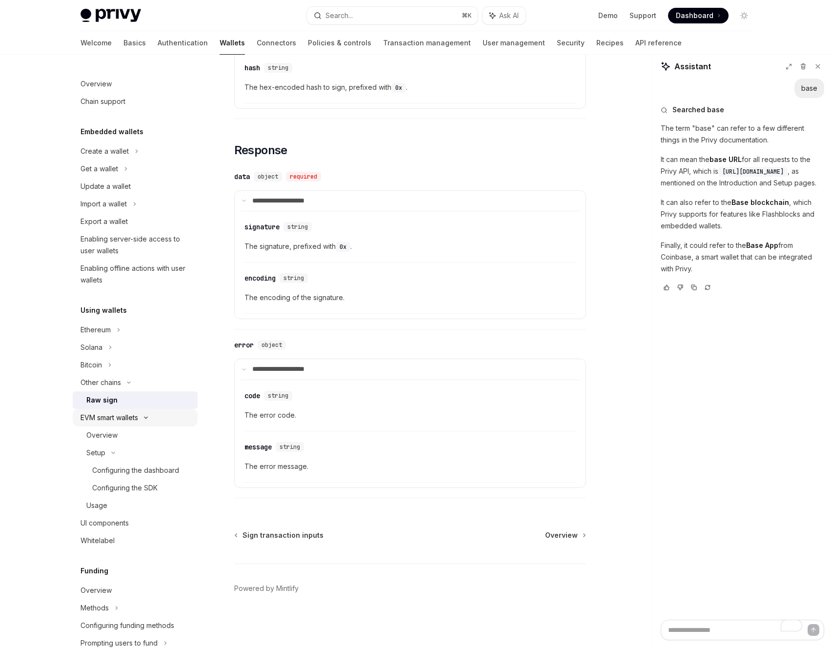
click at [117, 421] on div "EVM smart wallets" at bounding box center [109, 418] width 58 height 12
click at [97, 18] on img at bounding box center [110, 16] width 60 height 14
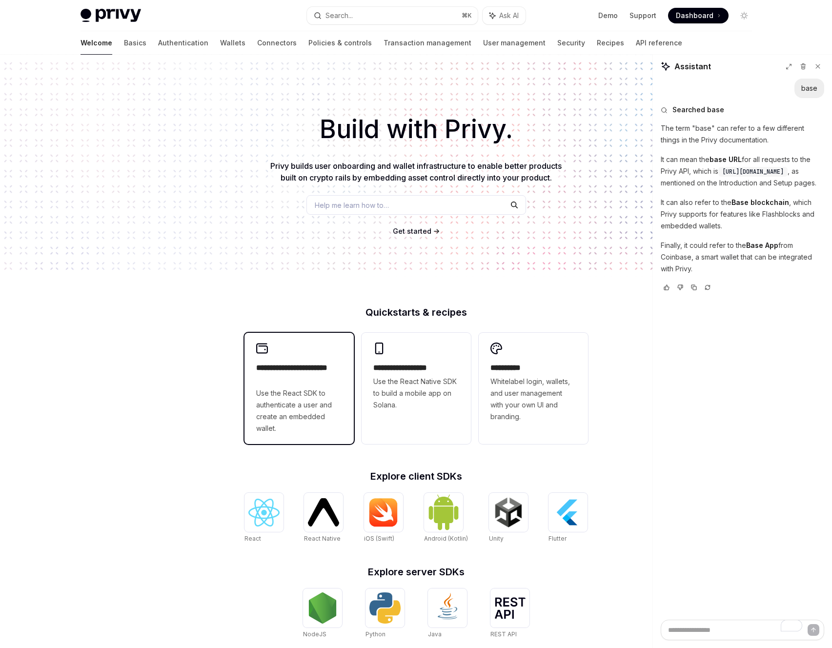
click at [278, 363] on div "**********" at bounding box center [298, 388] width 109 height 111
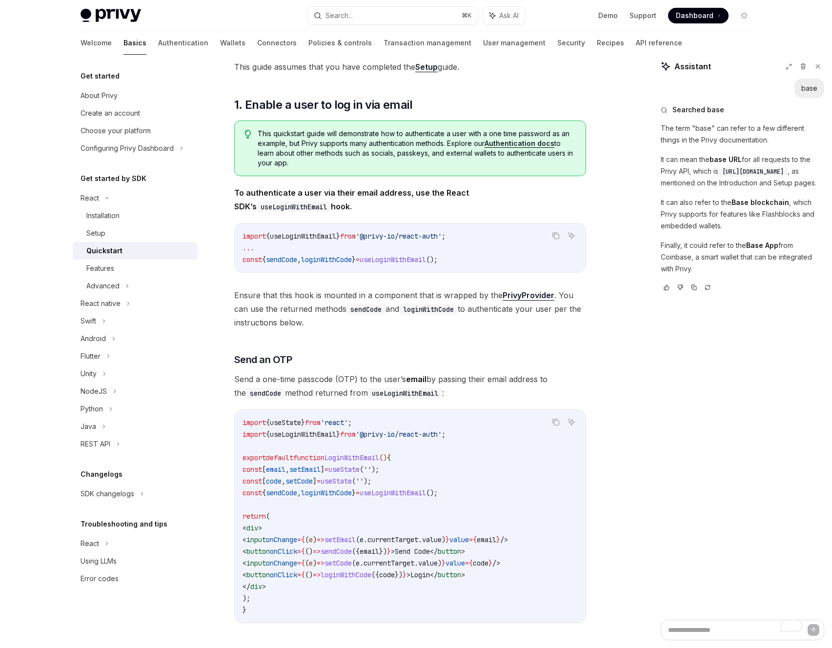
scroll to position [203, 0]
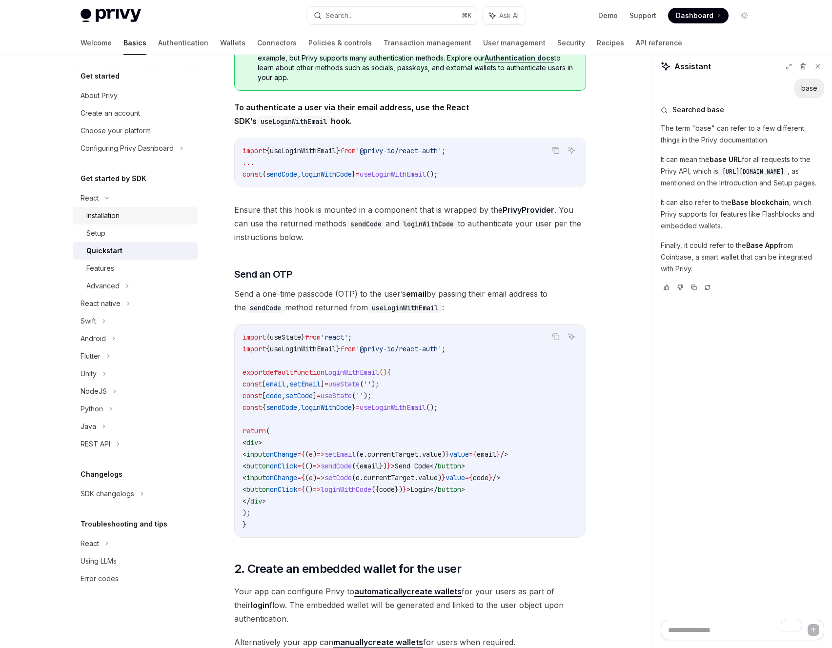
click at [111, 217] on div "Installation" at bounding box center [102, 216] width 33 height 12
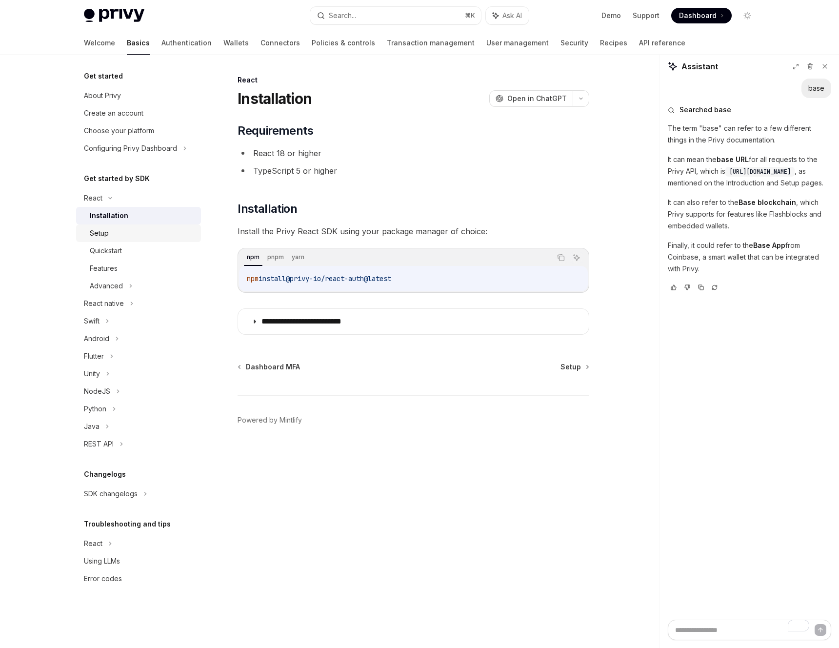
click at [108, 233] on div "Setup" at bounding box center [99, 233] width 19 height 12
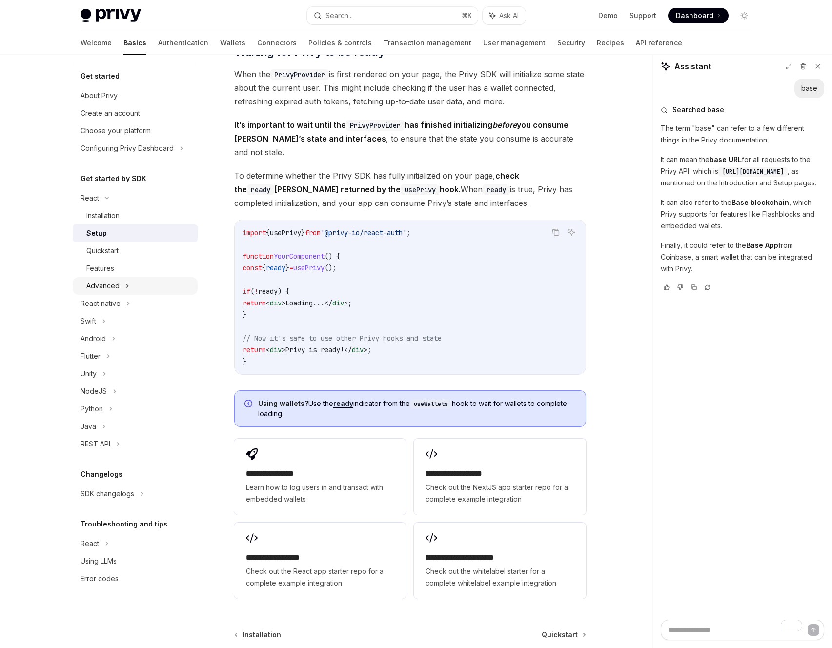
scroll to position [1031, 0]
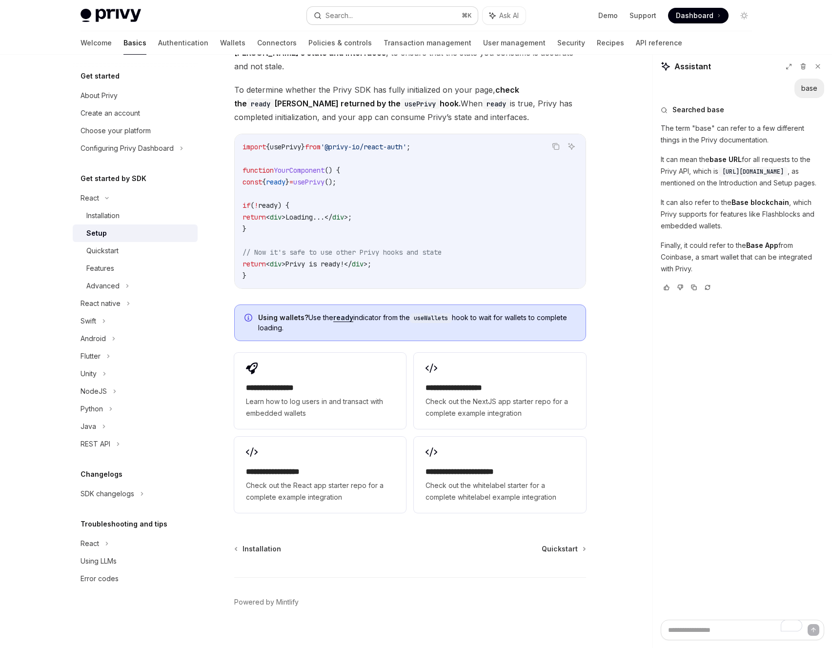
click at [365, 14] on button "Search... ⌘ K" at bounding box center [392, 16] width 171 height 18
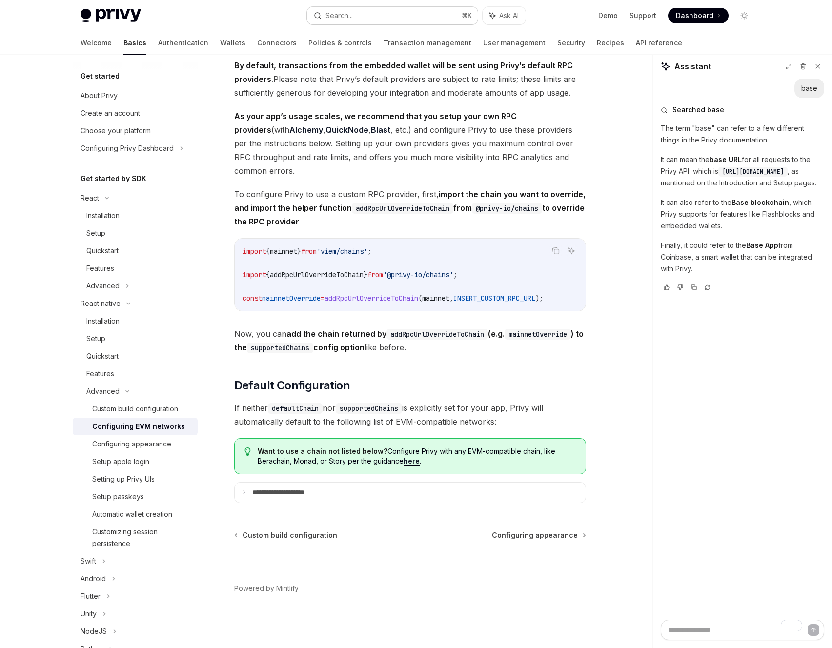
click at [351, 10] on div "Search..." at bounding box center [338, 16] width 27 height 12
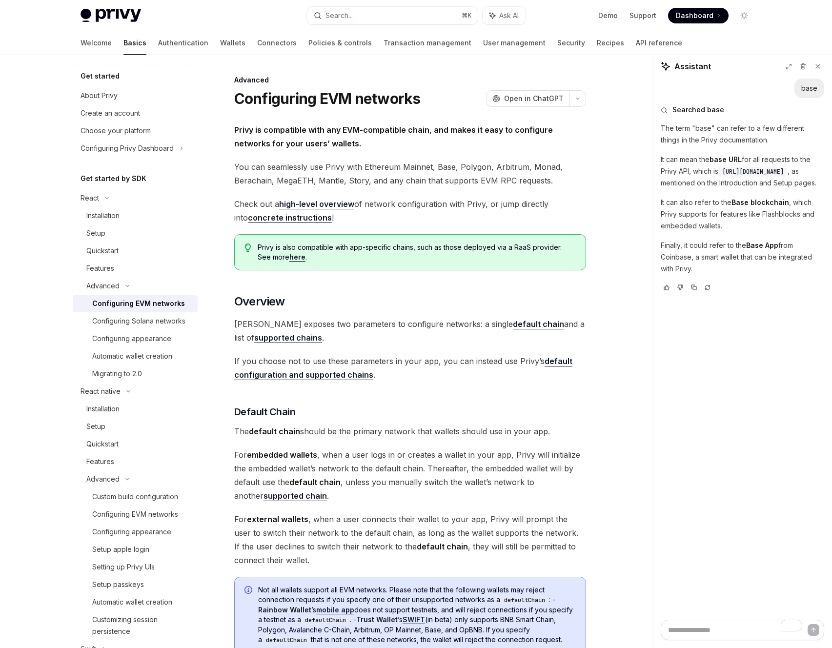
click at [583, 100] on button "button" at bounding box center [577, 98] width 17 height 17
click at [513, 166] on div "Copy page" at bounding box center [530, 166] width 95 height 10
click at [128, 362] on div "Automatic wallet creation" at bounding box center [132, 356] width 80 height 12
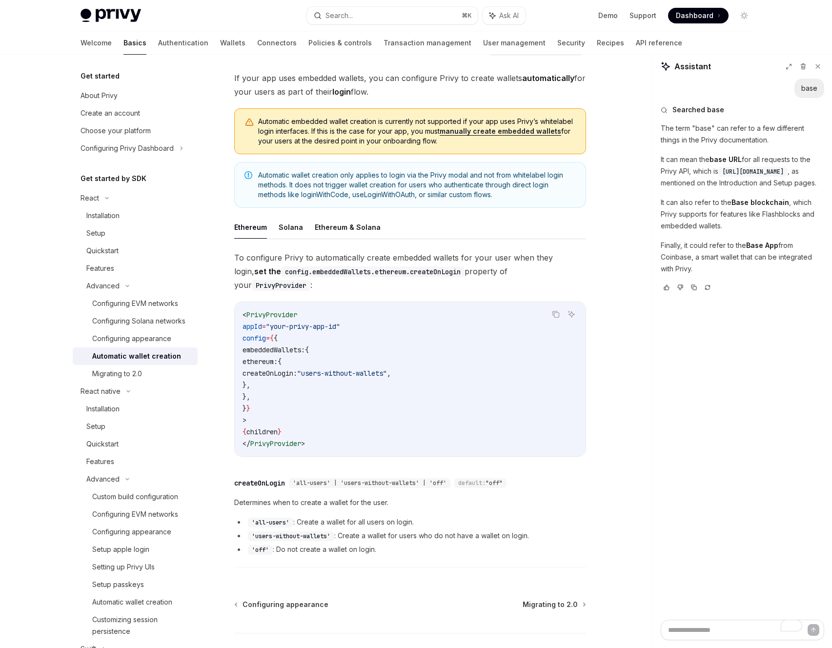
scroll to position [107, 0]
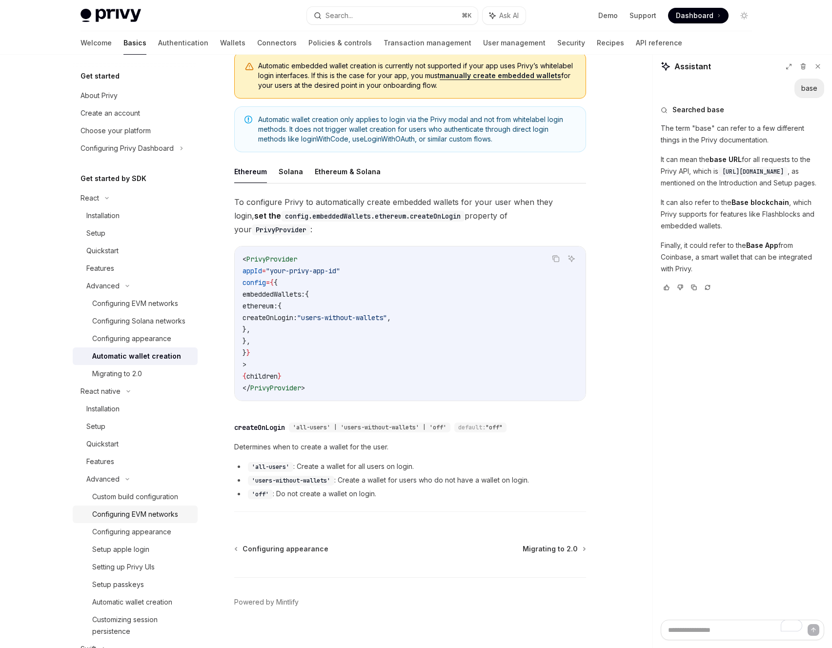
click at [133, 520] on div "Configuring EVM networks" at bounding box center [135, 514] width 86 height 12
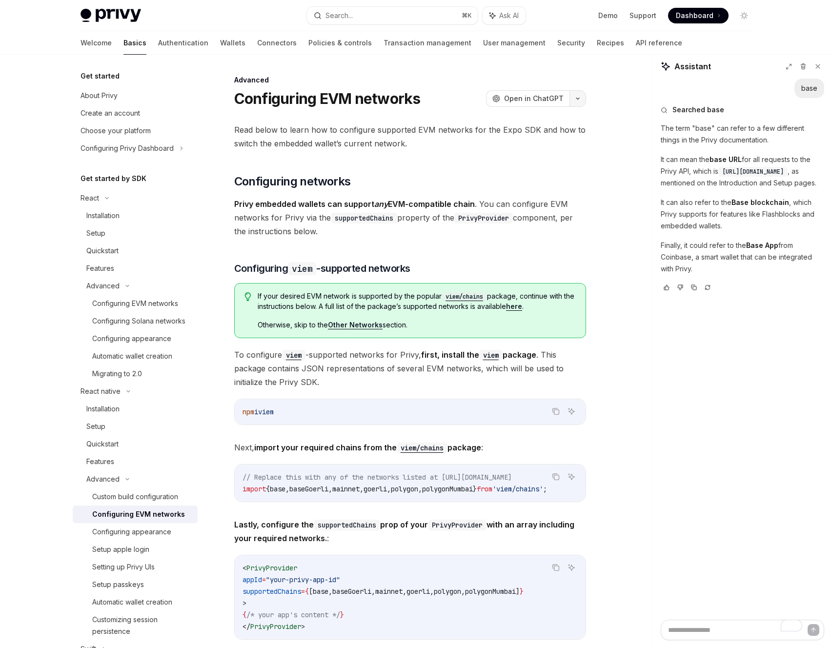
click at [575, 98] on icon "button" at bounding box center [578, 99] width 12 height 4
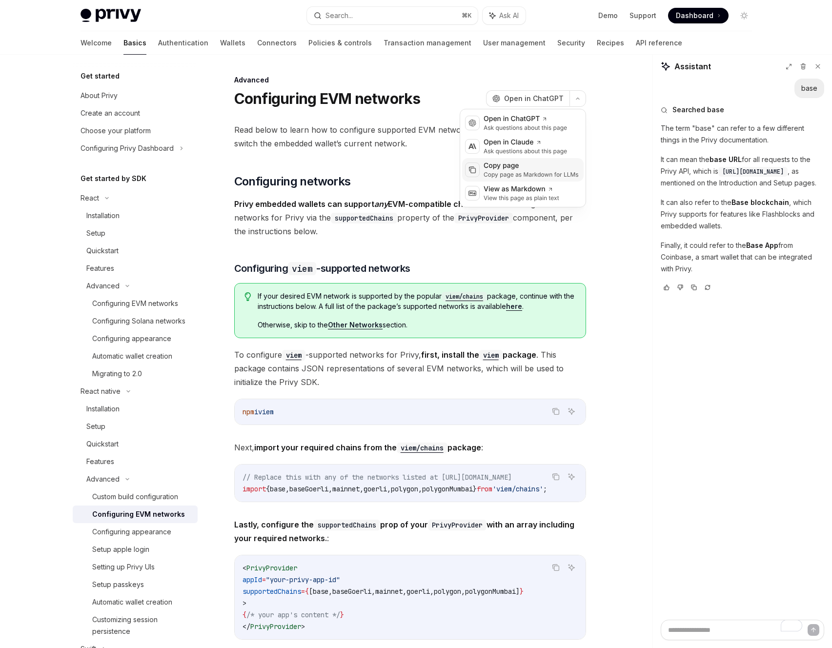
click at [507, 172] on div "Copy page as Markdown for LLMs" at bounding box center [530, 175] width 95 height 8
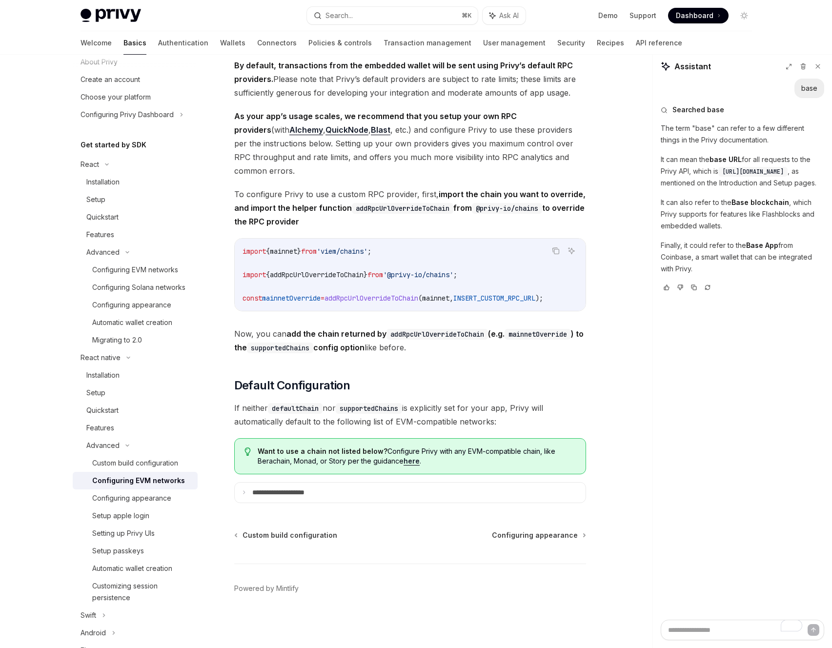
scroll to position [44, 0]
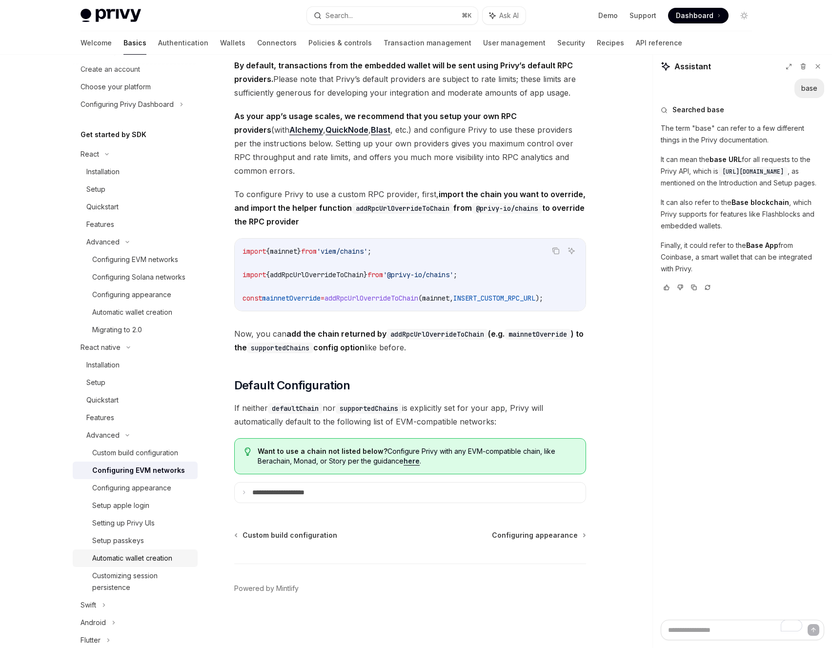
click at [105, 564] on div "Automatic wallet creation" at bounding box center [132, 558] width 80 height 12
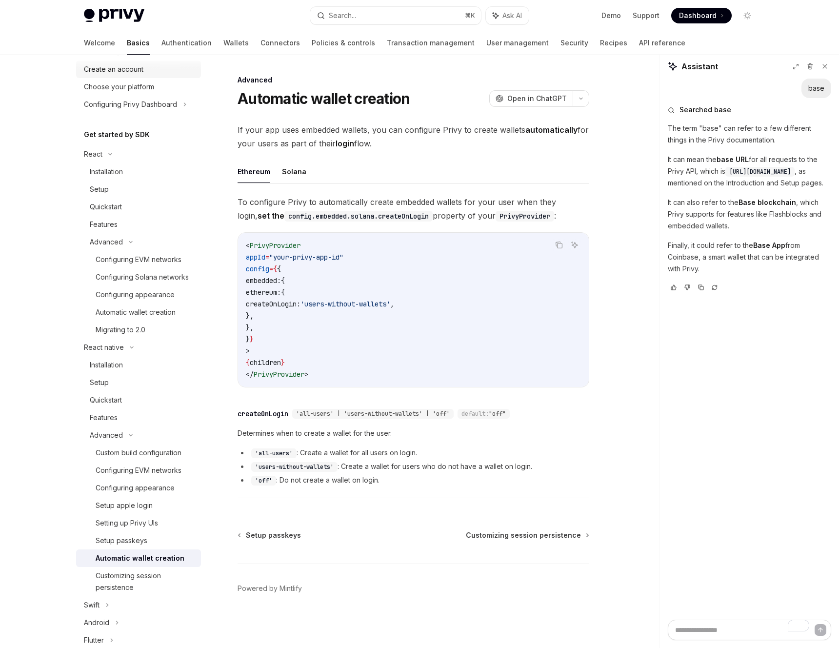
click at [133, 70] on div "Create an account" at bounding box center [114, 69] width 60 height 12
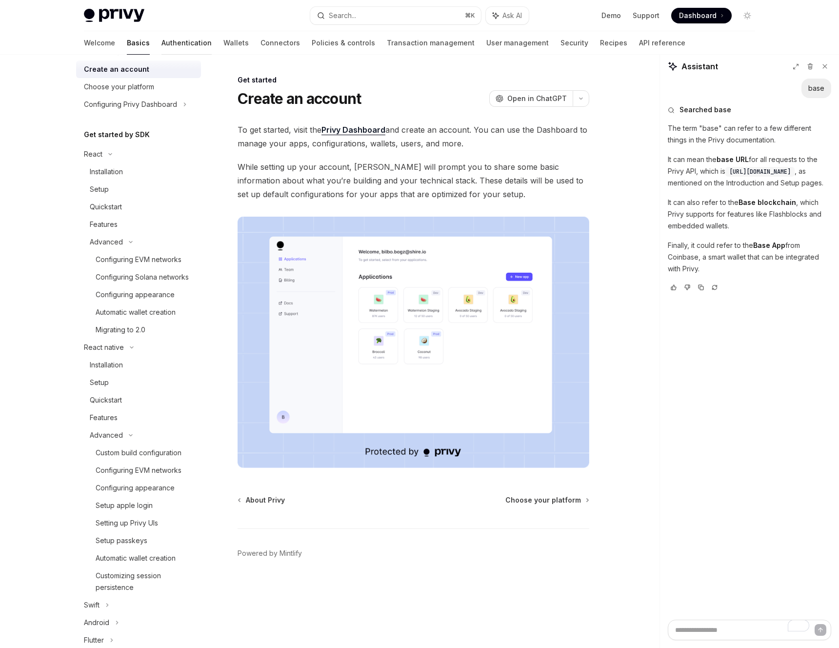
click at [161, 40] on link "Authentication" at bounding box center [186, 42] width 50 height 23
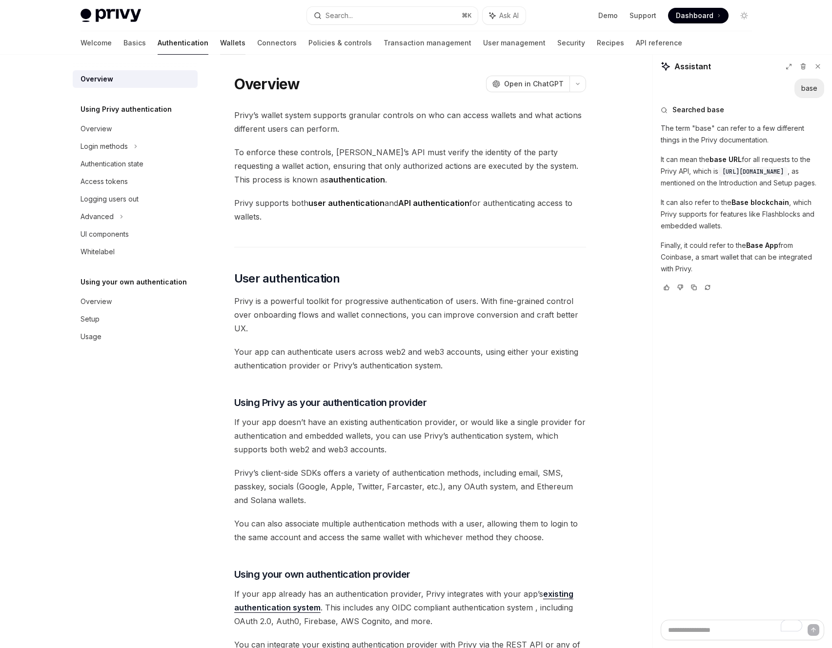
click at [220, 40] on link "Wallets" at bounding box center [232, 42] width 25 height 23
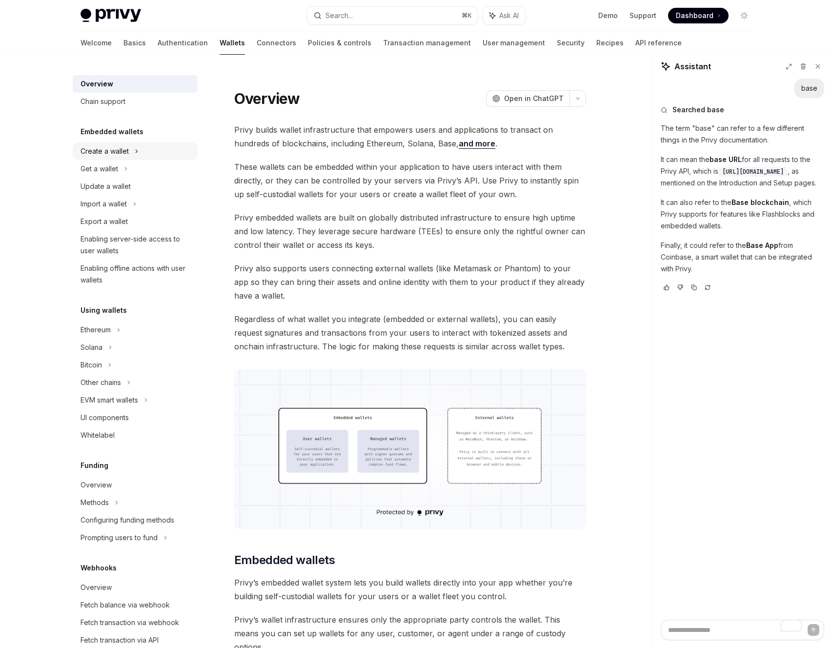
click at [125, 146] on div "Create a wallet" at bounding box center [104, 151] width 48 height 12
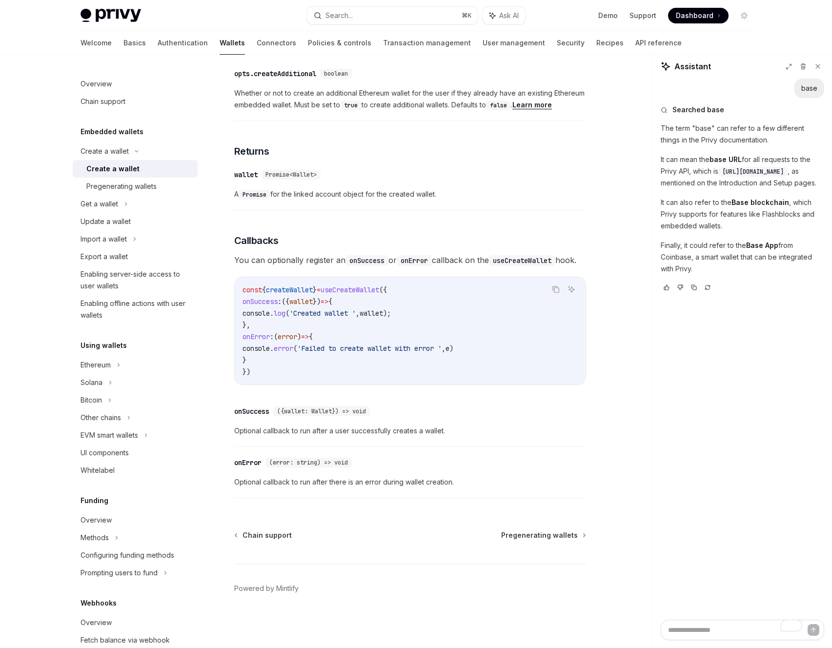
scroll to position [520, 0]
click at [258, 536] on span "Chain support" at bounding box center [266, 535] width 49 height 10
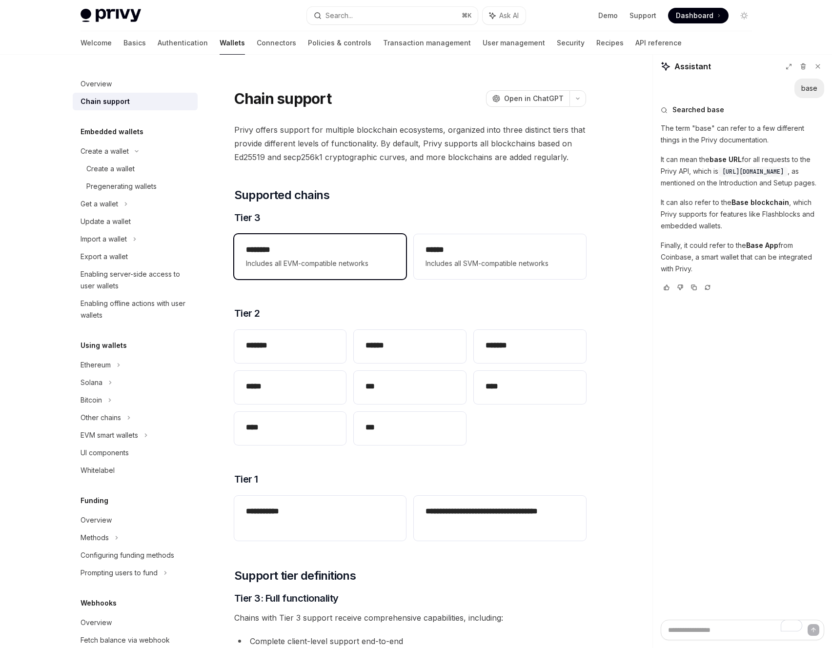
click at [305, 270] on div "******** Includes all EVM-compatible networks" at bounding box center [320, 256] width 172 height 45
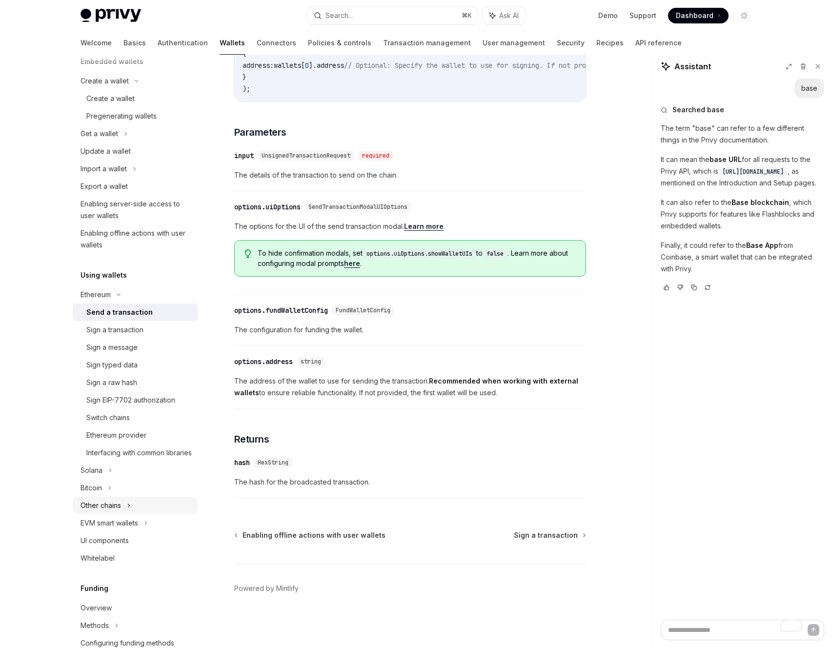
scroll to position [72, 0]
click at [111, 173] on div "Other chains" at bounding box center [103, 167] width 46 height 12
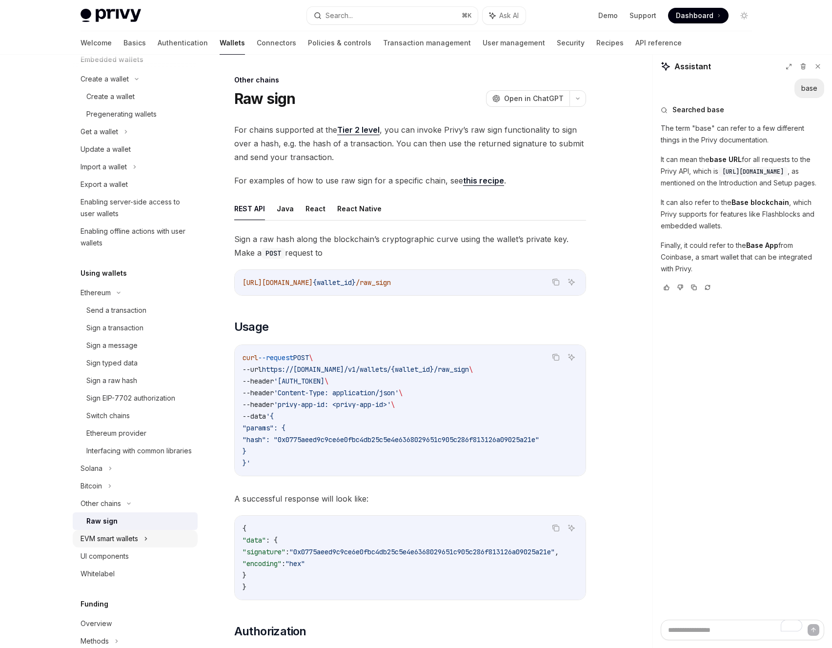
click at [101, 547] on div "EVM smart wallets" at bounding box center [135, 539] width 125 height 18
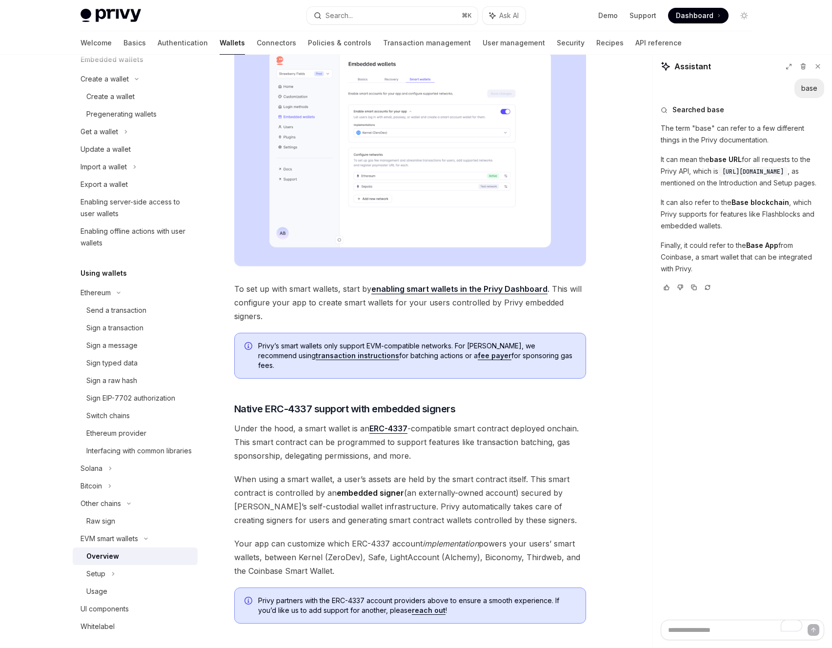
scroll to position [243, 0]
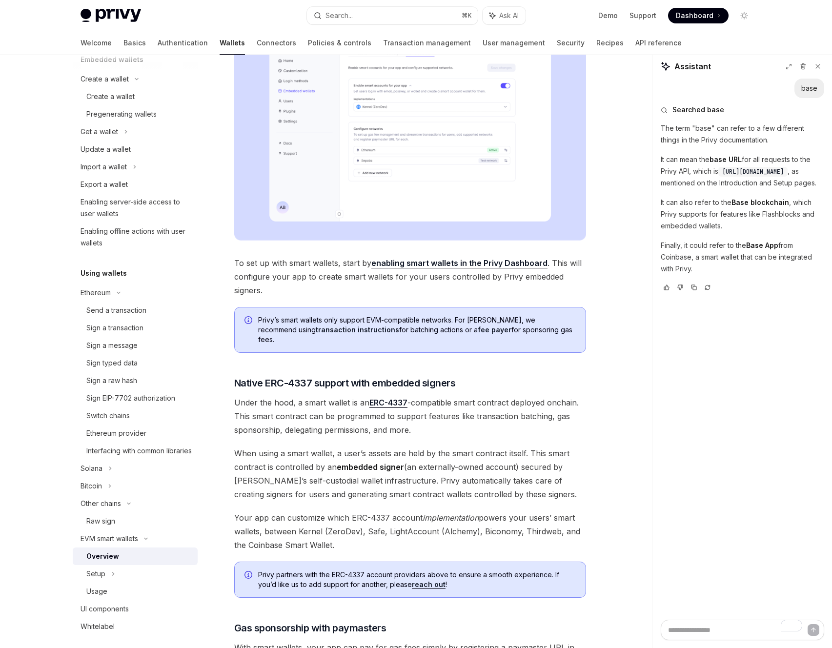
click at [436, 264] on link "enabling smart wallets in the Privy Dashboard" at bounding box center [459, 263] width 176 height 10
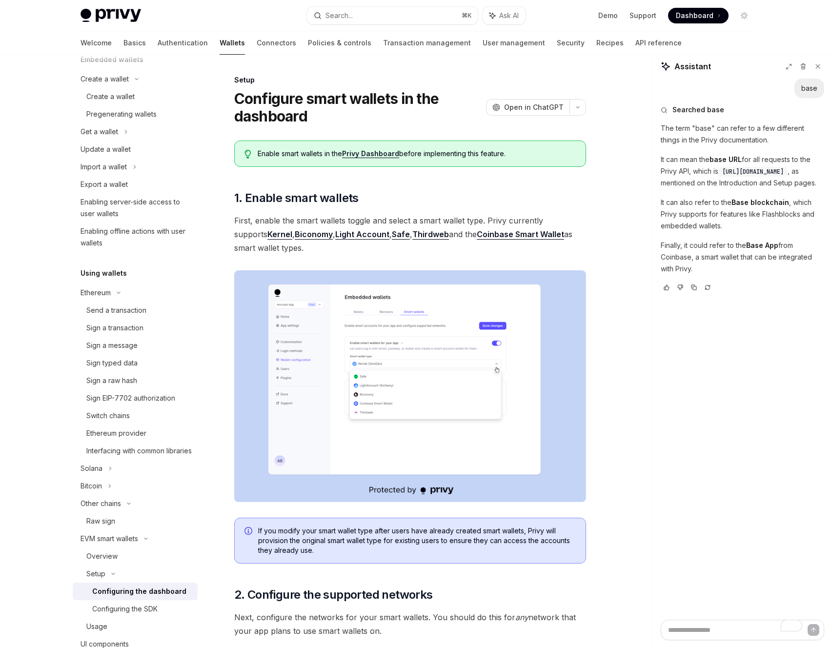
click at [368, 157] on link "Privy Dashboard" at bounding box center [370, 153] width 57 height 9
click at [104, 562] on div "Overview" at bounding box center [101, 556] width 31 height 12
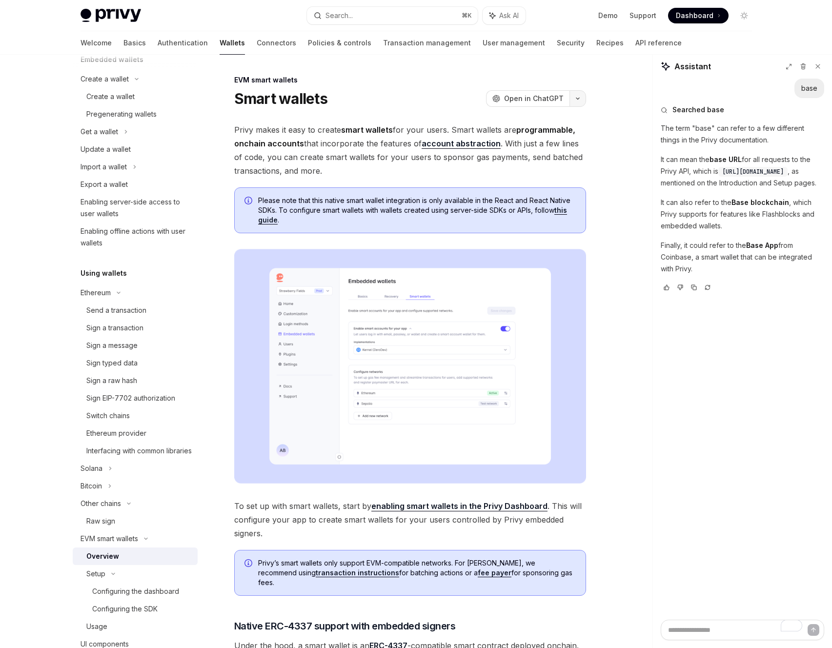
click at [583, 98] on button "button" at bounding box center [577, 98] width 17 height 17
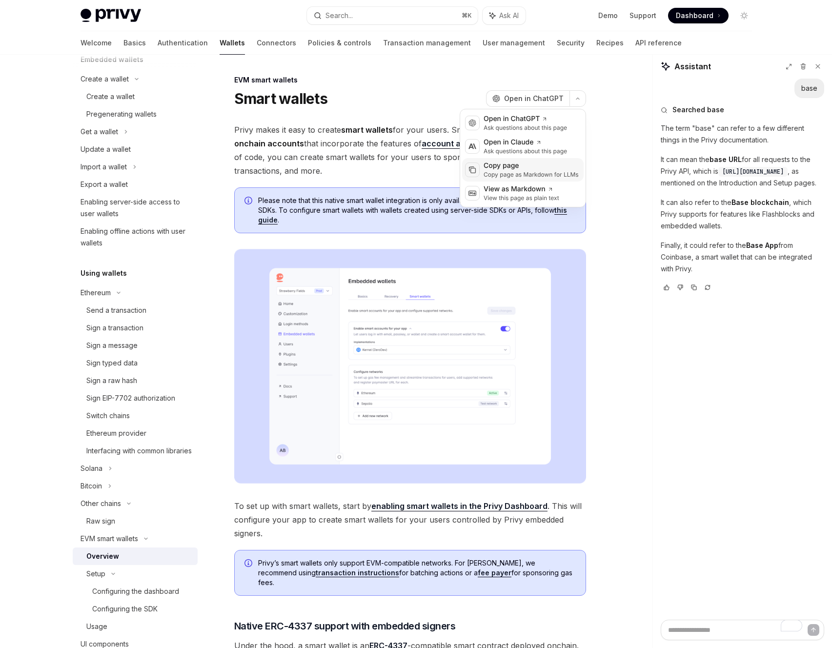
click at [506, 173] on div "Copy page as Markdown for LLMs" at bounding box center [530, 175] width 95 height 8
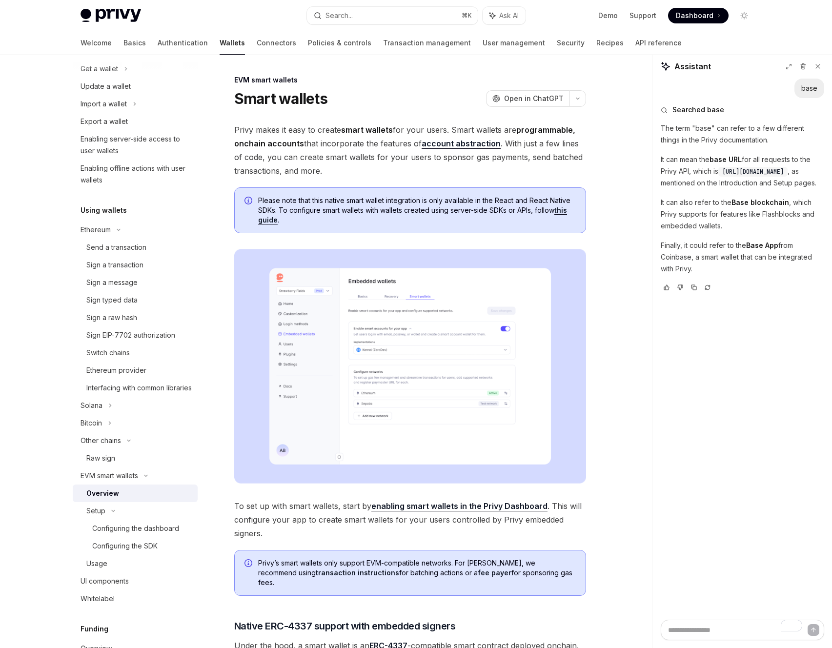
scroll to position [192, 0]
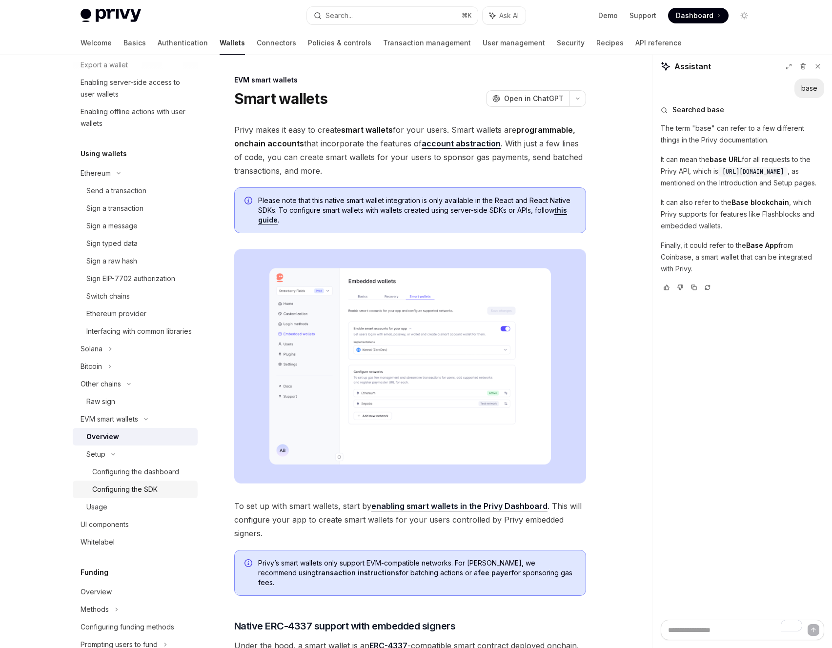
click at [118, 495] on div "Configuring the SDK" at bounding box center [124, 489] width 65 height 12
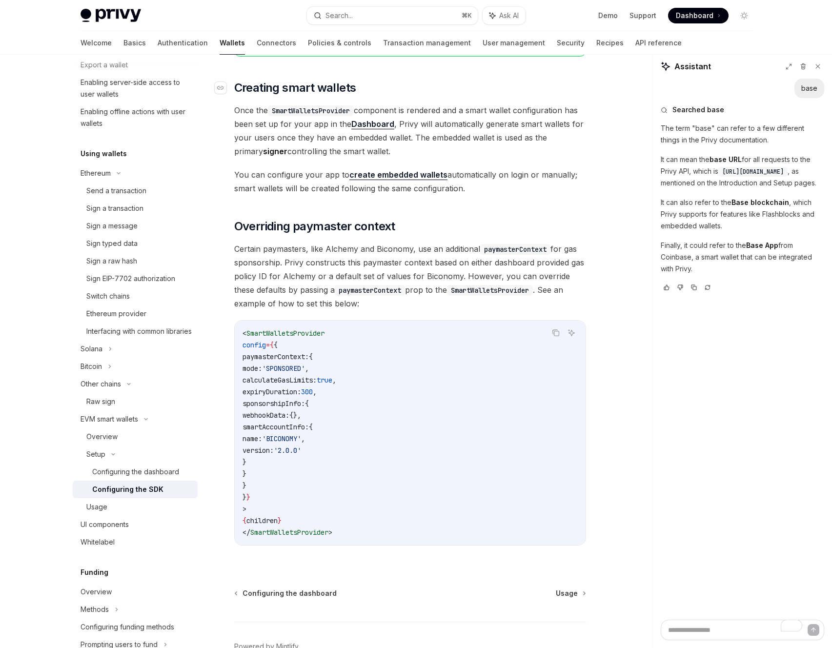
scroll to position [624, 0]
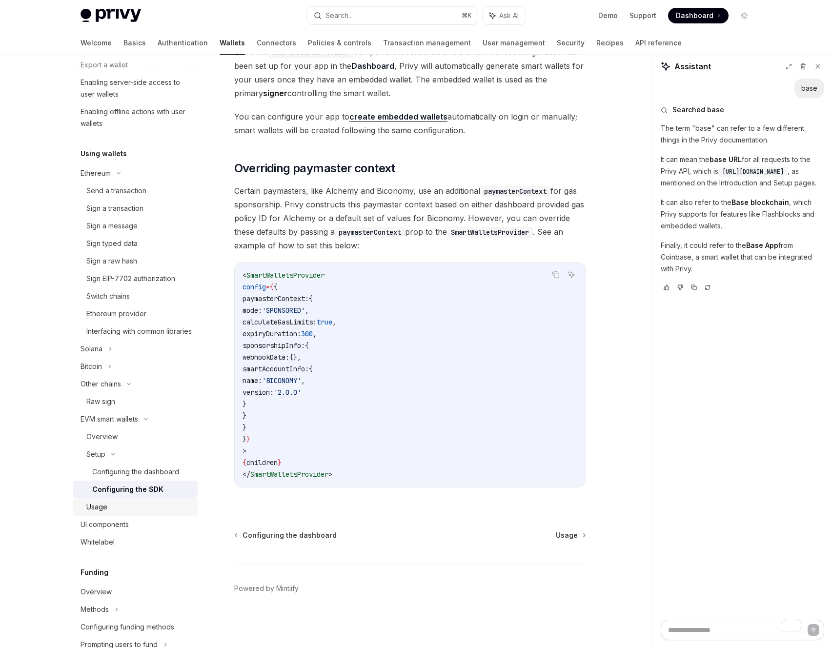
click at [103, 513] on div "Usage" at bounding box center [96, 507] width 21 height 12
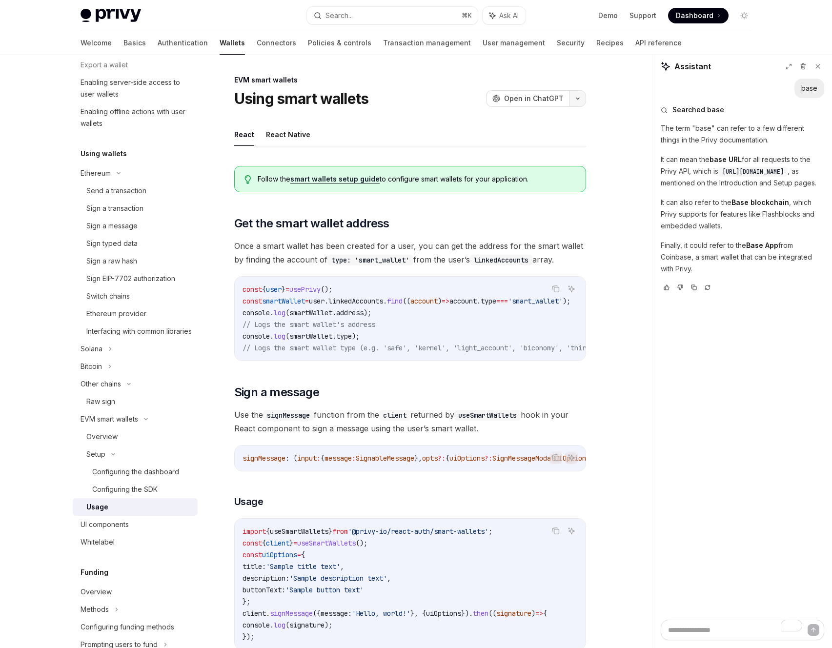
click at [581, 101] on button "button" at bounding box center [577, 98] width 17 height 17
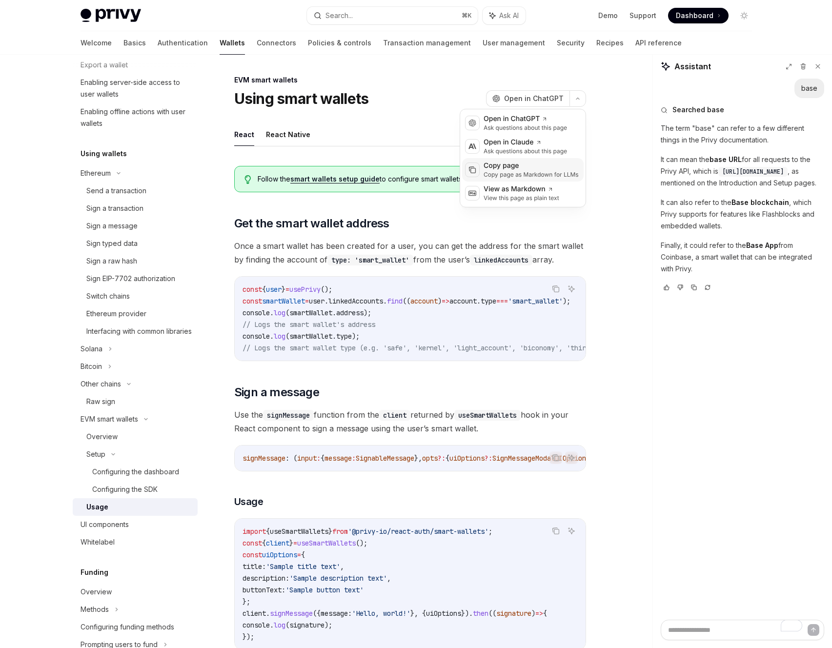
click at [524, 164] on div "Copy page" at bounding box center [530, 166] width 95 height 10
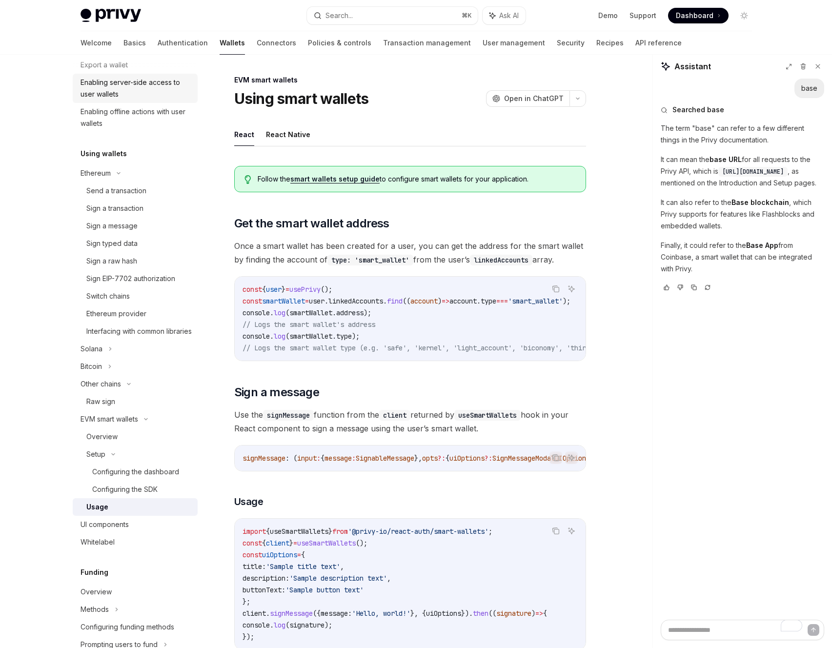
click at [148, 138] on div "Overview Chain support Embedded wallets Create a wallet Create a wallet Pregene…" at bounding box center [135, 405] width 125 height 1053
click at [482, 44] on link "User management" at bounding box center [513, 42] width 62 height 23
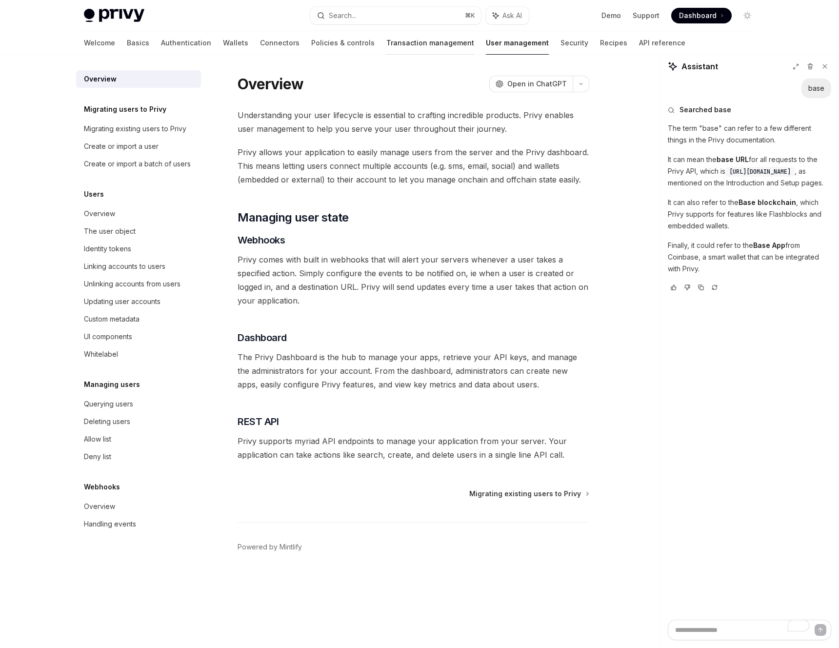
click at [391, 43] on link "Transaction management" at bounding box center [430, 42] width 88 height 23
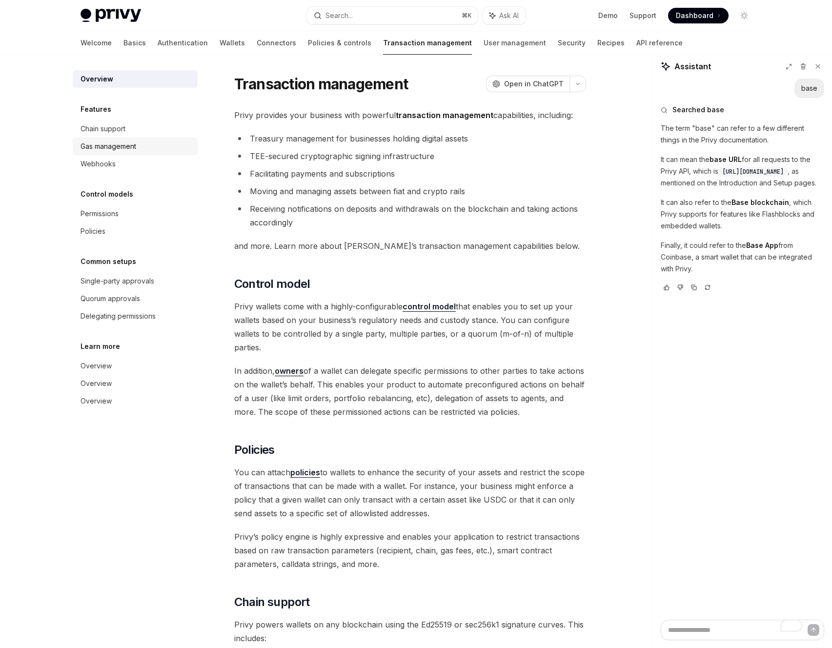
click at [129, 148] on div "Gas management" at bounding box center [108, 146] width 56 height 12
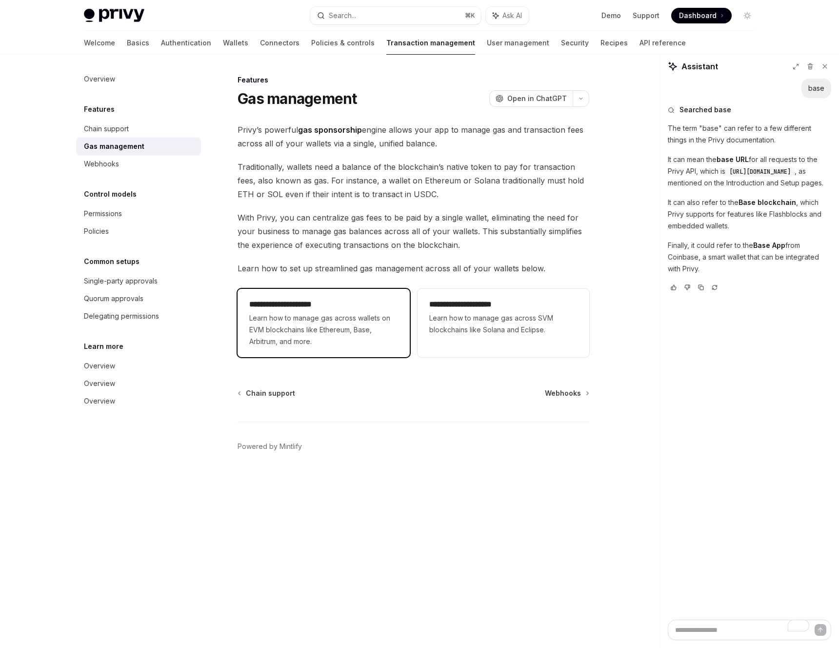
click at [290, 316] on span "Learn how to manage gas across wallets on EVM blockchains like Ethereum, Base, …" at bounding box center [323, 329] width 148 height 35
type textarea "*"
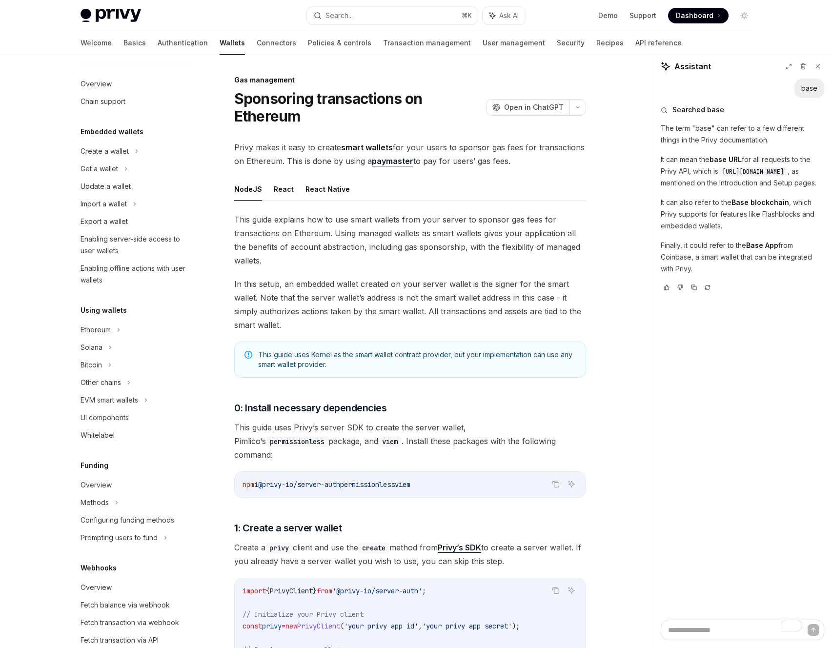
scroll to position [196, 0]
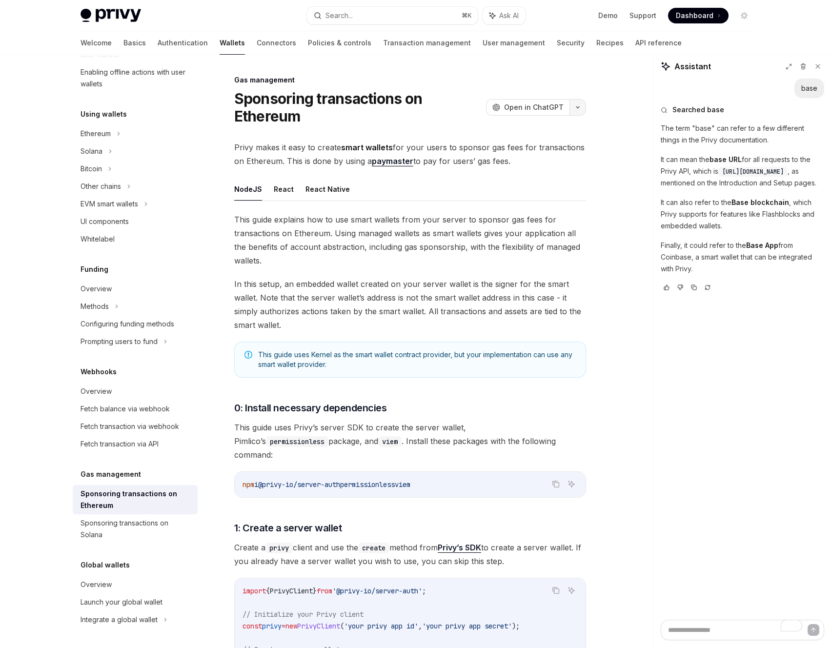
click at [582, 108] on button "button" at bounding box center [577, 107] width 17 height 17
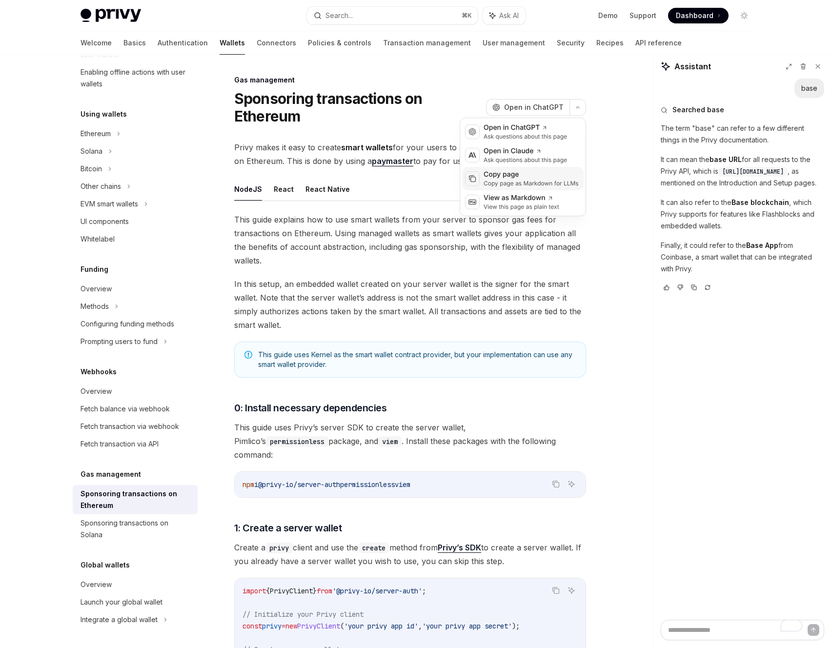
click at [520, 178] on div "Copy page" at bounding box center [530, 175] width 95 height 10
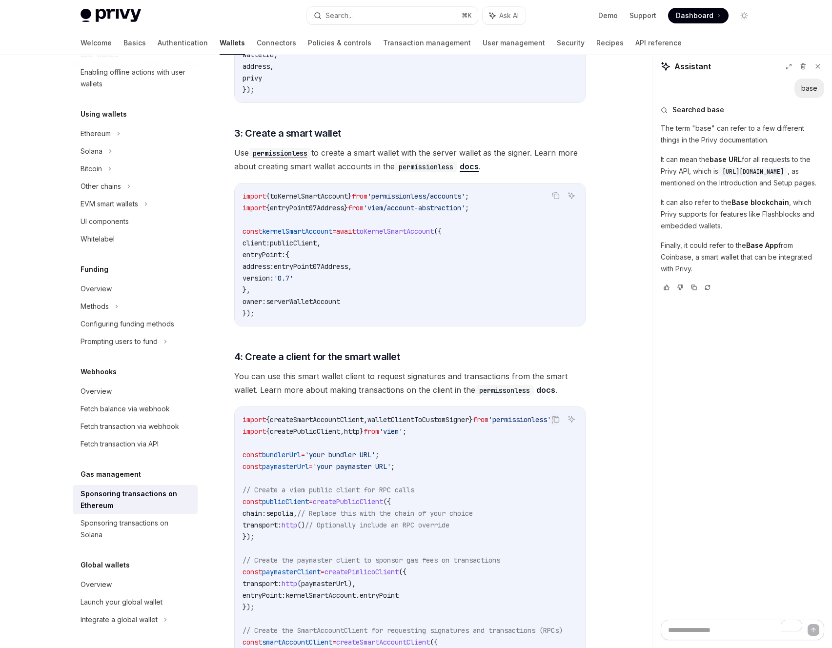
scroll to position [813, 0]
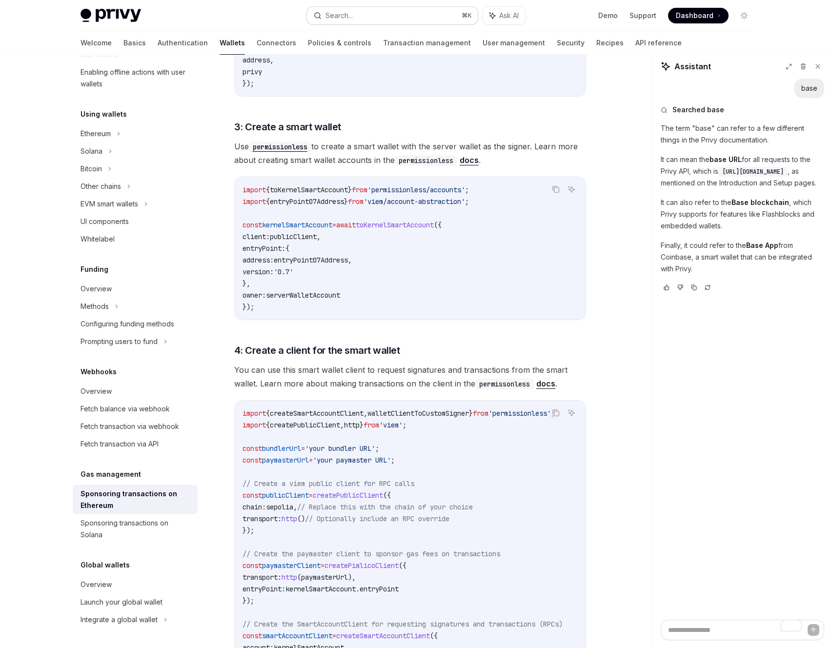
click at [344, 20] on div "Search..." at bounding box center [338, 16] width 27 height 12
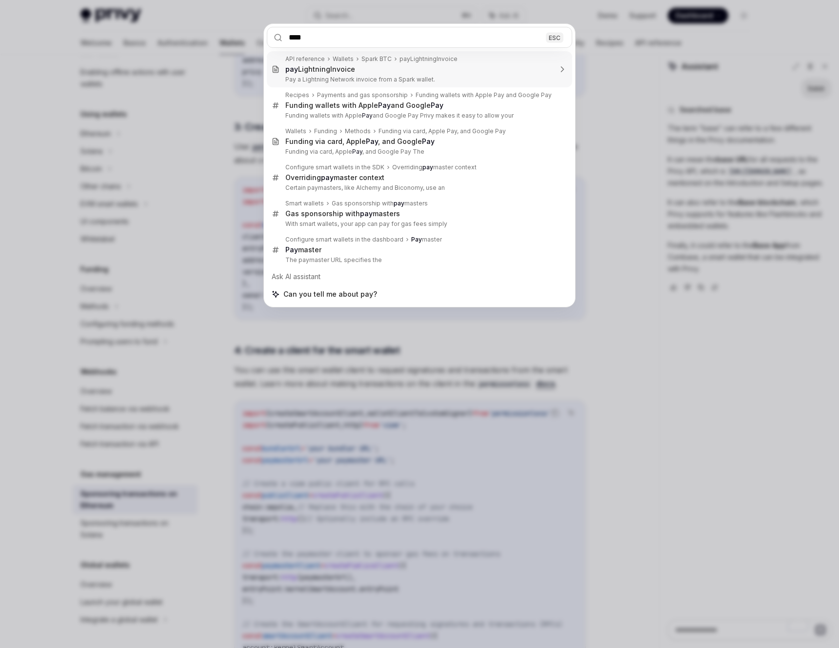
type input "*****"
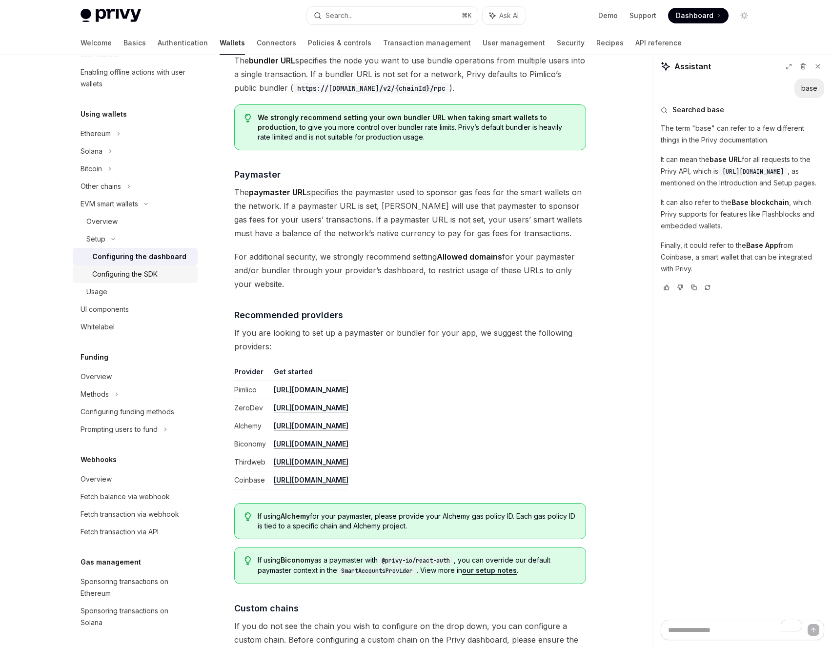
scroll to position [911, 0]
click at [159, 279] on div "Configuring the SDK" at bounding box center [142, 274] width 100 height 12
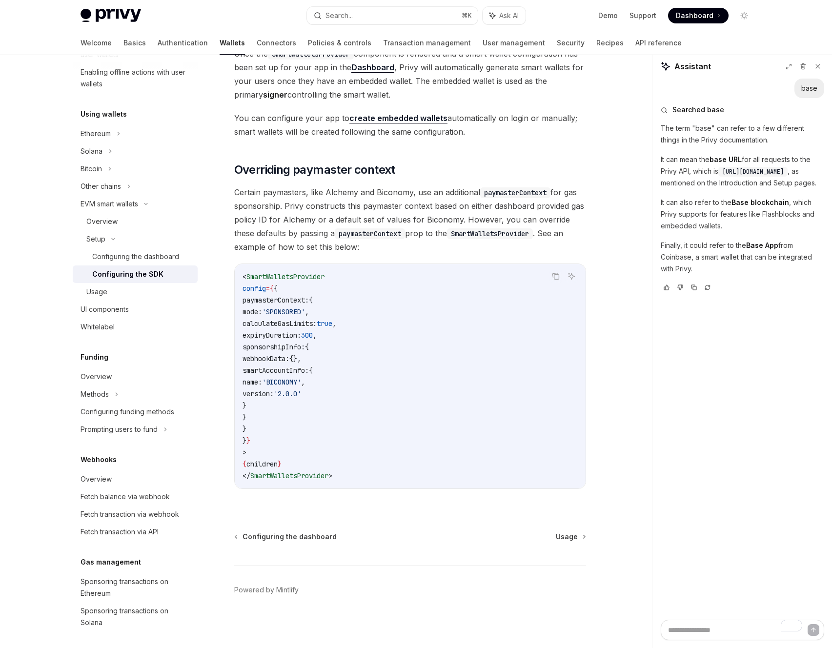
scroll to position [624, 0]
click at [99, 291] on div "Usage" at bounding box center [96, 292] width 21 height 12
type textarea "*"
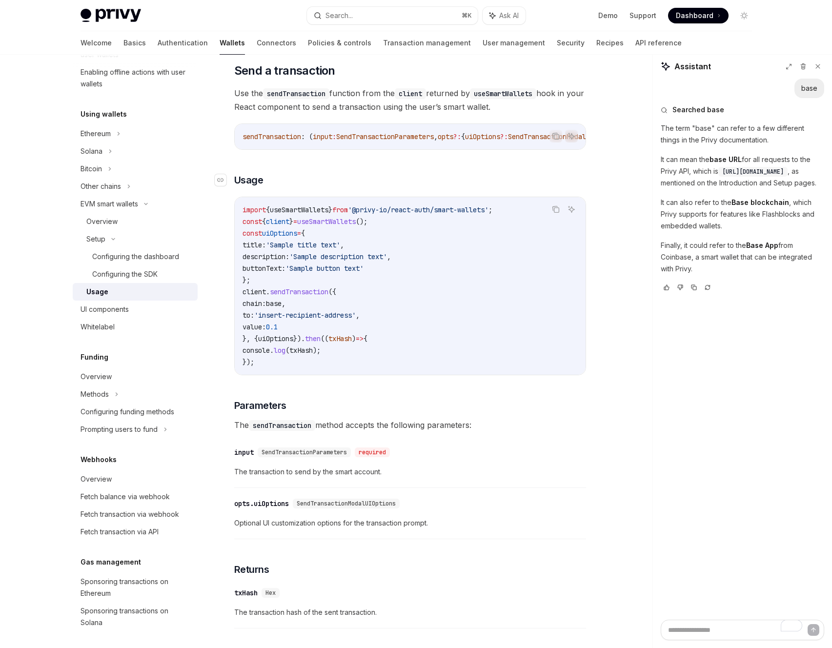
scroll to position [1425, 0]
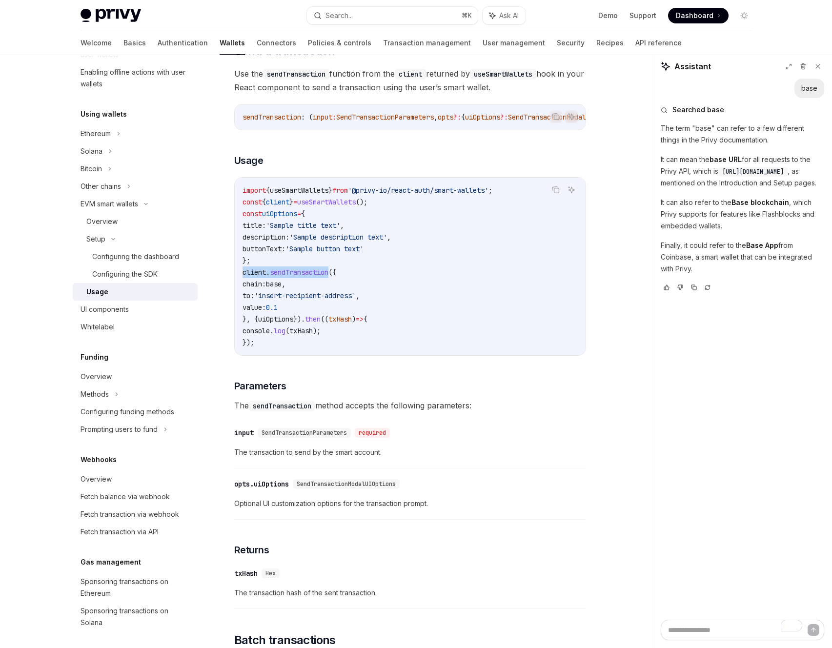
drag, startPoint x: 244, startPoint y: 296, endPoint x: 334, endPoint y: 297, distance: 89.8
click at [334, 277] on span "client . sendTransaction ({" at bounding box center [289, 272] width 94 height 9
copy span "client . sendTransaction"
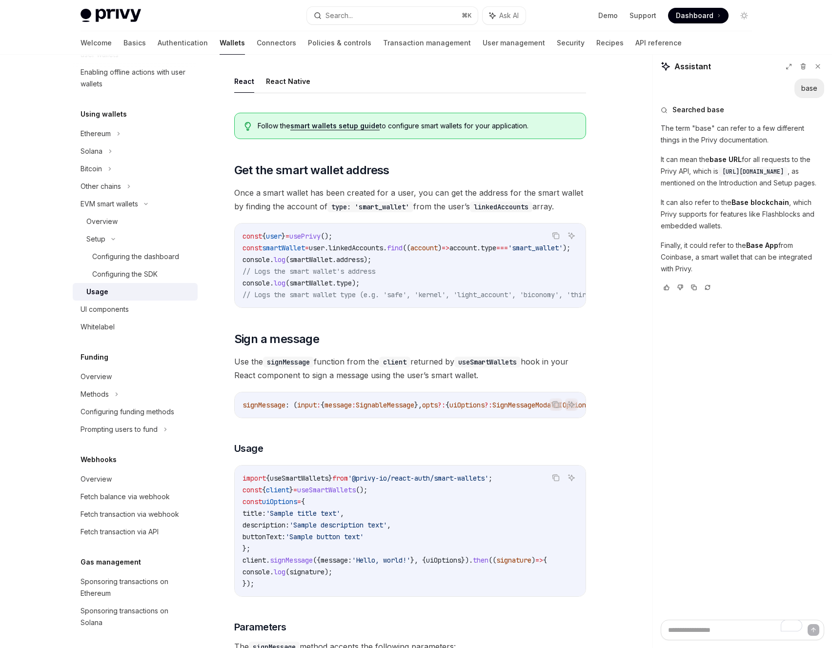
scroll to position [50, 0]
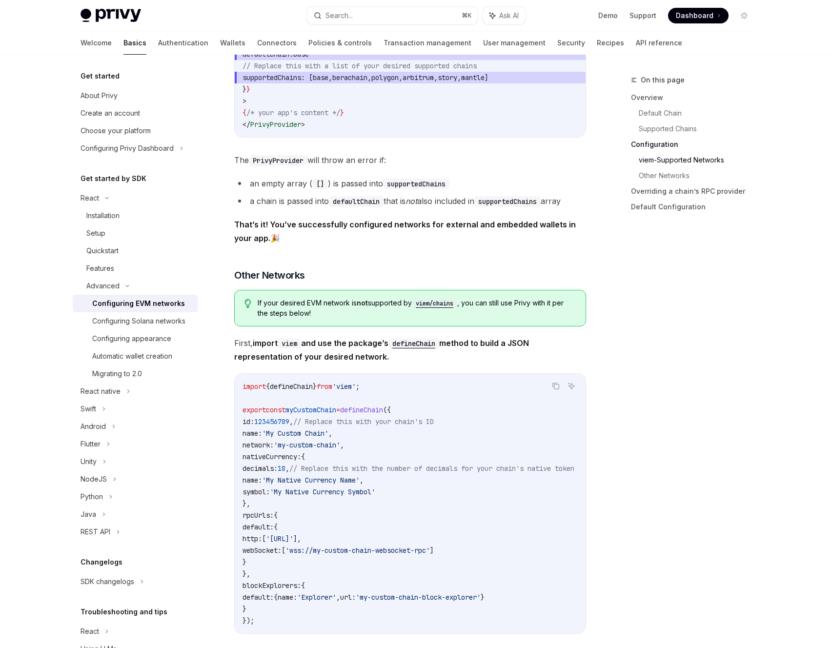
scroll to position [1079, 0]
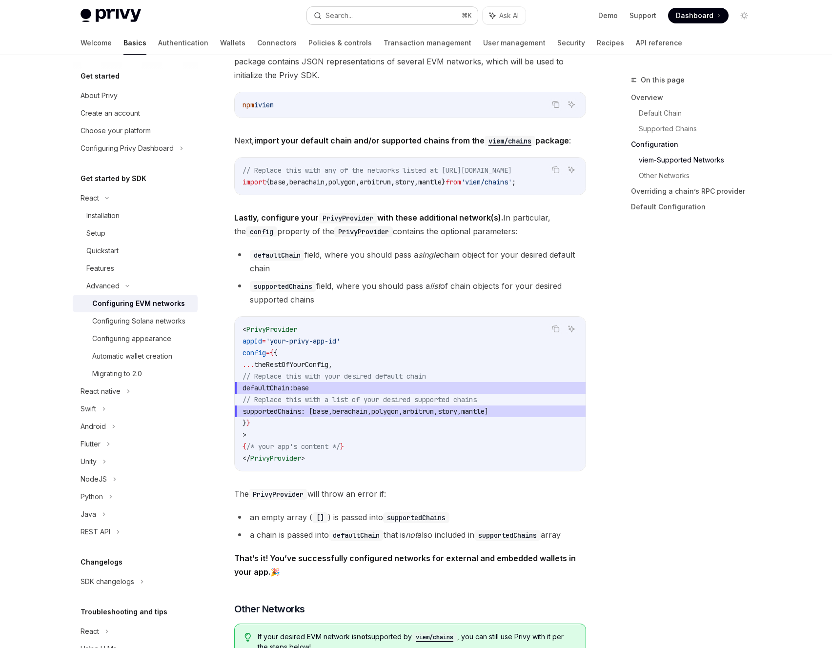
click at [385, 15] on button "Search... ⌘ K" at bounding box center [392, 16] width 171 height 18
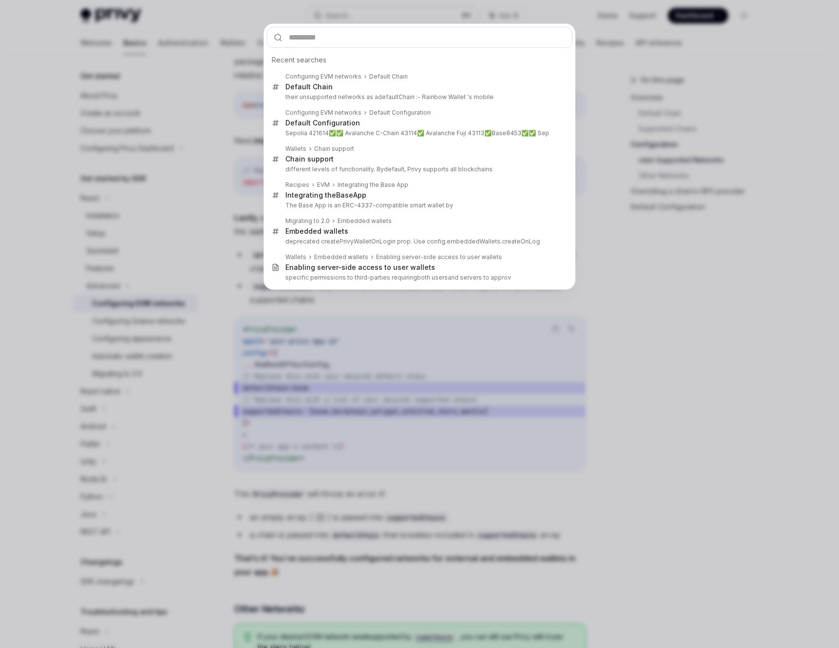
type input "**********"
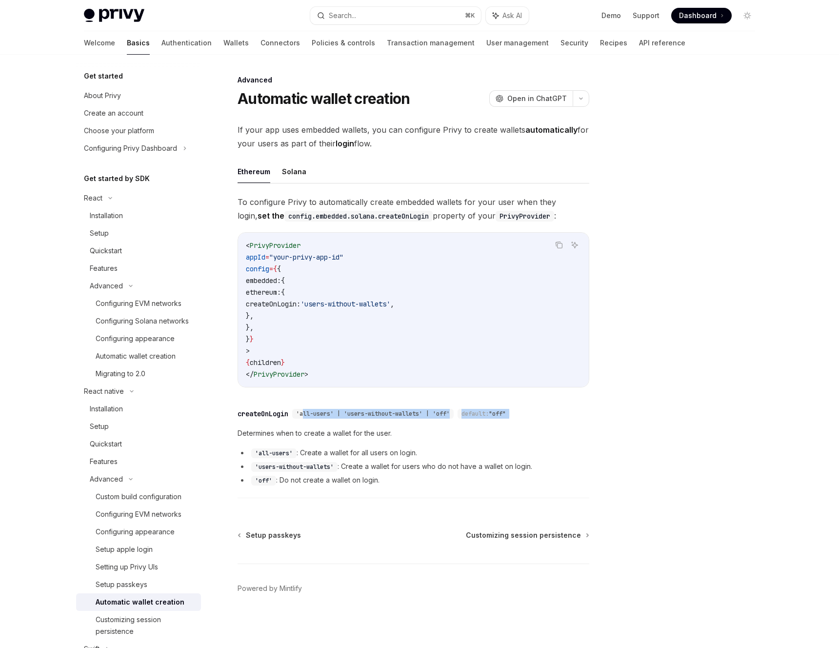
drag, startPoint x: 304, startPoint y: 412, endPoint x: 347, endPoint y: 420, distance: 43.2
click at [347, 420] on div "​ createOnLogin 'all-users' | 'users-without-wallets' | 'off' default: "off" De…" at bounding box center [414, 450] width 352 height 95
click at [341, 419] on div "​ createOnLogin 'all-users' | 'users-without-wallets' | 'off' default: "off"" at bounding box center [409, 414] width 342 height 12
drag, startPoint x: 335, startPoint y: 415, endPoint x: 303, endPoint y: 416, distance: 31.2
click at [303, 416] on span "'all-users' | 'users-without-wallets' | 'off'" at bounding box center [373, 414] width 154 height 8
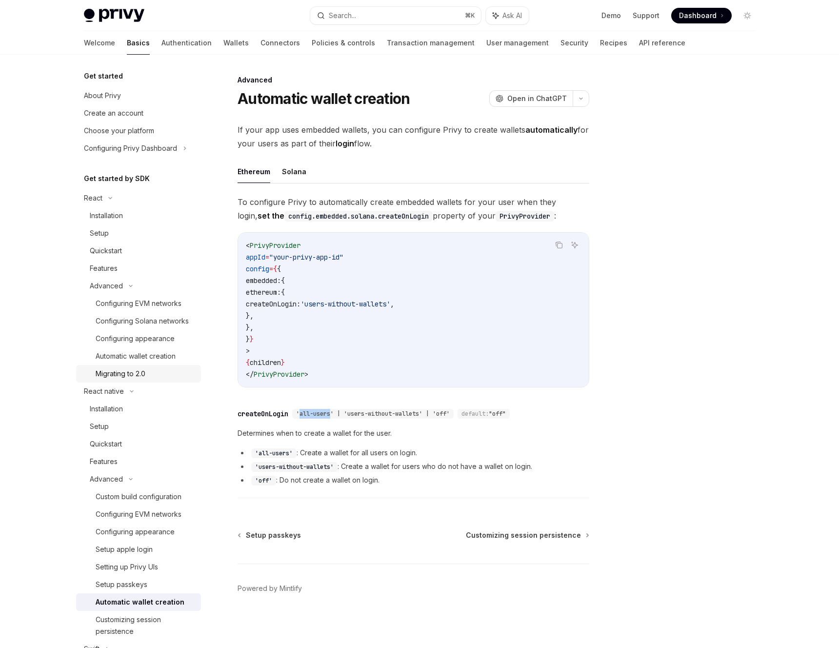
copy span "all-users"
click at [559, 242] on icon "Copy the contents from the code block" at bounding box center [559, 245] width 8 height 8
click at [281, 282] on span "embedded:" at bounding box center [263, 280] width 35 height 9
copy span "embedded"
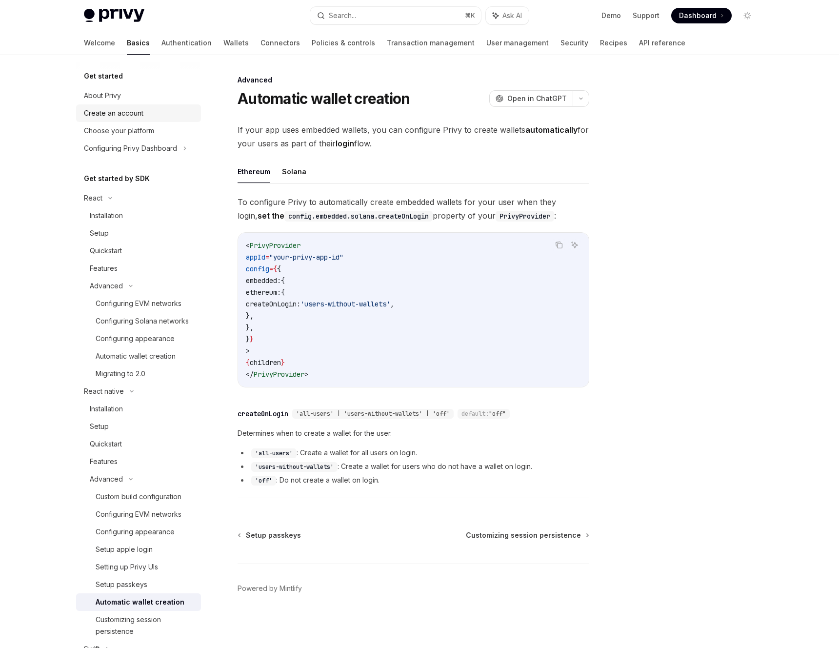
click at [123, 117] on div "Create an account" at bounding box center [114, 113] width 60 height 12
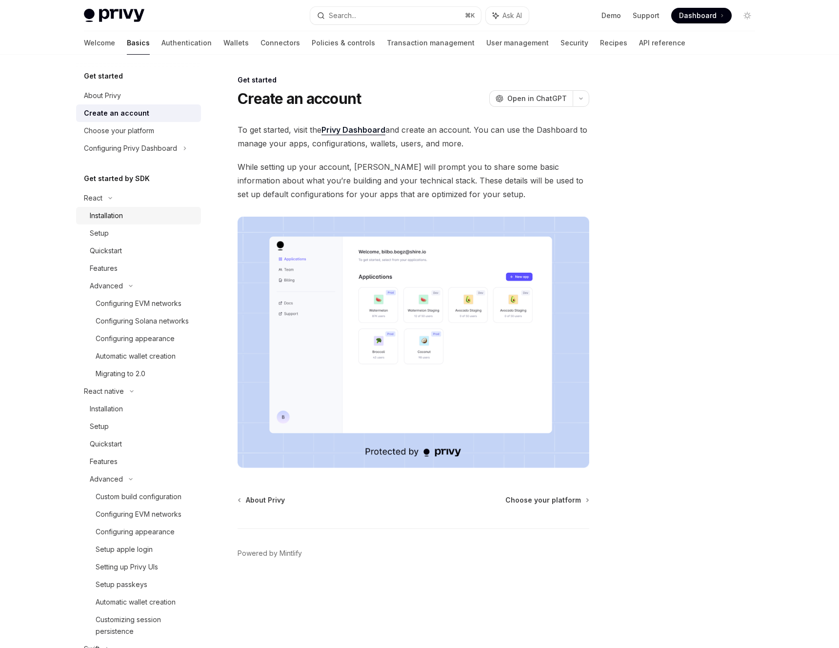
click at [106, 216] on div "Installation" at bounding box center [106, 216] width 33 height 12
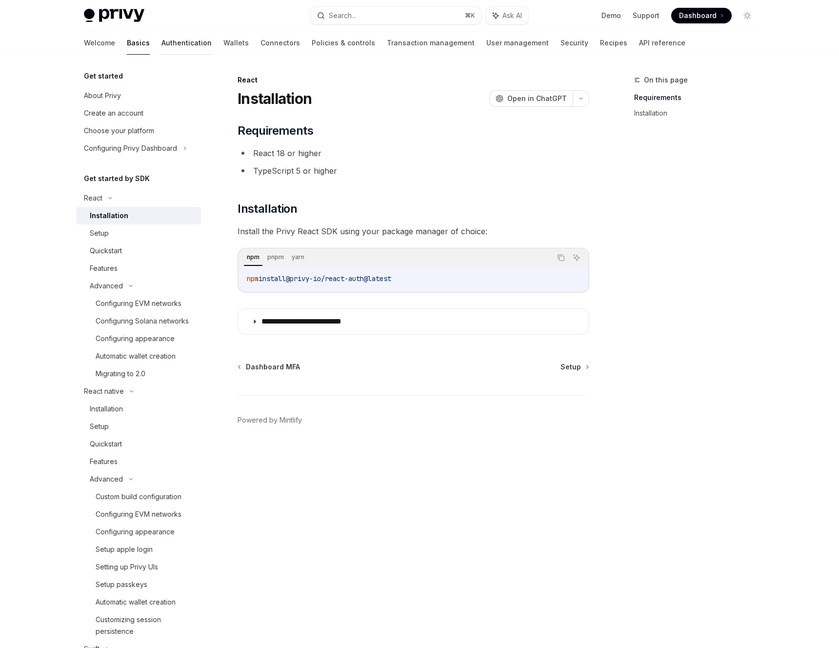
click at [161, 39] on link "Authentication" at bounding box center [186, 42] width 50 height 23
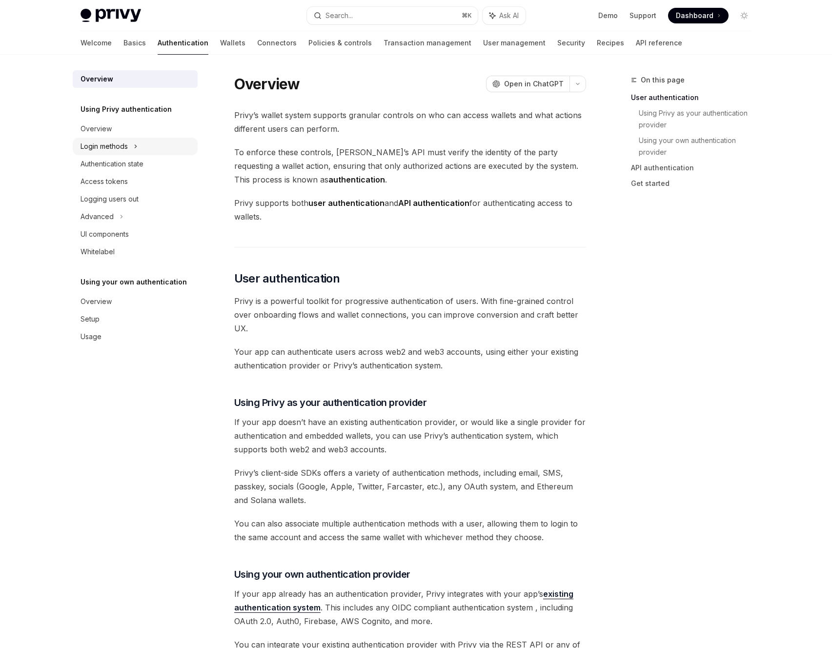
click at [114, 144] on div "Login methods" at bounding box center [103, 146] width 47 height 12
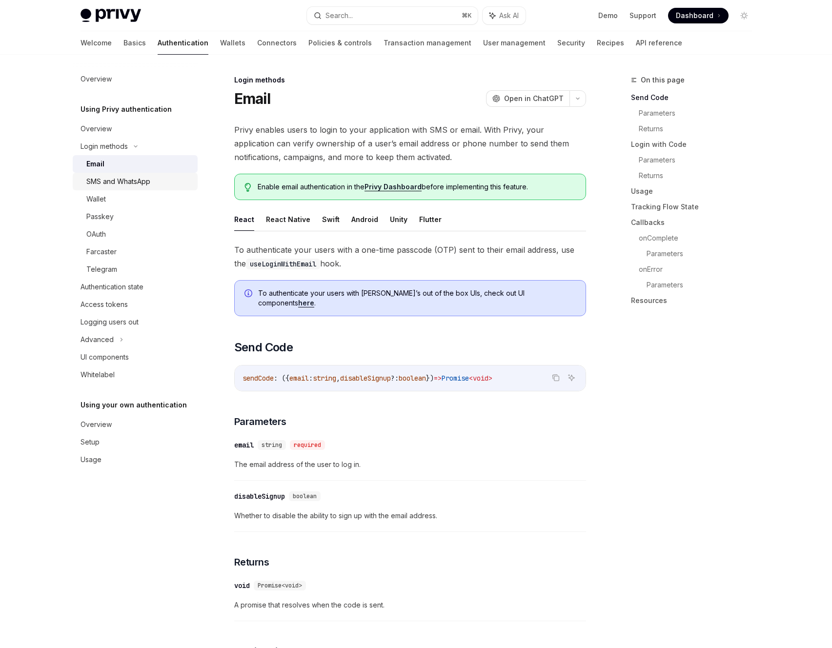
click at [116, 182] on div "SMS and WhatsApp" at bounding box center [118, 182] width 64 height 12
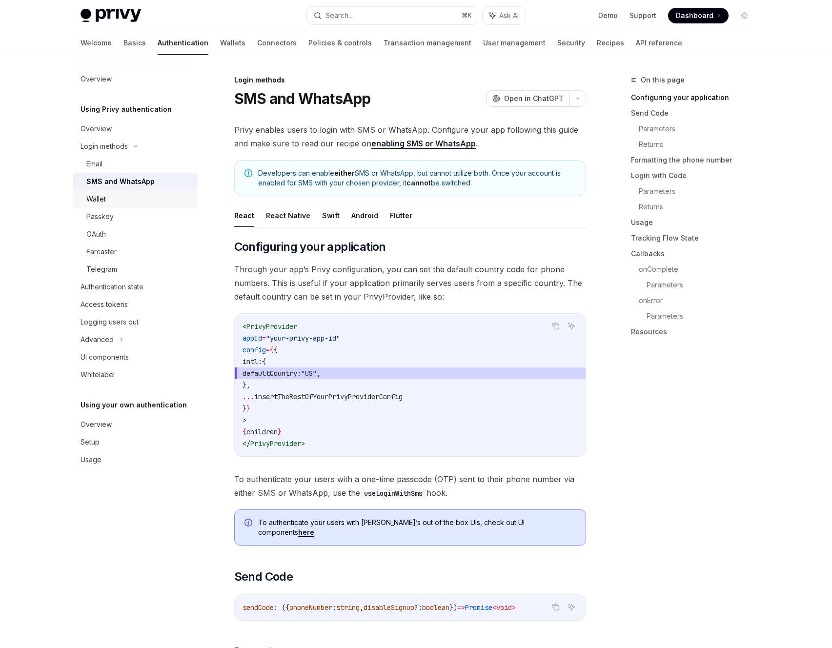
click at [110, 201] on div "Wallet" at bounding box center [138, 199] width 105 height 12
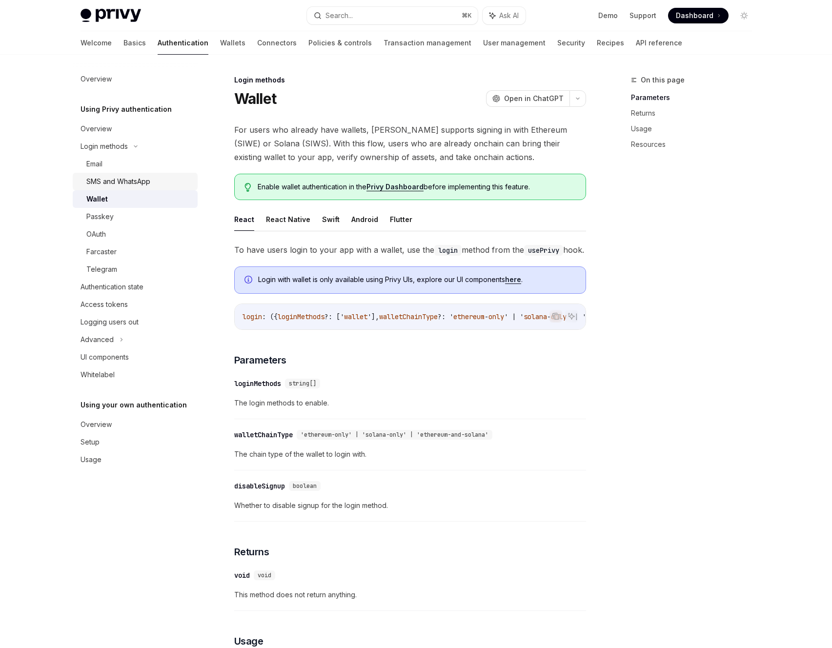
click at [109, 178] on div "SMS and WhatsApp" at bounding box center [118, 182] width 64 height 12
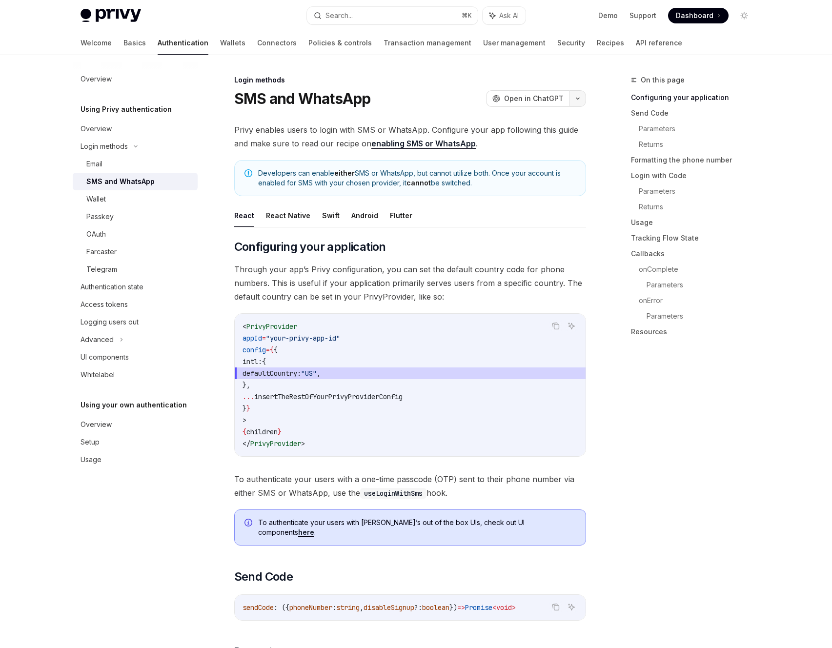
click at [577, 97] on icon "button" at bounding box center [578, 99] width 12 height 4
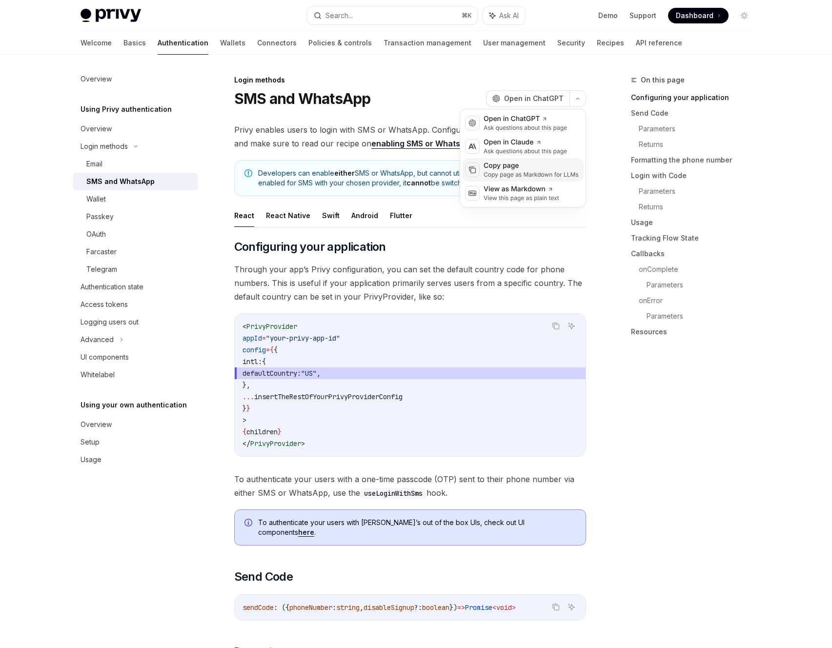
click at [500, 171] on div "Copy page as Markdown for LLMs" at bounding box center [530, 175] width 95 height 8
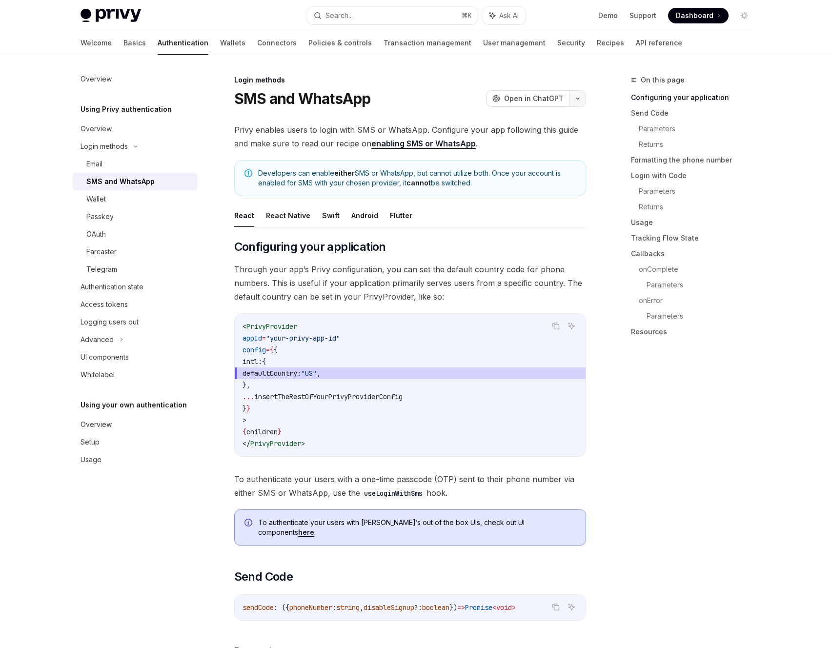
click at [581, 100] on icon "button" at bounding box center [578, 99] width 12 height 4
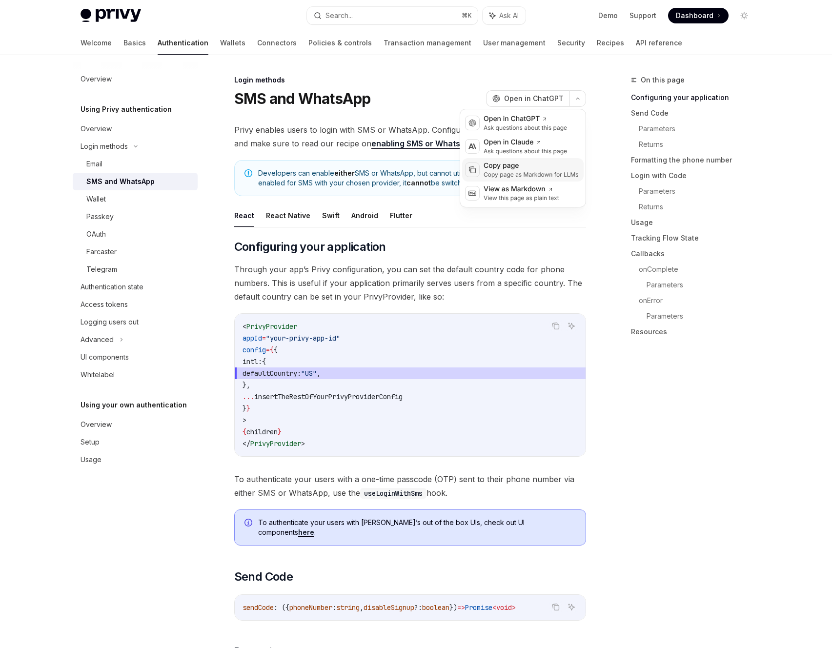
click at [522, 169] on div "Copy page" at bounding box center [530, 166] width 95 height 10
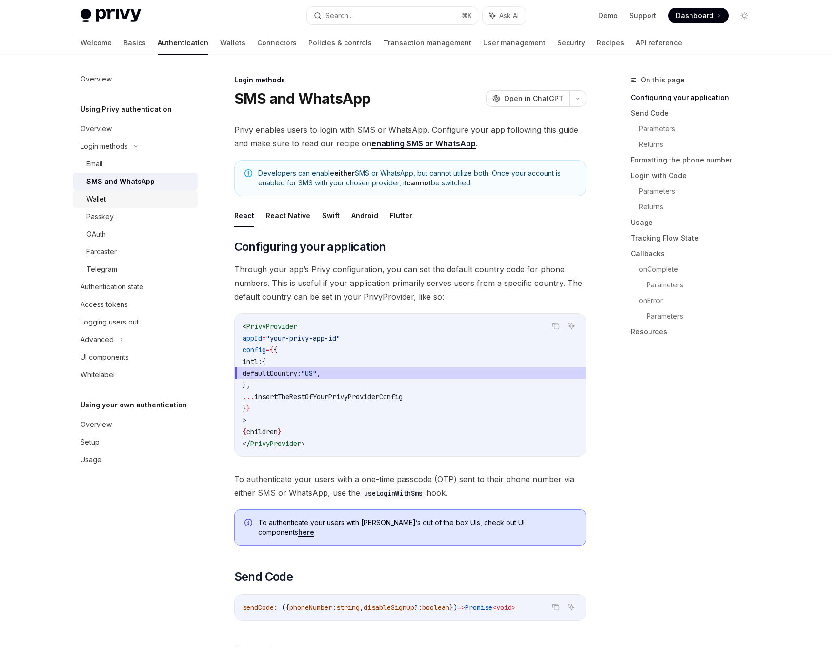
click at [106, 195] on div "Wallet" at bounding box center [138, 199] width 105 height 12
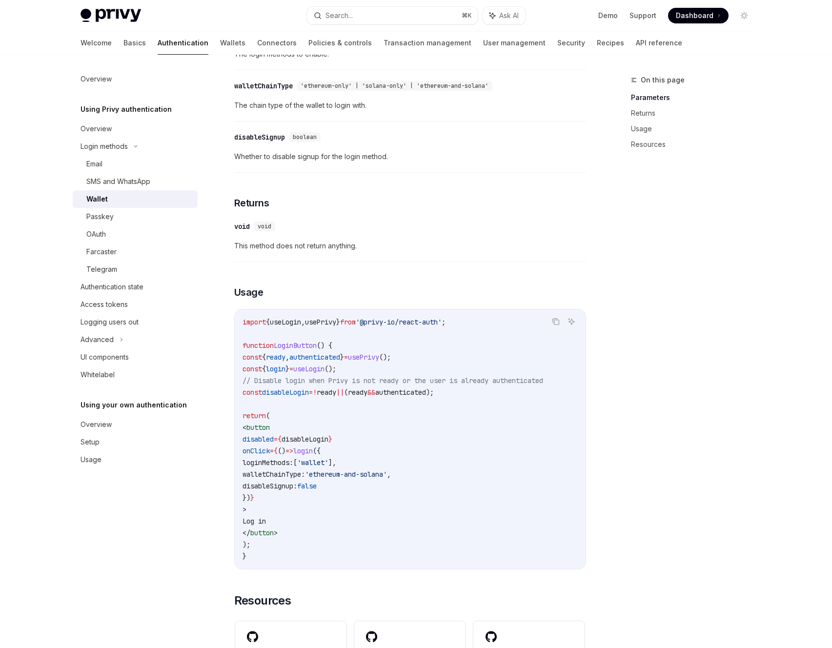
scroll to position [359, 0]
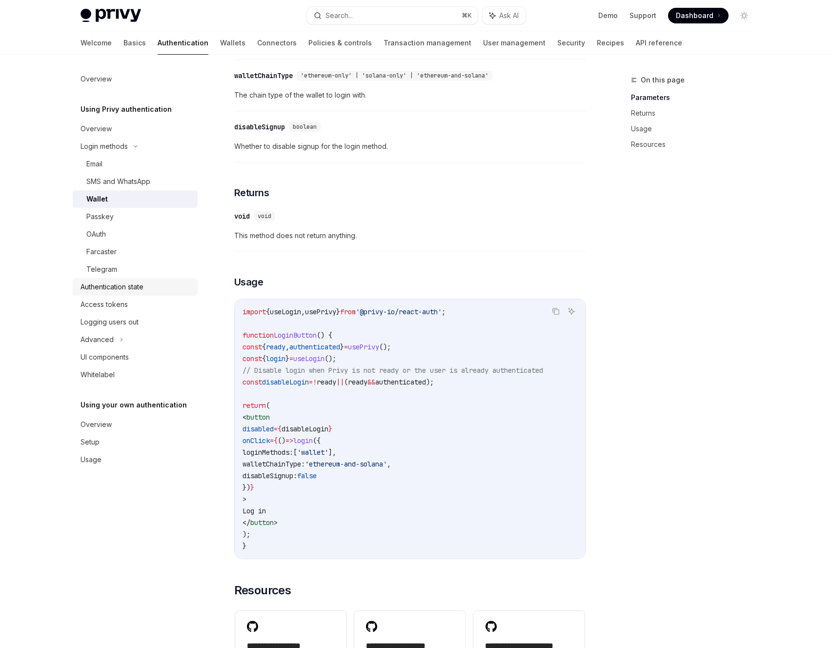
click at [110, 281] on div "Authentication state" at bounding box center [111, 287] width 63 height 12
type textarea "*"
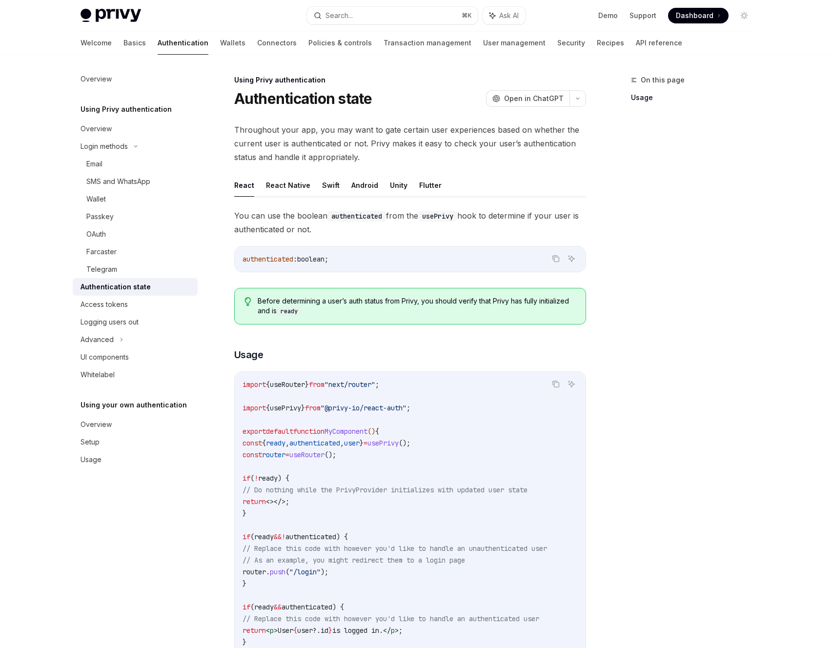
scroll to position [76, 0]
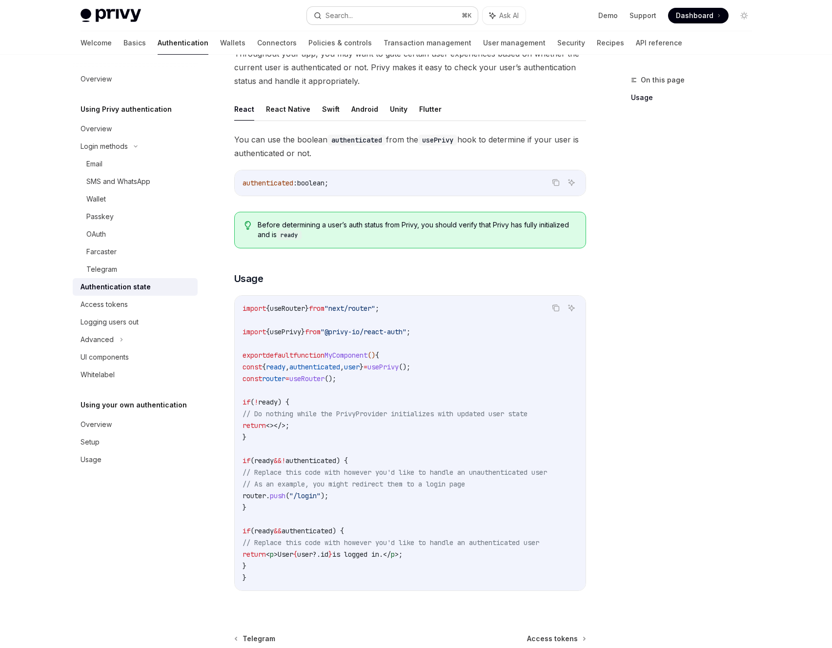
click at [332, 18] on div "Search..." at bounding box center [338, 16] width 27 height 12
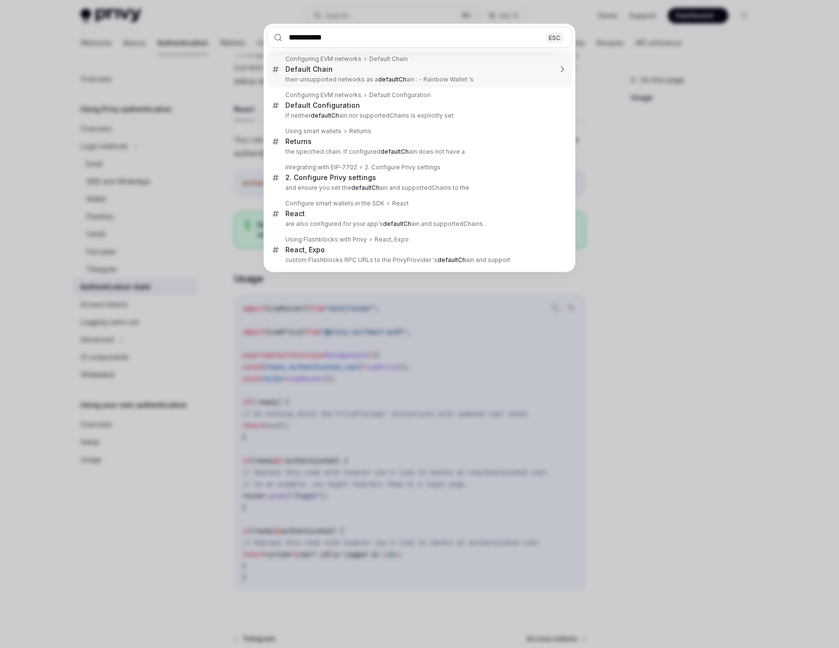
type input "**********"
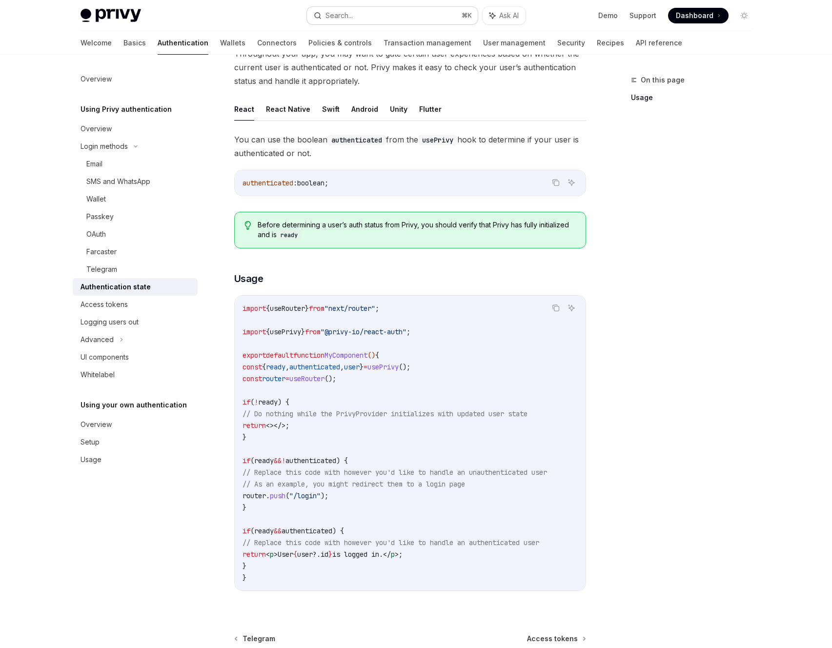
type textarea "*"
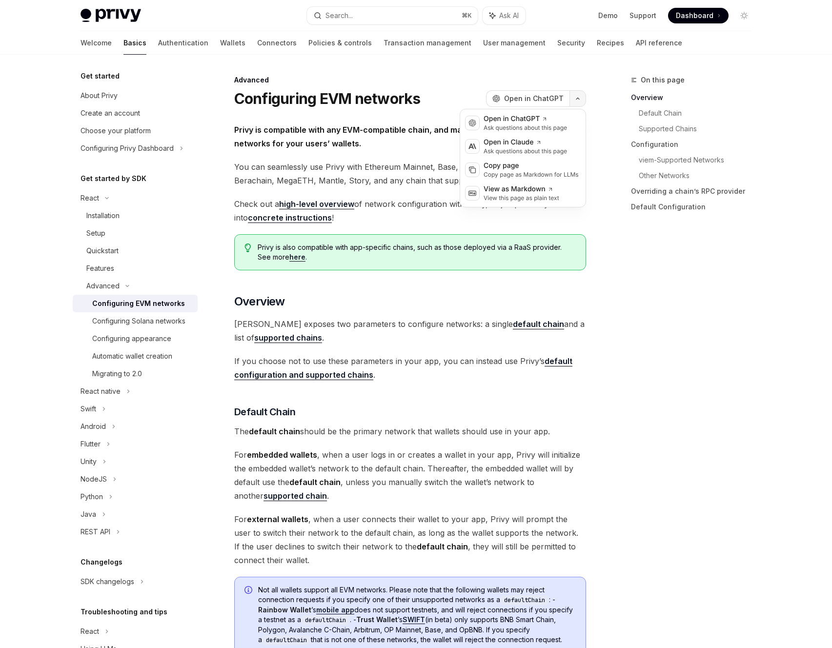
click at [577, 95] on button "button" at bounding box center [577, 98] width 17 height 17
click at [510, 163] on div "Copy page" at bounding box center [530, 166] width 95 height 10
click at [378, 14] on button "Search... ⌘ K" at bounding box center [392, 16] width 171 height 18
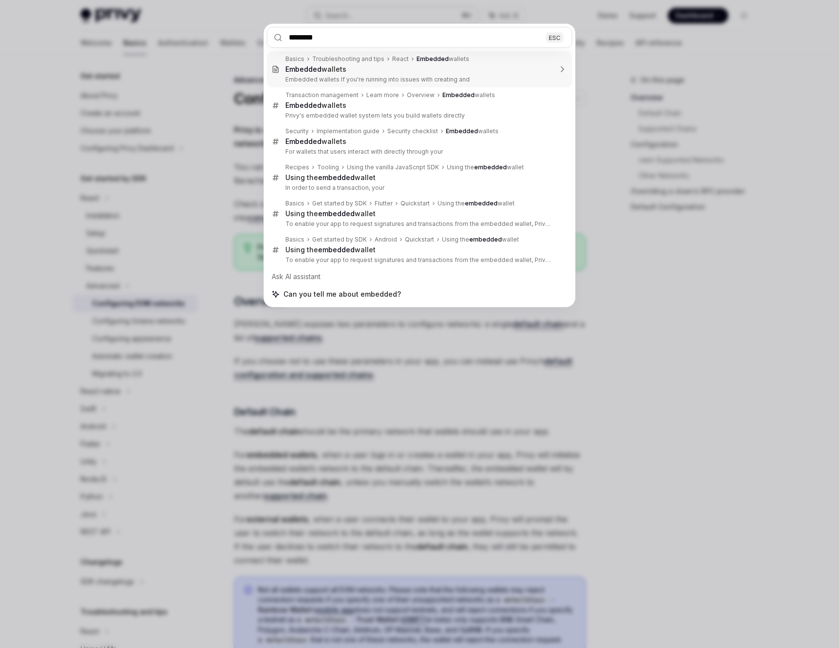
type input "*********"
type textarea "*"
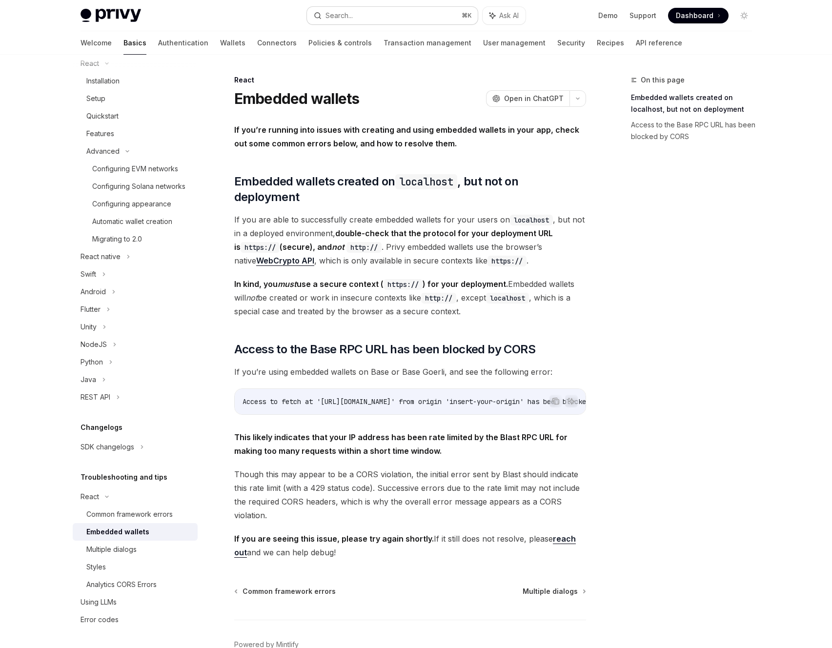
click at [364, 18] on button "Search... ⌘ K" at bounding box center [392, 16] width 171 height 18
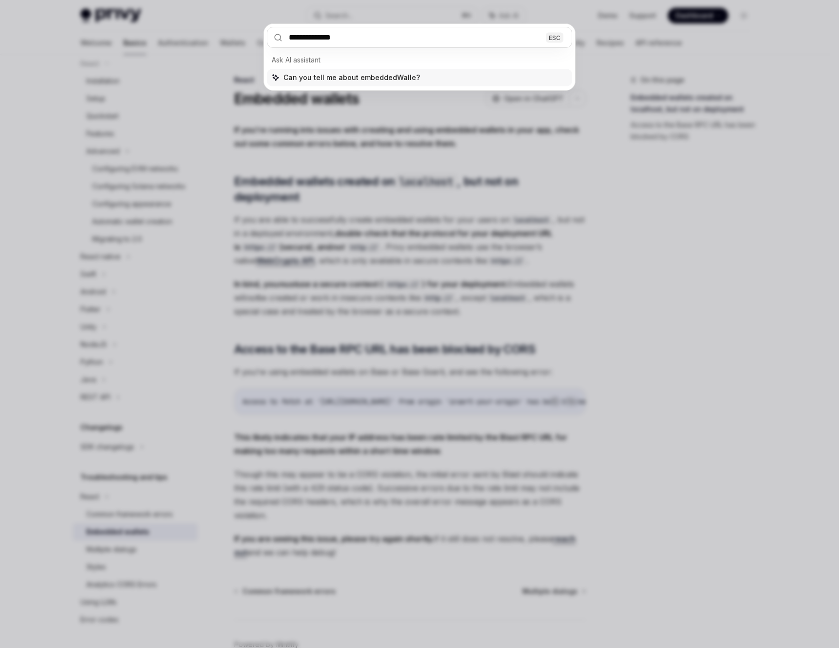
type input "**********"
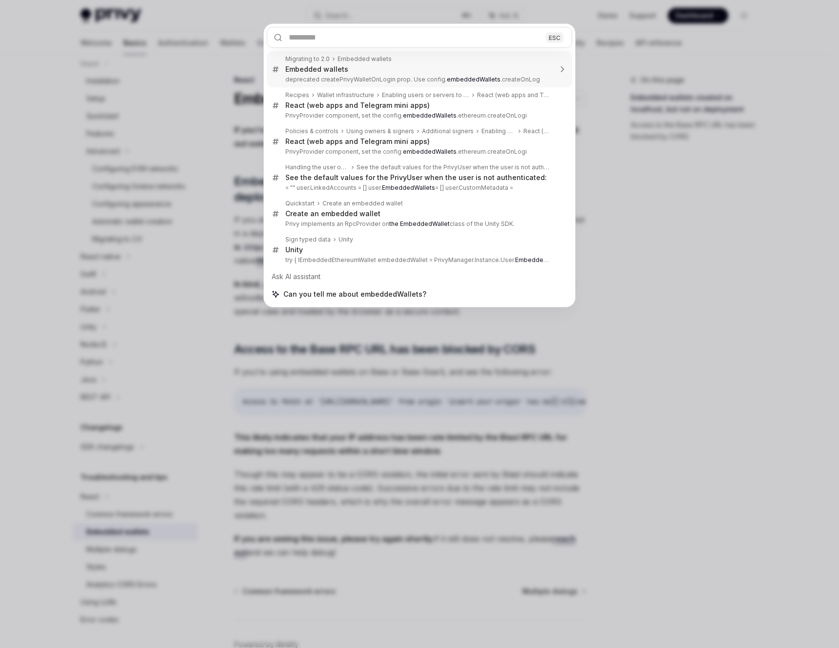
type textarea "*"
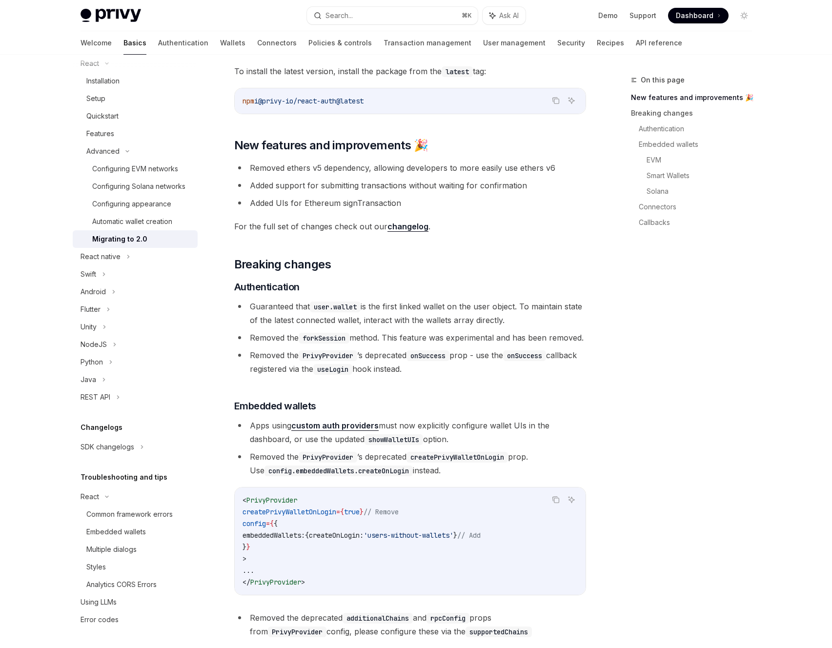
scroll to position [82, 0]
drag, startPoint x: 260, startPoint y: 549, endPoint x: 304, endPoint y: 545, distance: 45.1
click at [304, 539] on span "embeddedWallets:" at bounding box center [273, 534] width 62 height 9
click at [271, 539] on span "embeddedWallets:" at bounding box center [273, 534] width 62 height 9
drag, startPoint x: 260, startPoint y: 550, endPoint x: 491, endPoint y: 546, distance: 231.3
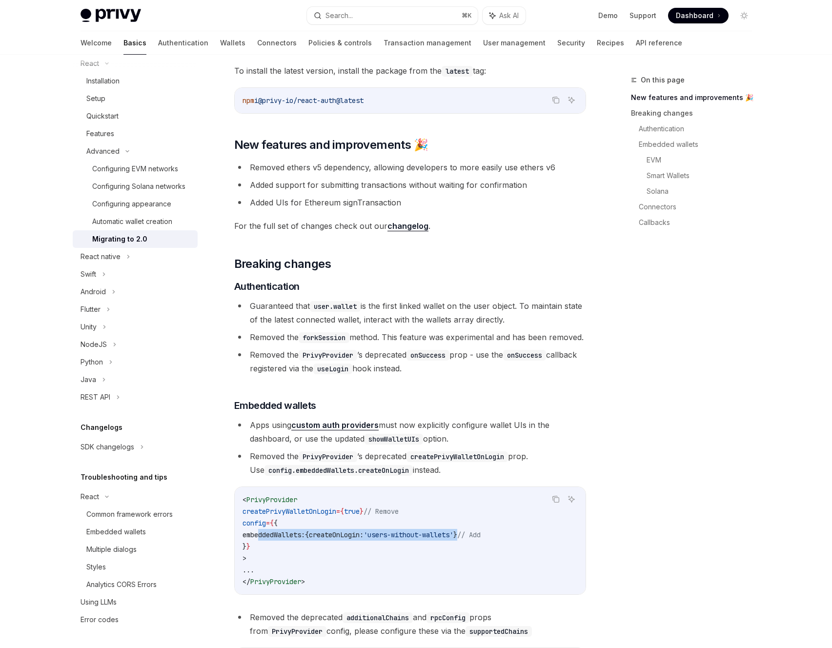
click at [480, 539] on span "embeddedWallets: { createOnLogin: 'users-without-wallets' } // Add" at bounding box center [361, 534] width 238 height 9
copy span "embeddedWallets: { createOnLogin: 'users-without-wallets' }"
click at [353, 16] on div "Search..." at bounding box center [338, 16] width 27 height 12
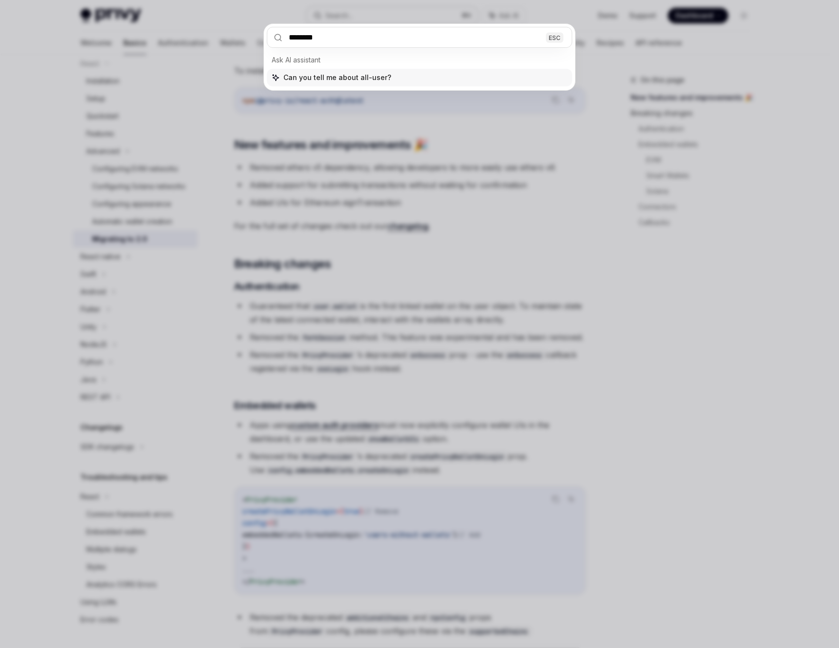
type input "*********"
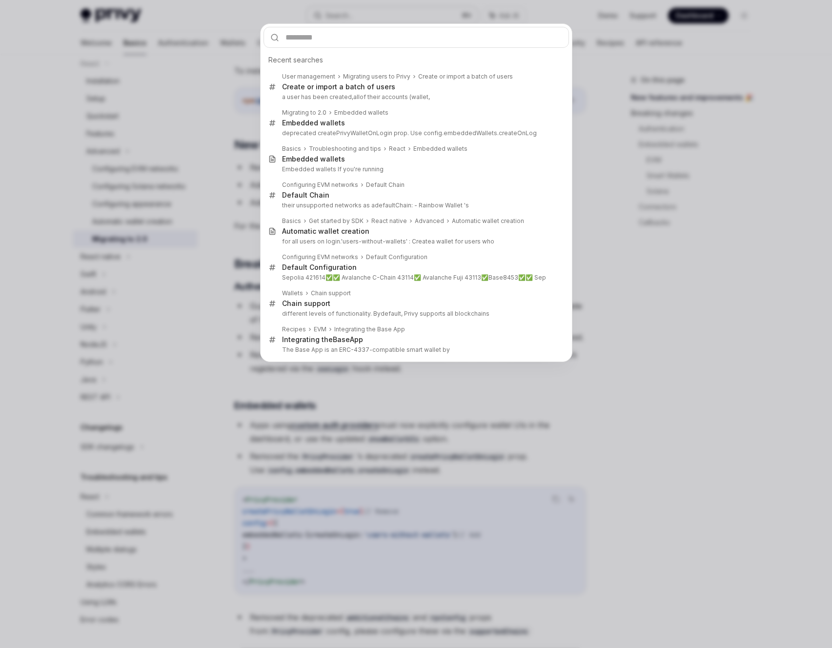
type textarea "*"
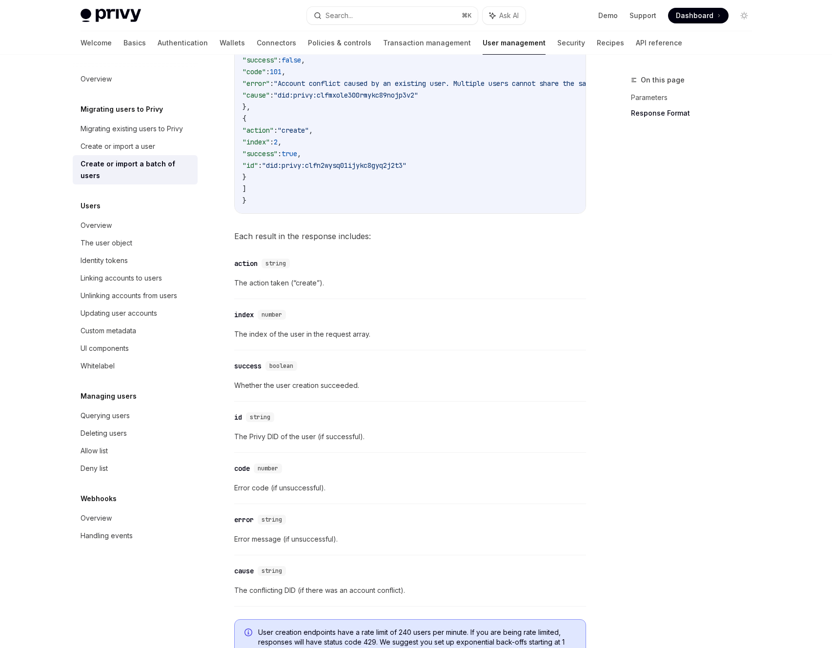
scroll to position [1646, 0]
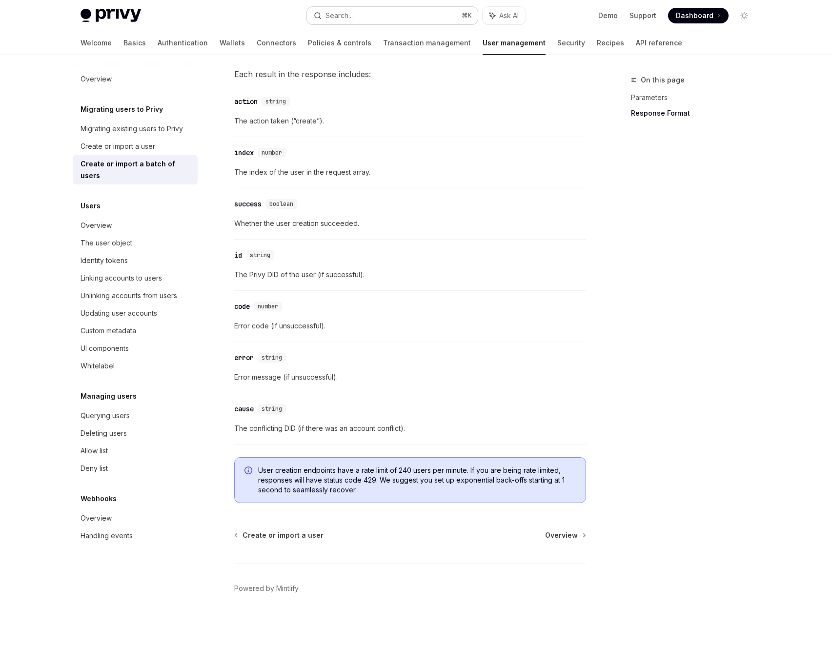
click at [354, 17] on button "Search... ⌘ K" at bounding box center [392, 16] width 171 height 18
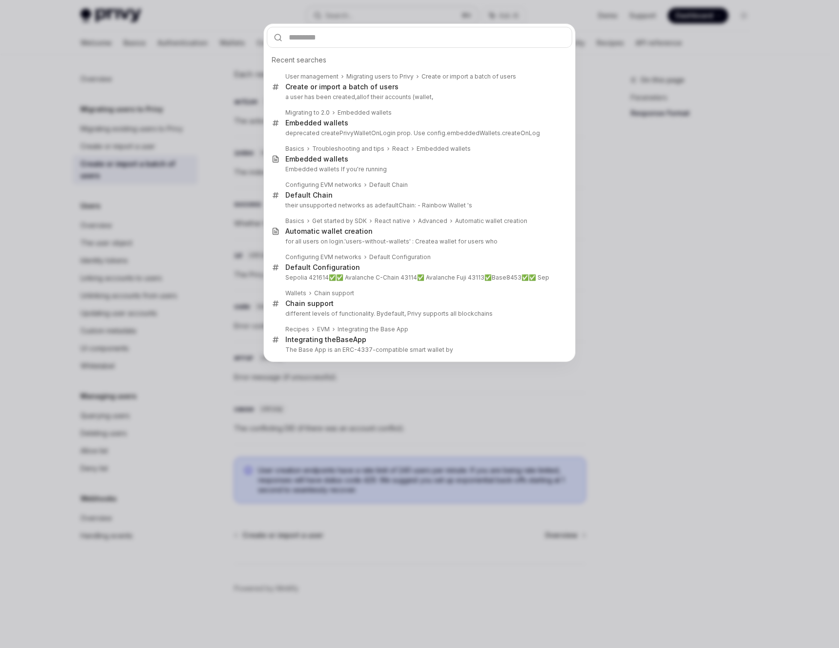
type input "**********"
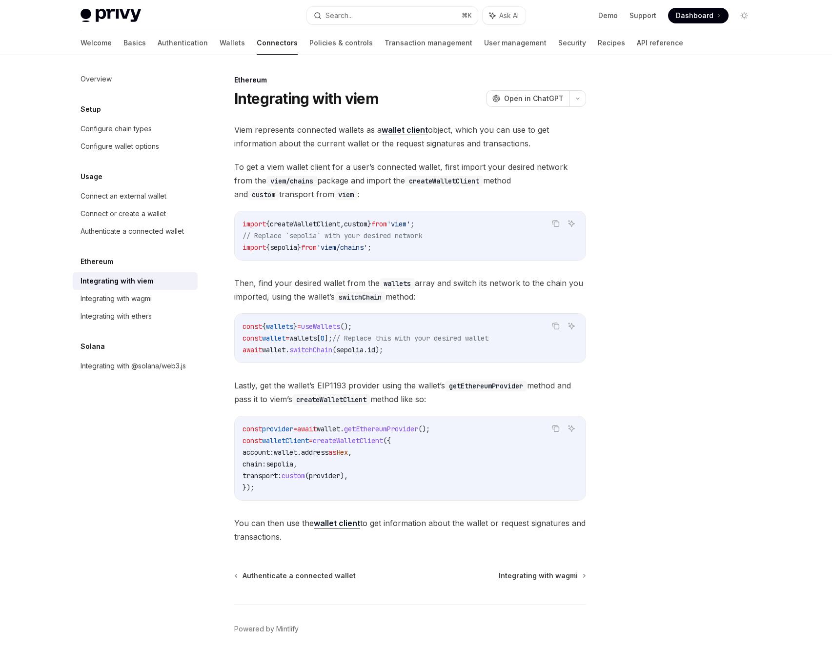
type textarea "*"
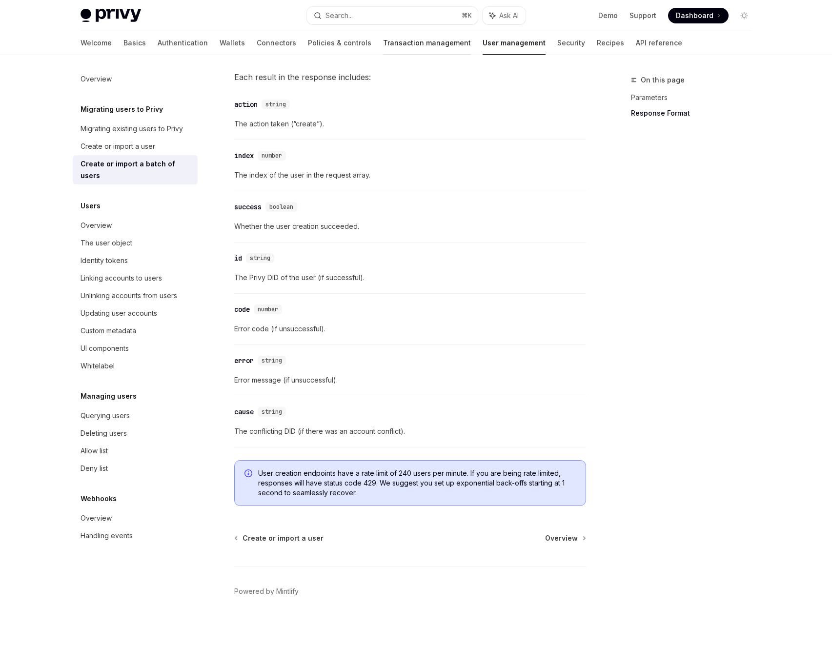
scroll to position [1646, 0]
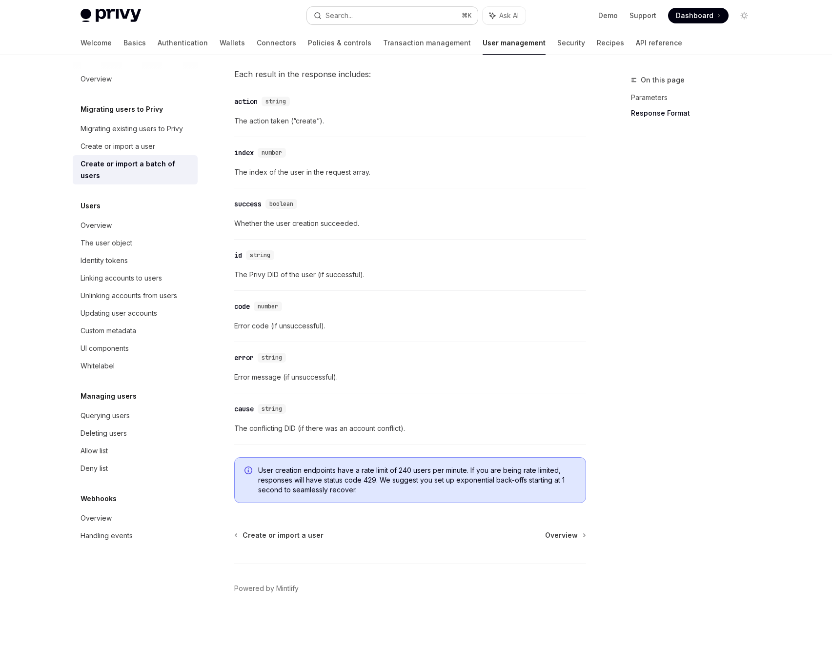
click at [354, 23] on button "Search... ⌘ K" at bounding box center [392, 16] width 171 height 18
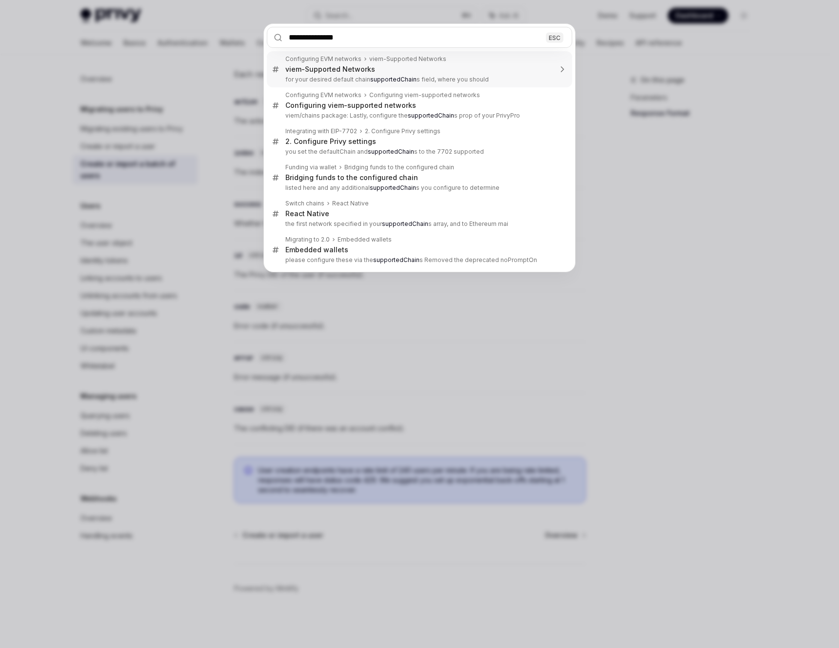
type input "**********"
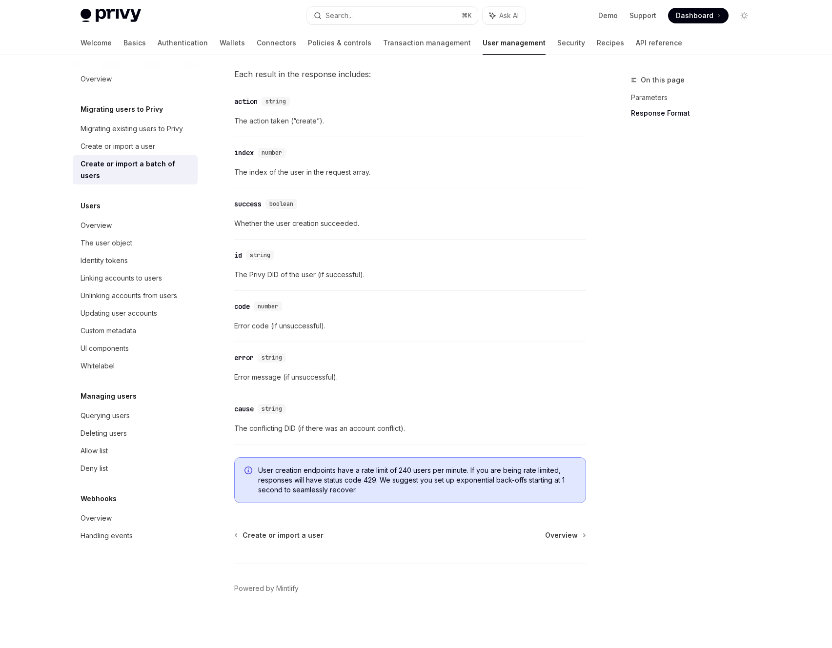
scroll to position [968, 0]
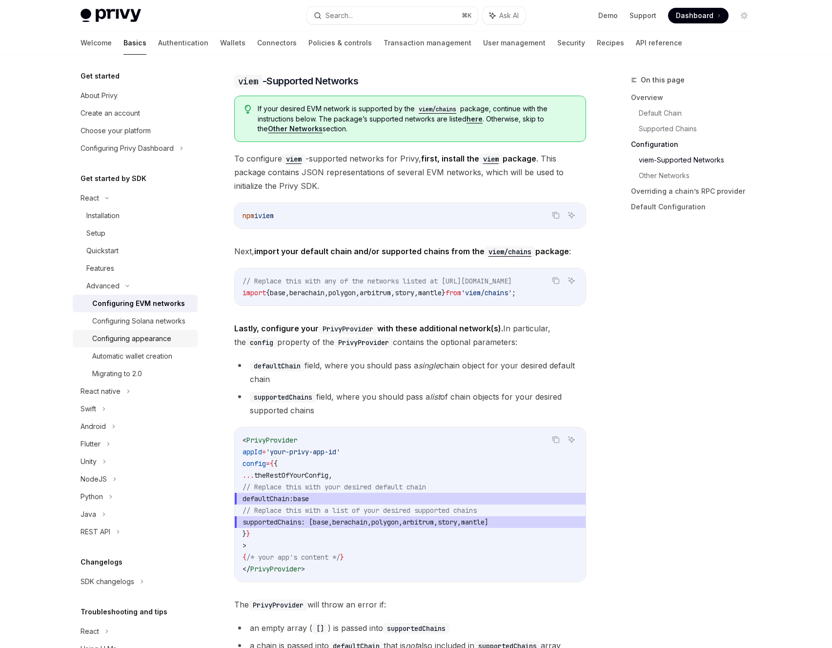
click at [118, 344] on div "Configuring appearance" at bounding box center [131, 339] width 79 height 12
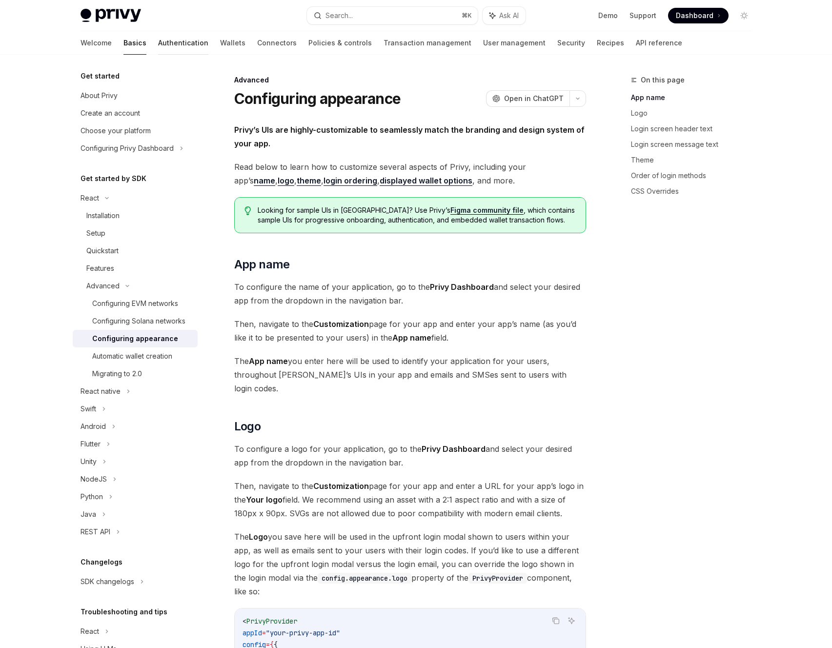
click at [158, 45] on link "Authentication" at bounding box center [183, 42] width 50 height 23
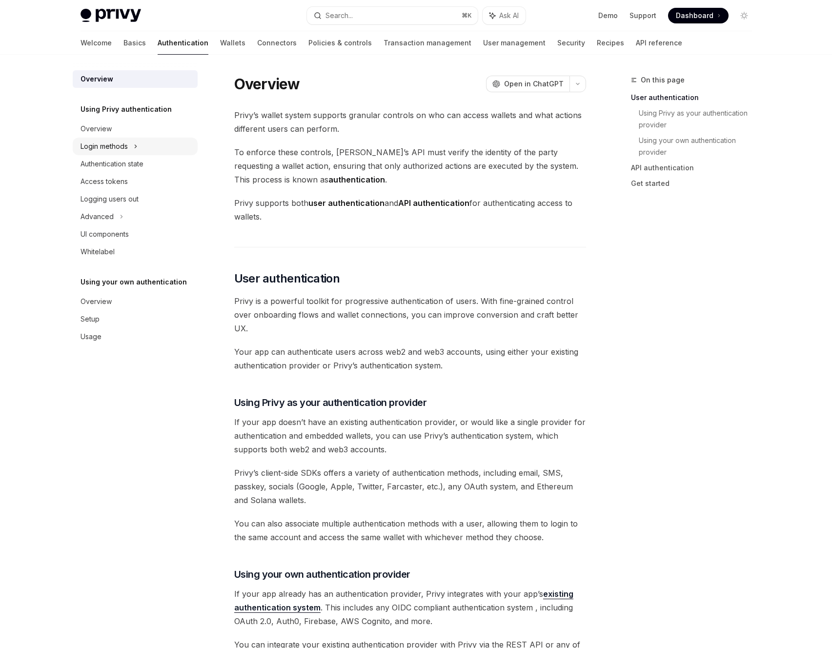
click at [84, 140] on div "Login methods" at bounding box center [103, 146] width 47 height 12
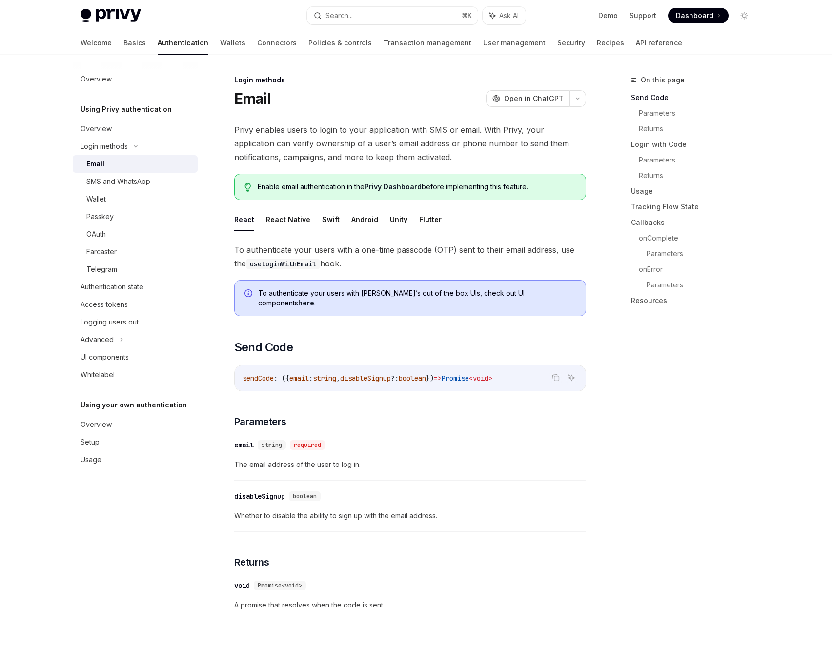
click at [314, 299] on link "here" at bounding box center [306, 303] width 16 height 9
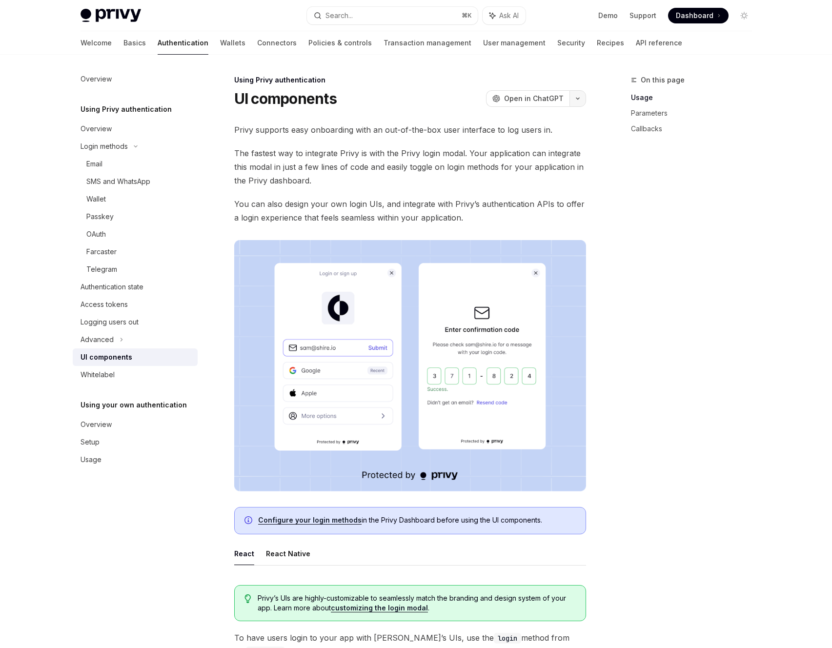
click at [577, 99] on icon "button" at bounding box center [577, 98] width 3 height 1
click at [507, 166] on div "Copy page" at bounding box center [530, 166] width 95 height 10
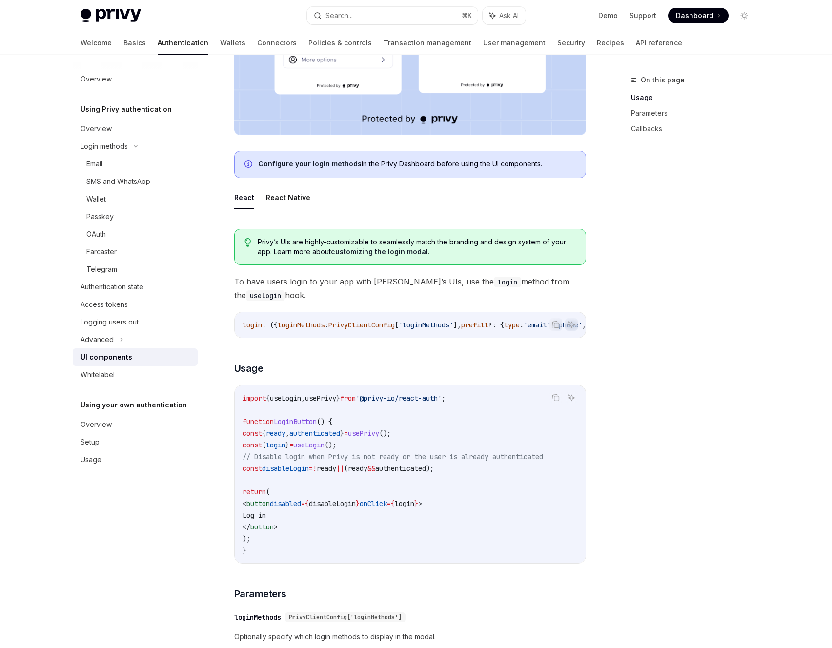
scroll to position [423, 0]
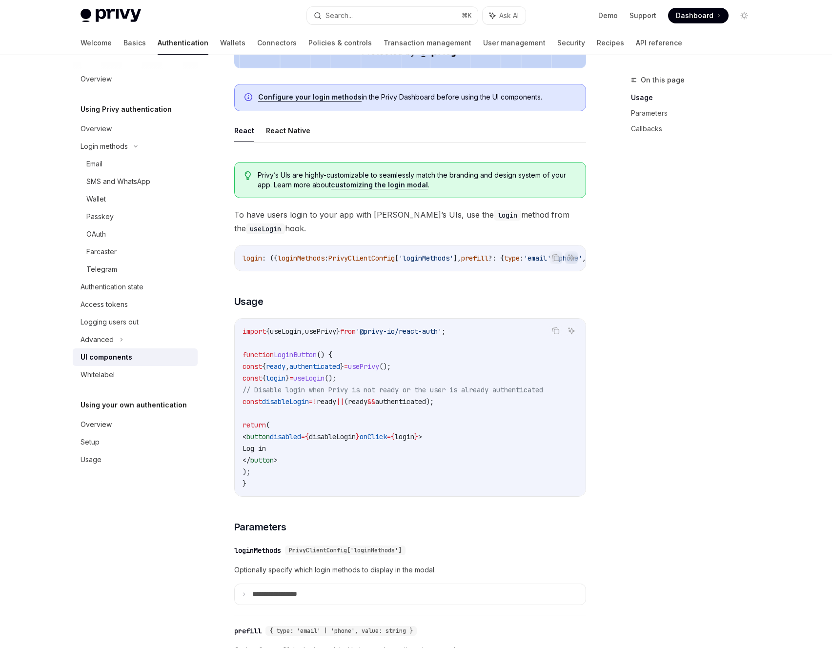
click at [316, 98] on link "Configure your login methods" at bounding box center [309, 97] width 103 height 9
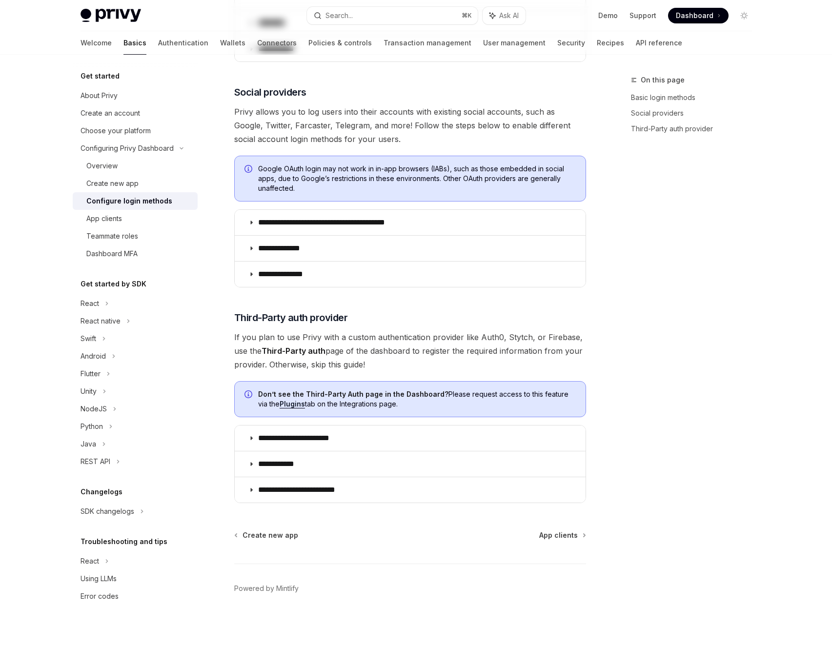
type textarea "*"
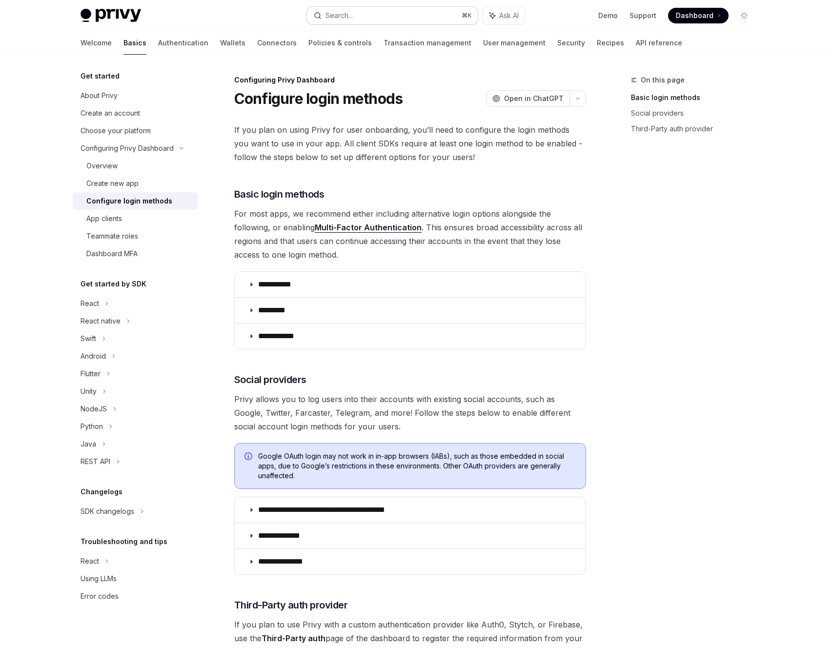
click at [337, 15] on div "Search..." at bounding box center [338, 16] width 27 height 12
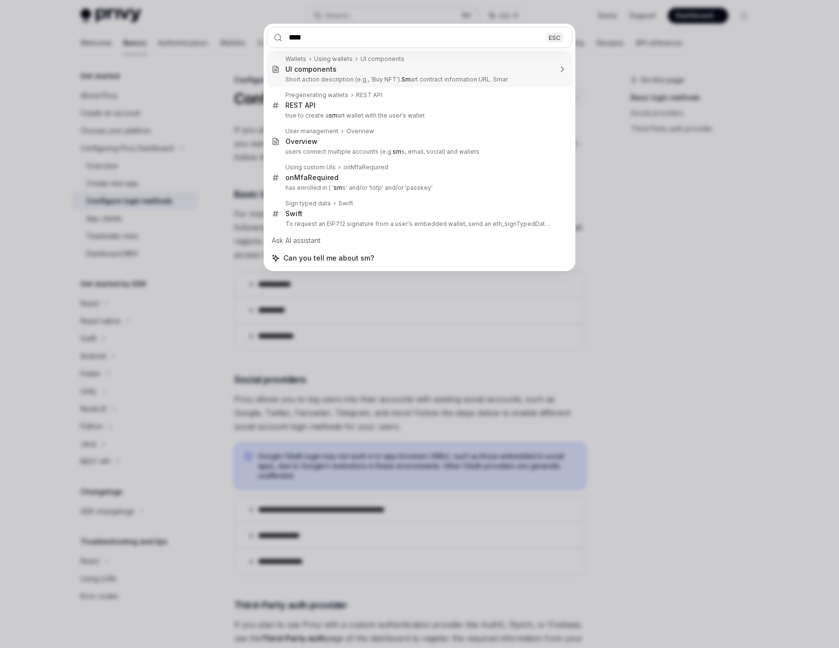
type input "*****"
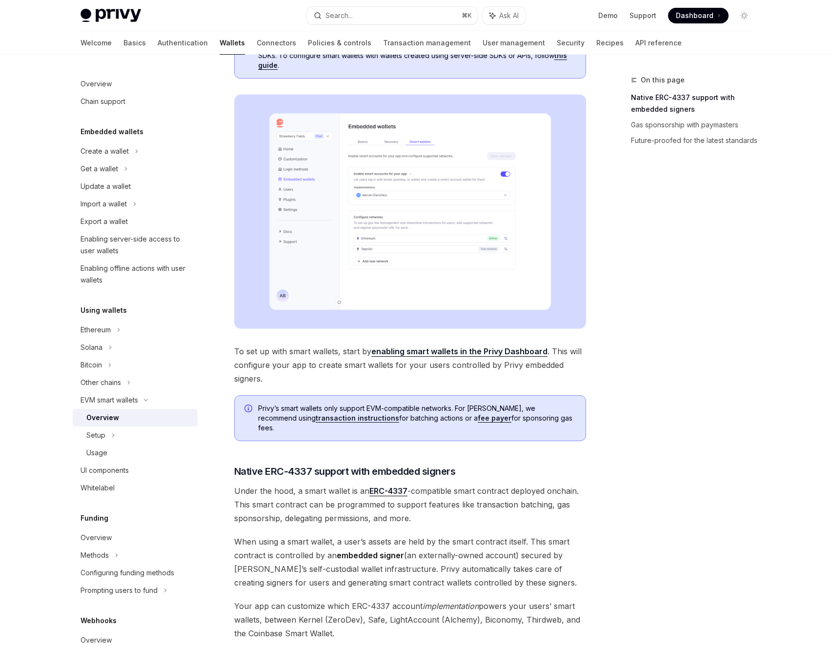
scroll to position [523, 0]
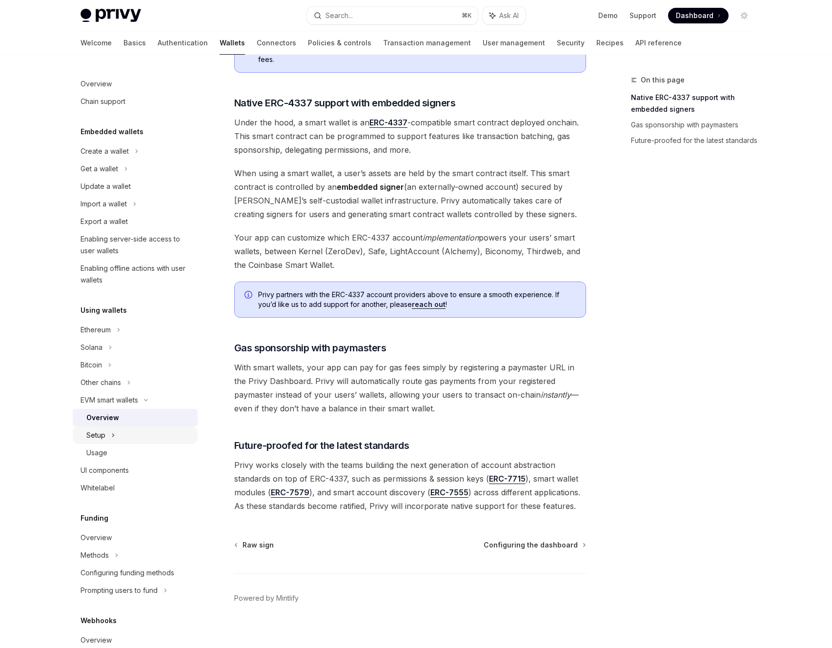
click at [106, 431] on div "Setup" at bounding box center [135, 435] width 125 height 18
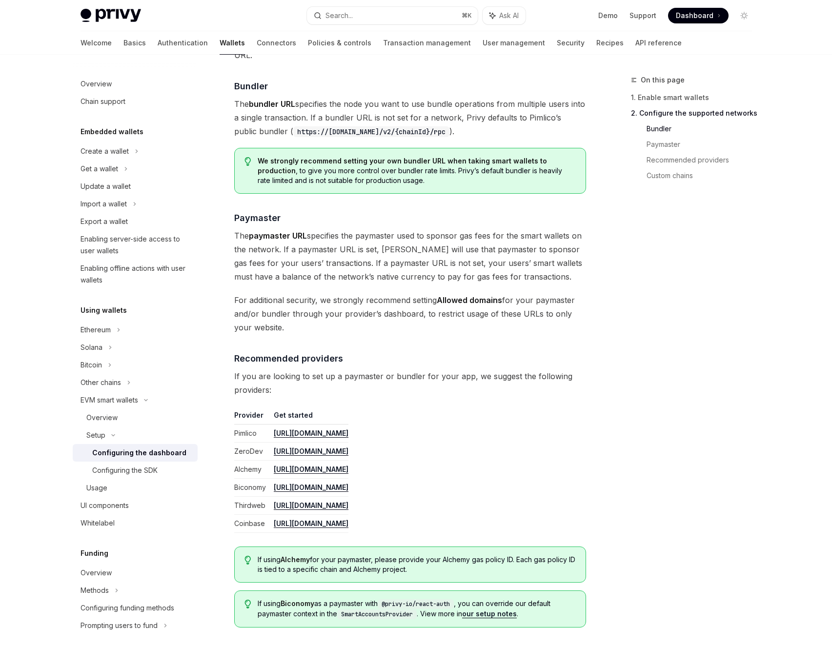
scroll to position [1094, 0]
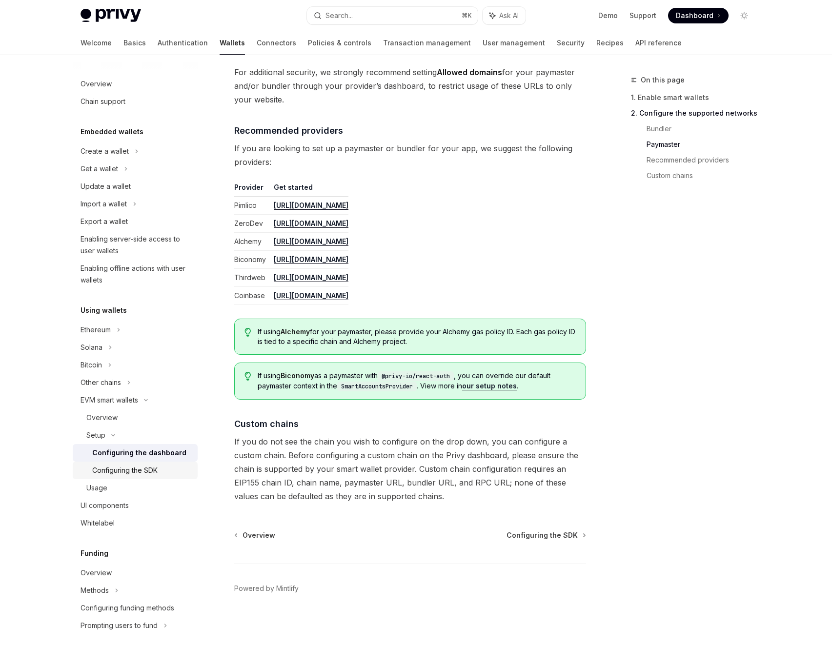
click at [122, 475] on div "Configuring the SDK" at bounding box center [124, 470] width 65 height 12
type textarea "*"
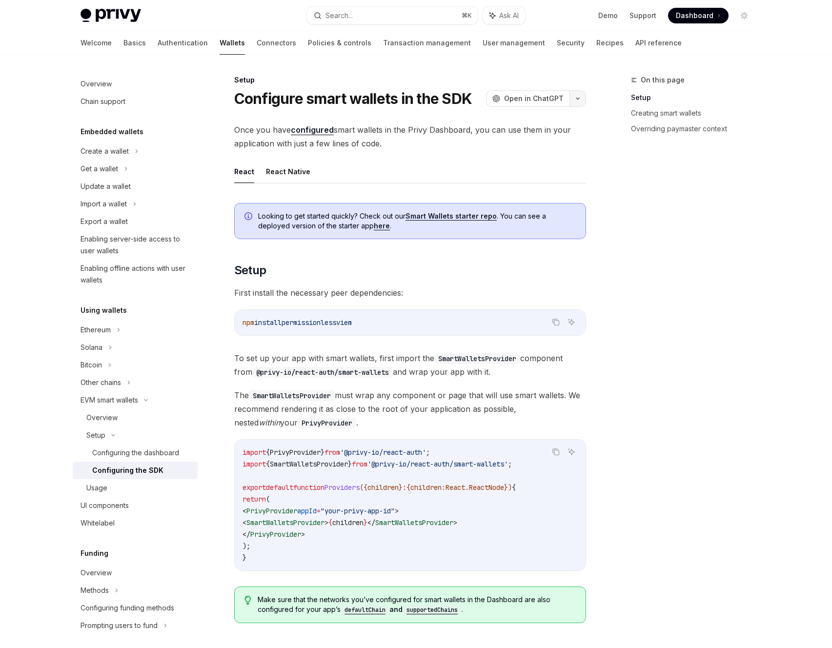
click at [576, 102] on button "button" at bounding box center [577, 98] width 17 height 17
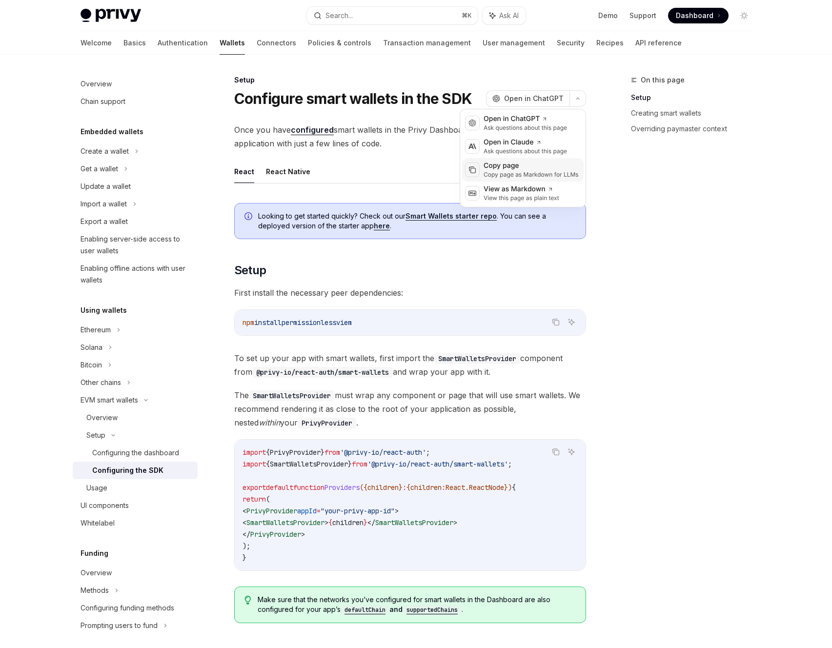
click at [494, 177] on div "Copy page as Markdown for LLMs" at bounding box center [530, 175] width 95 height 8
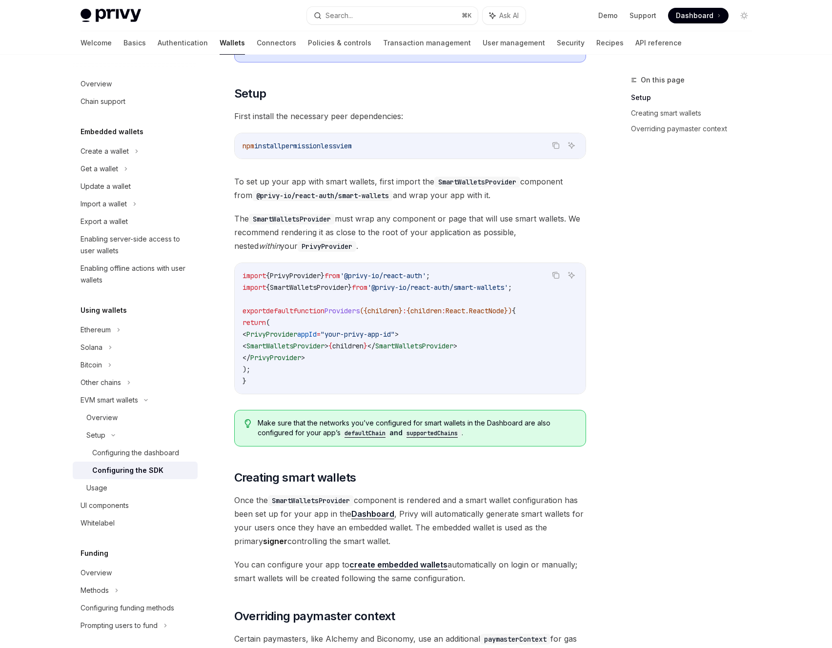
scroll to position [177, 0]
